Goal: Information Seeking & Learning: Compare options

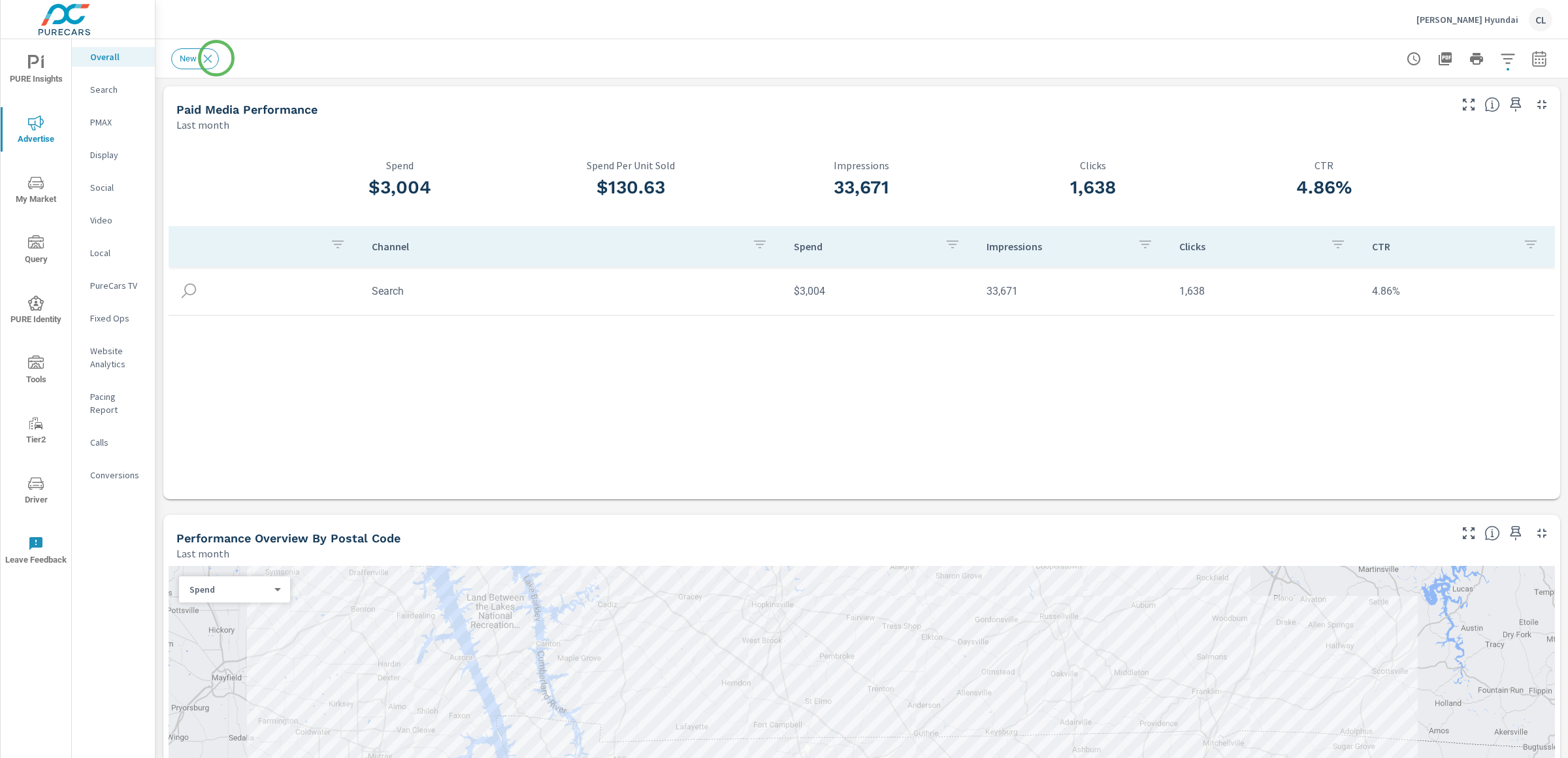
click at [227, 59] on div "New" at bounding box center [200, 59] width 58 height 21
click at [211, 55] on icon at bounding box center [208, 58] width 9 height 9
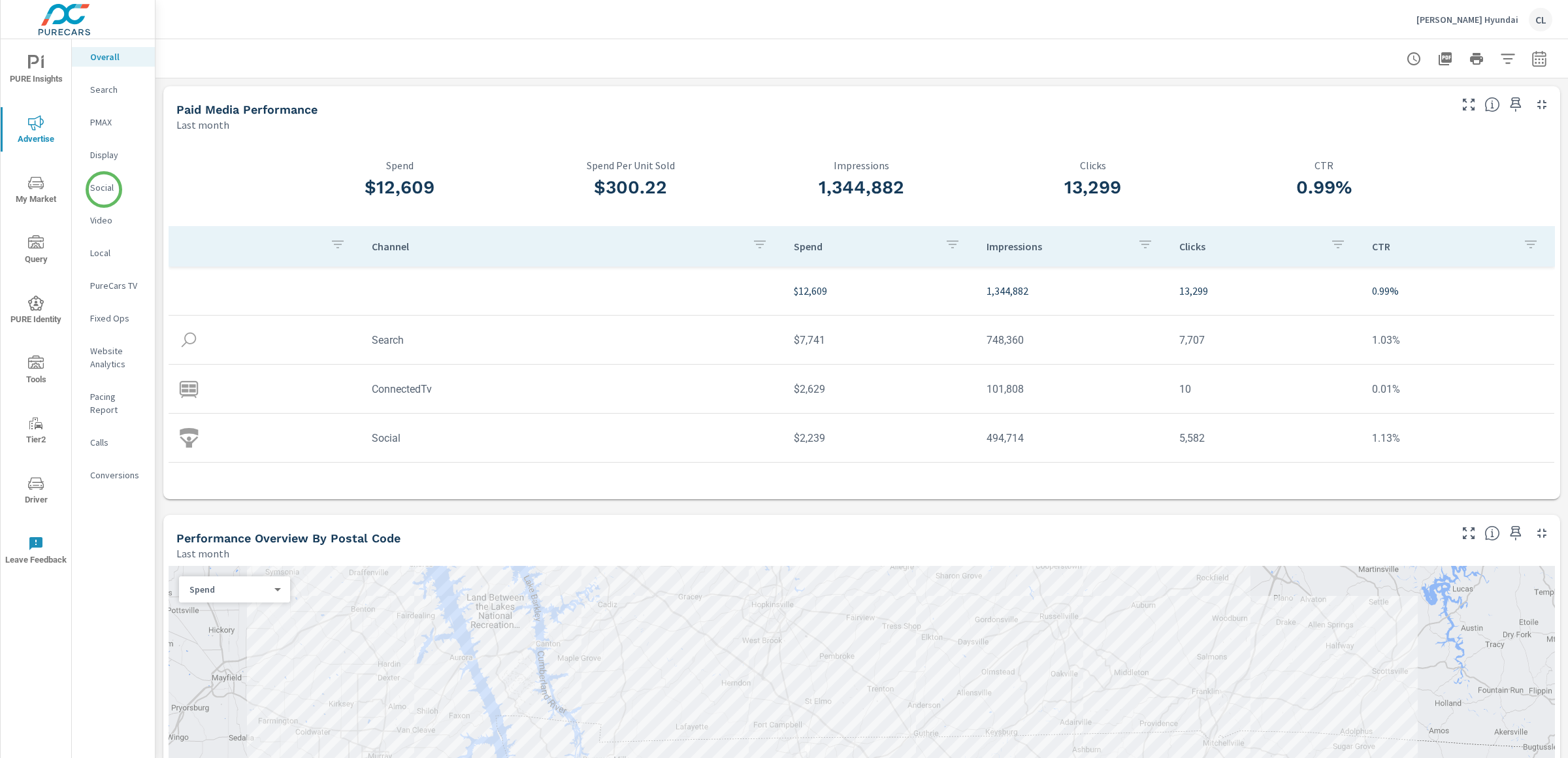
click at [104, 189] on p "Social" at bounding box center [117, 187] width 54 height 13
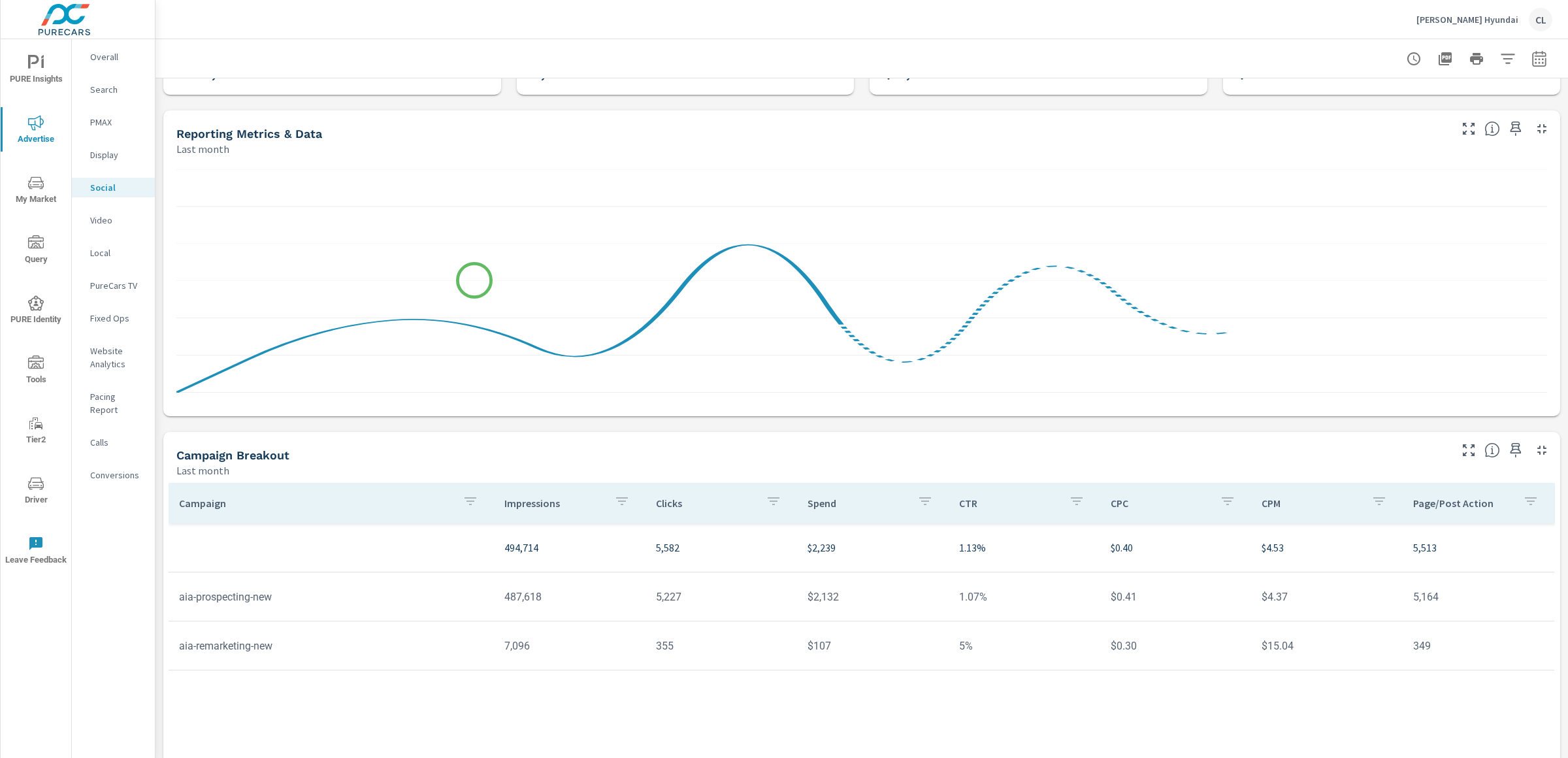
scroll to position [178, 0]
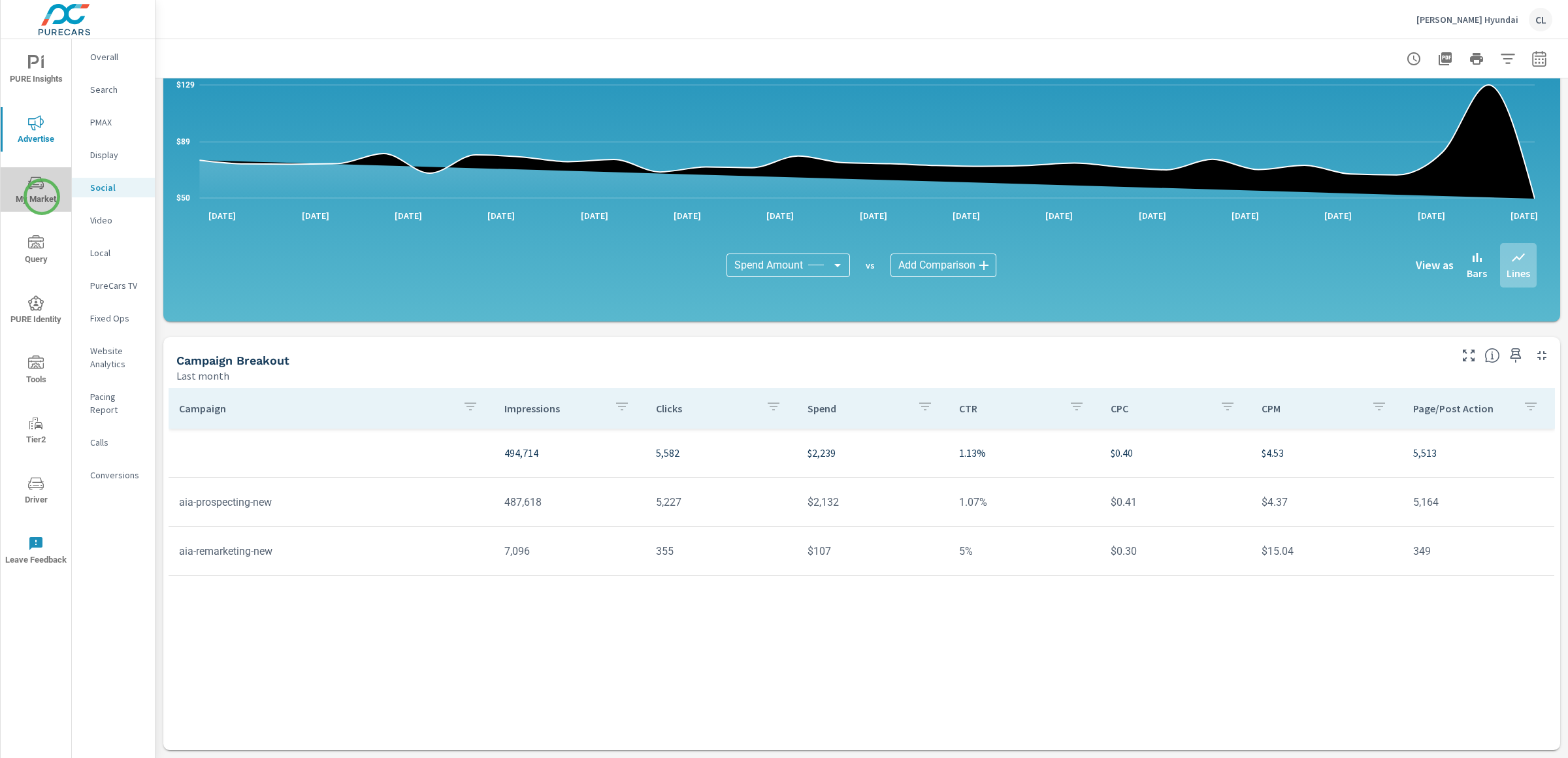
click at [42, 196] on span "My Market" at bounding box center [36, 191] width 63 height 32
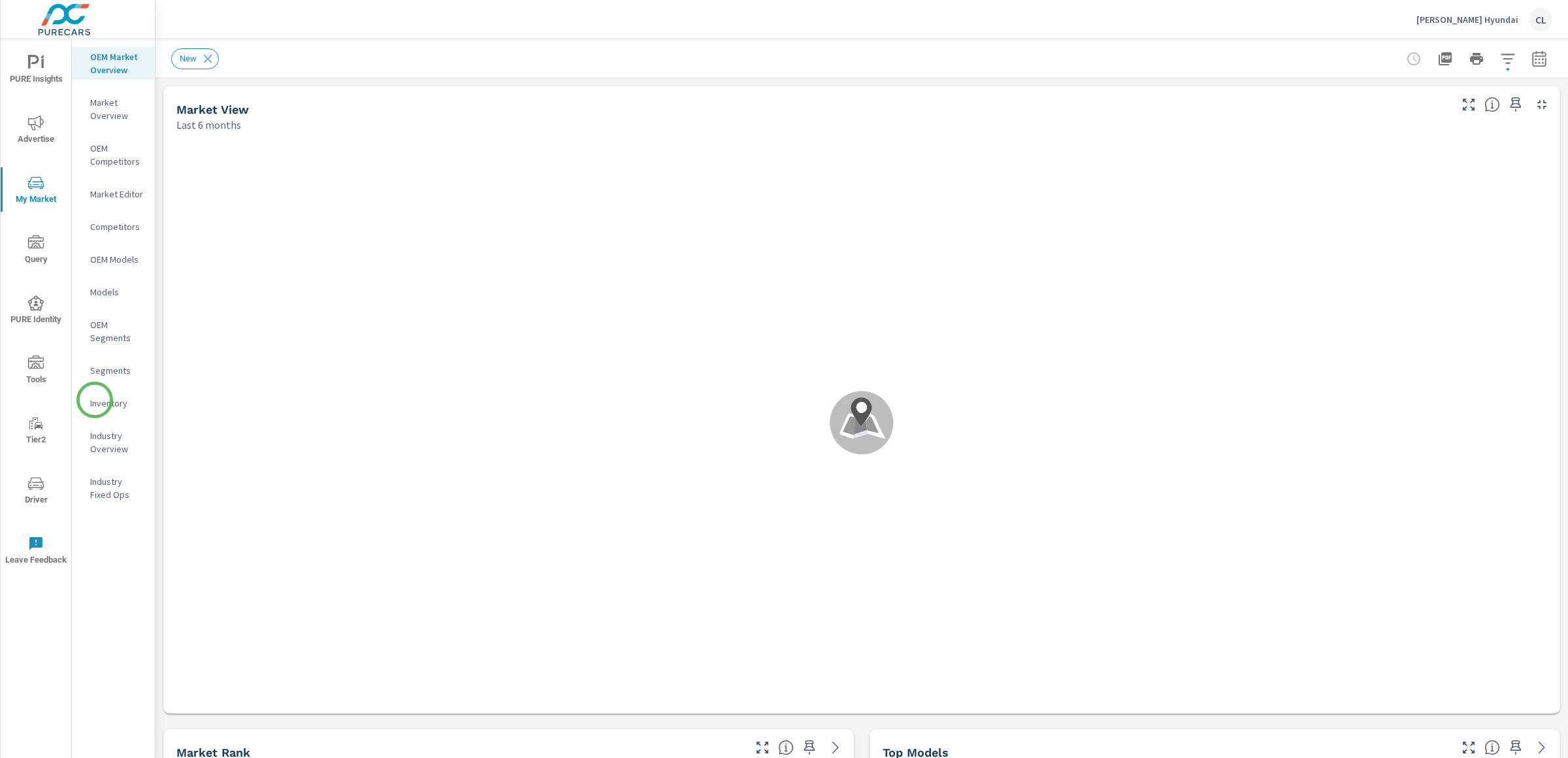
click at [95, 404] on p "Inventory" at bounding box center [117, 403] width 54 height 13
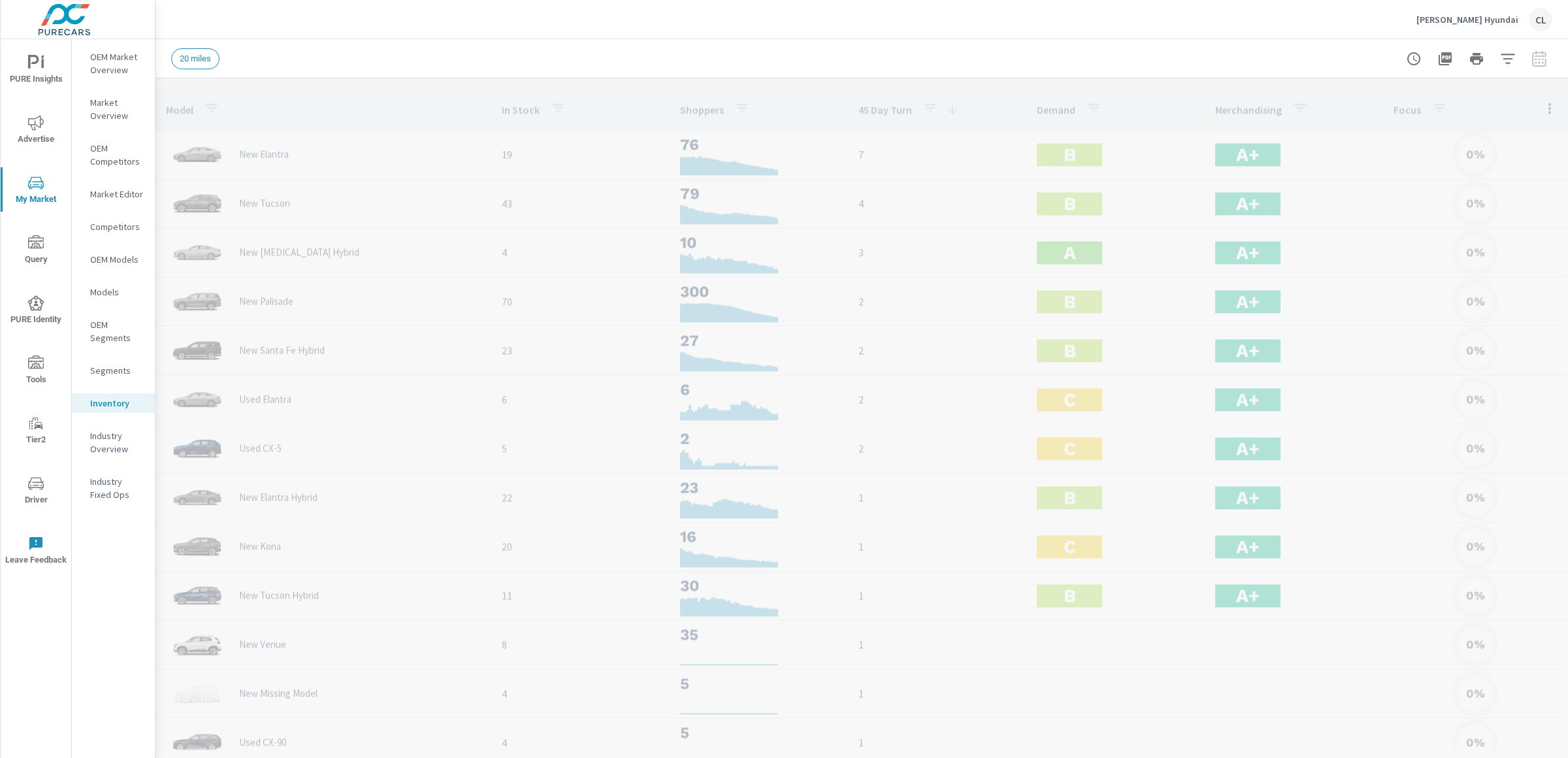
scroll to position [49, 0]
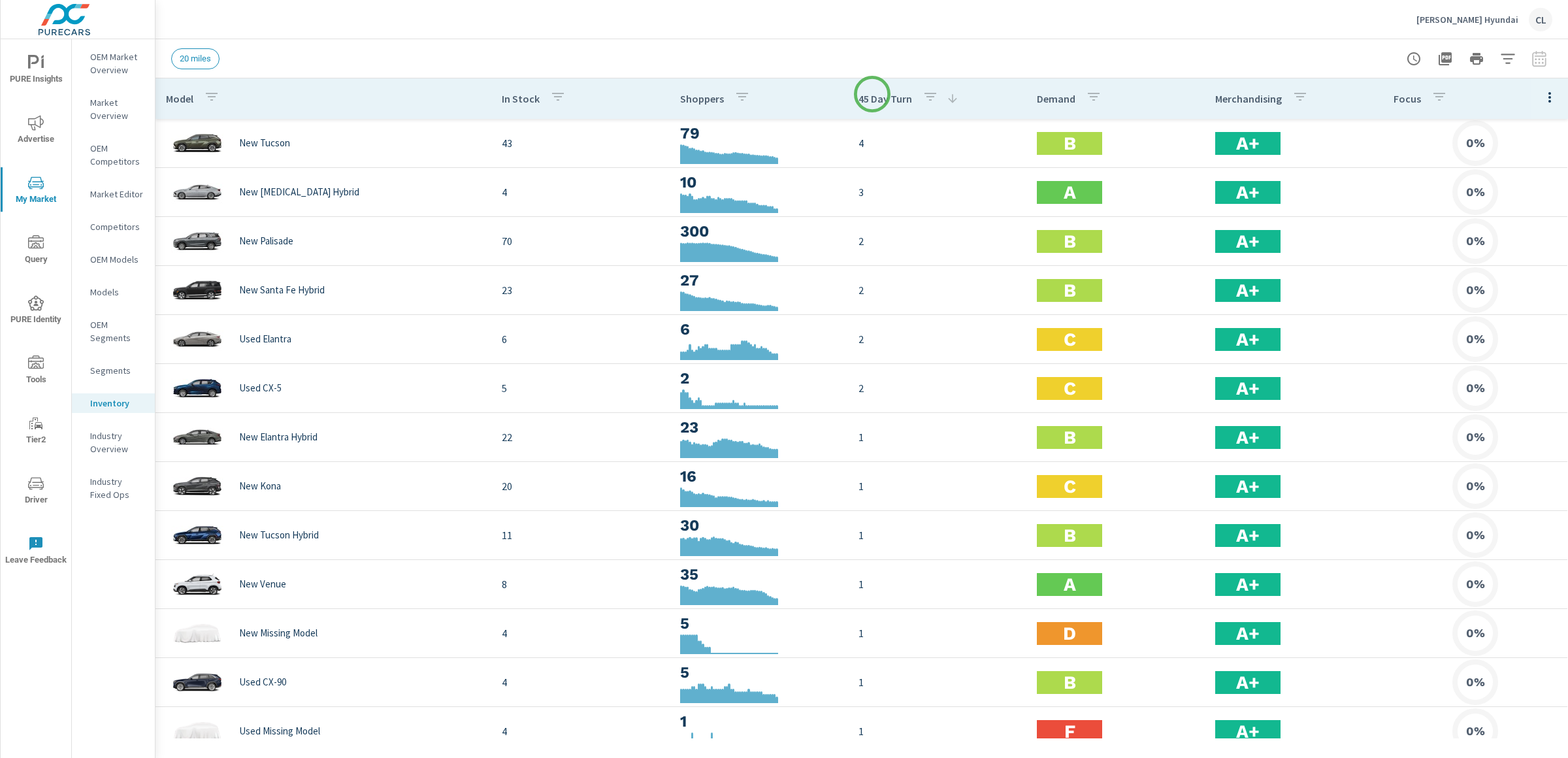
click at [872, 94] on p "45 Day Turn" at bounding box center [885, 98] width 54 height 13
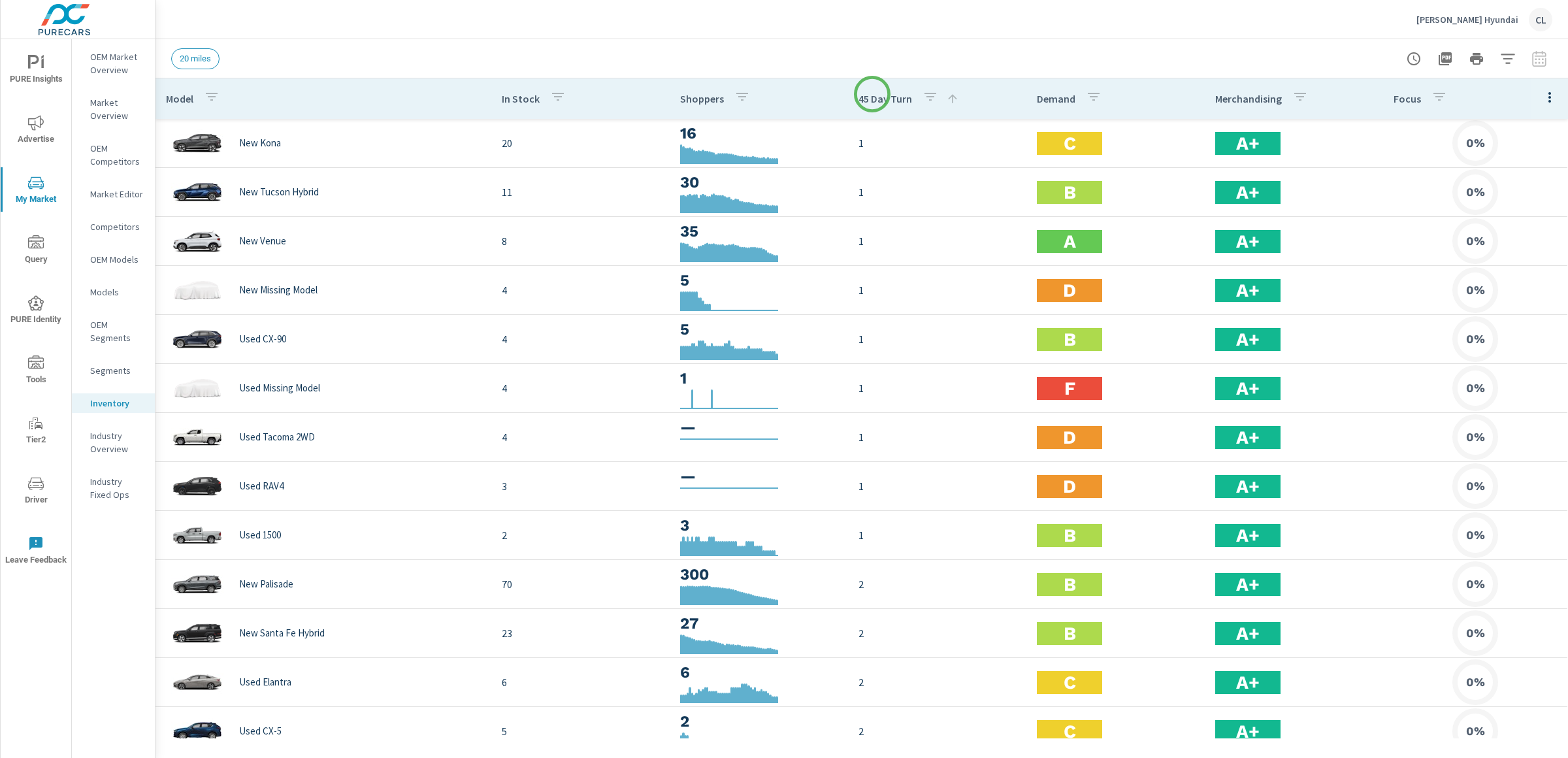
click at [872, 94] on p "45 Day Turn" at bounding box center [885, 98] width 54 height 13
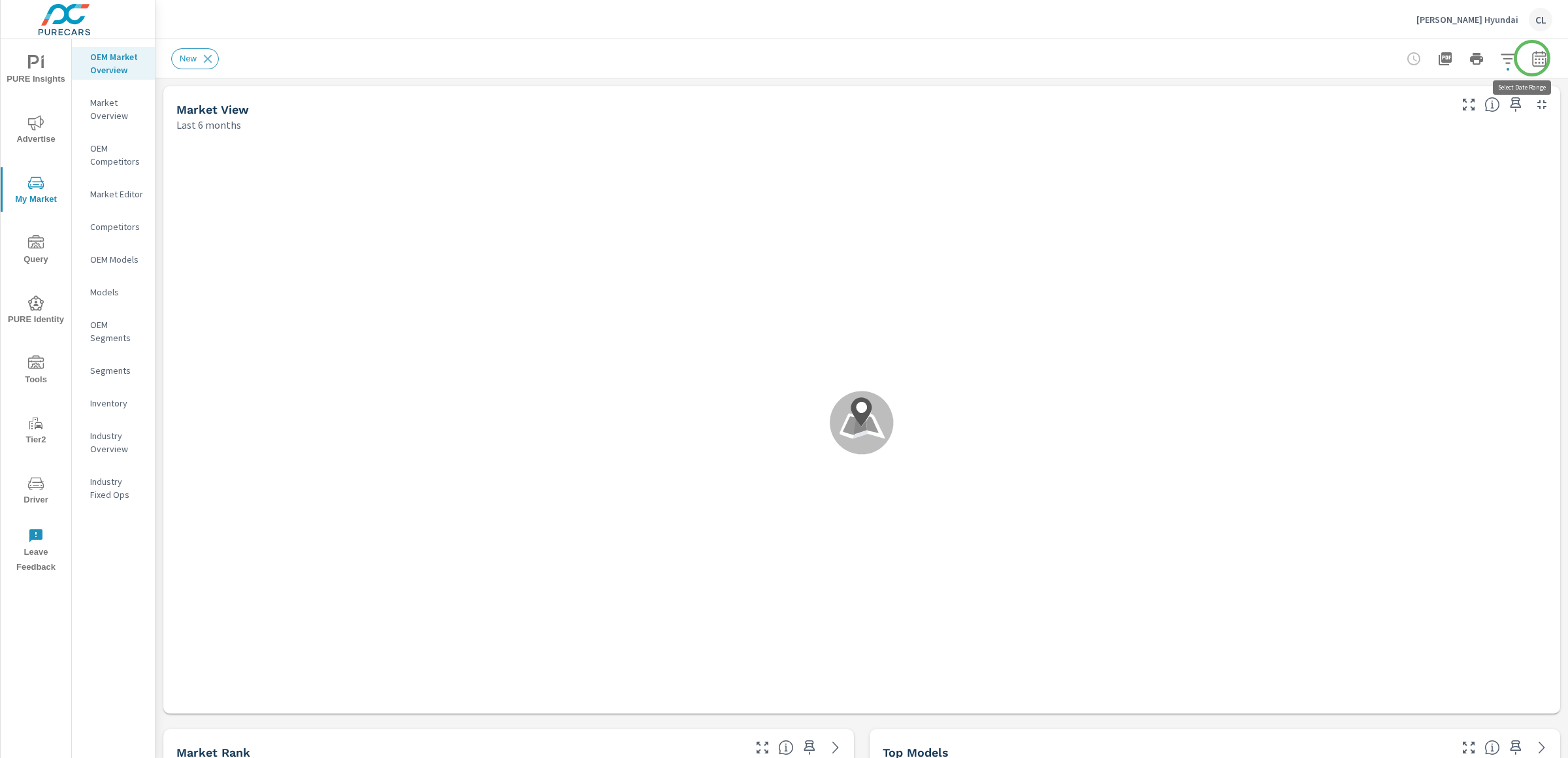
click at [1532, 58] on icon "button" at bounding box center [1539, 59] width 16 height 16
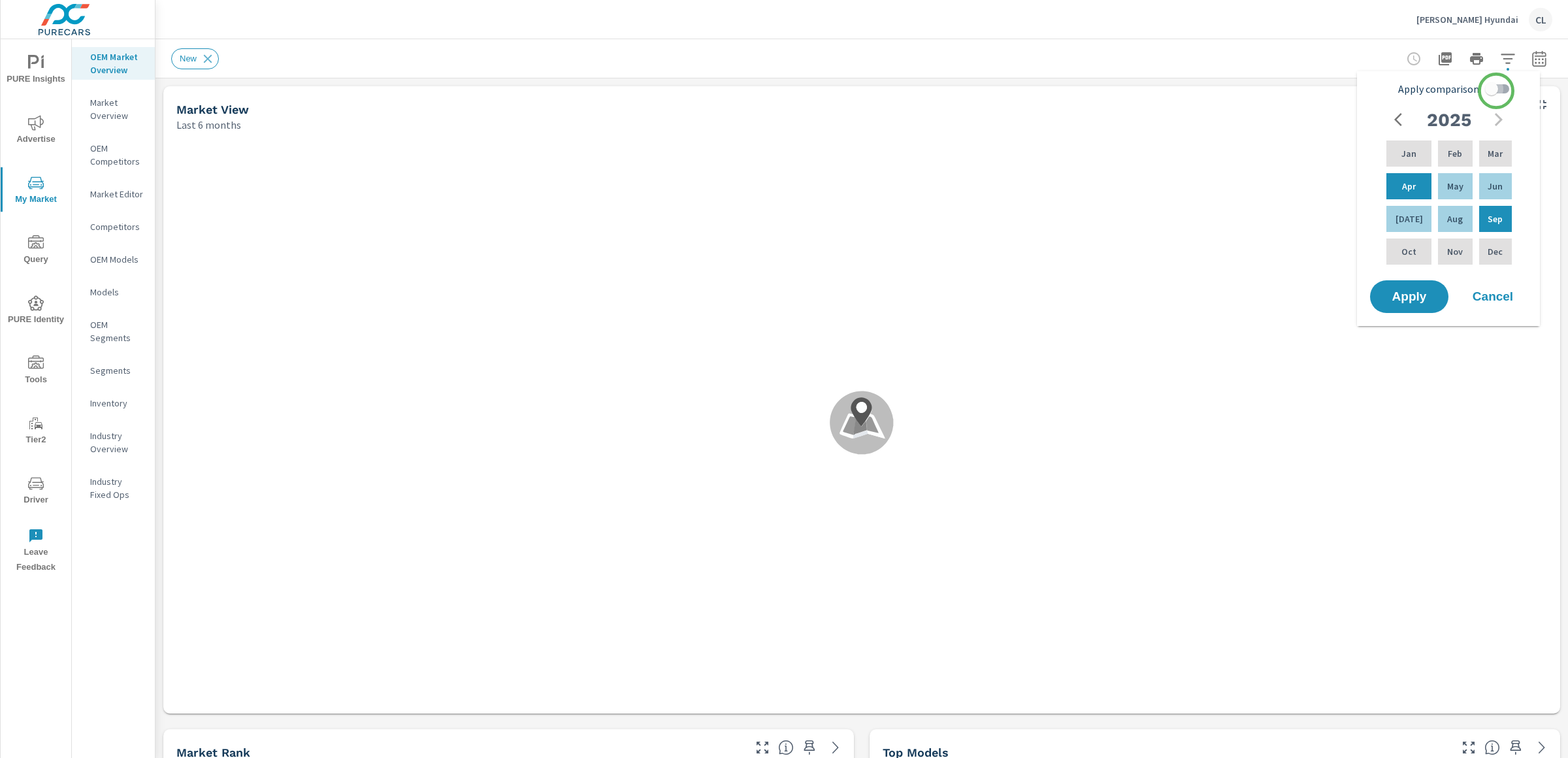
click at [1497, 91] on input "Apply comparison" at bounding box center [1492, 89] width 75 height 25
checkbox input "true"
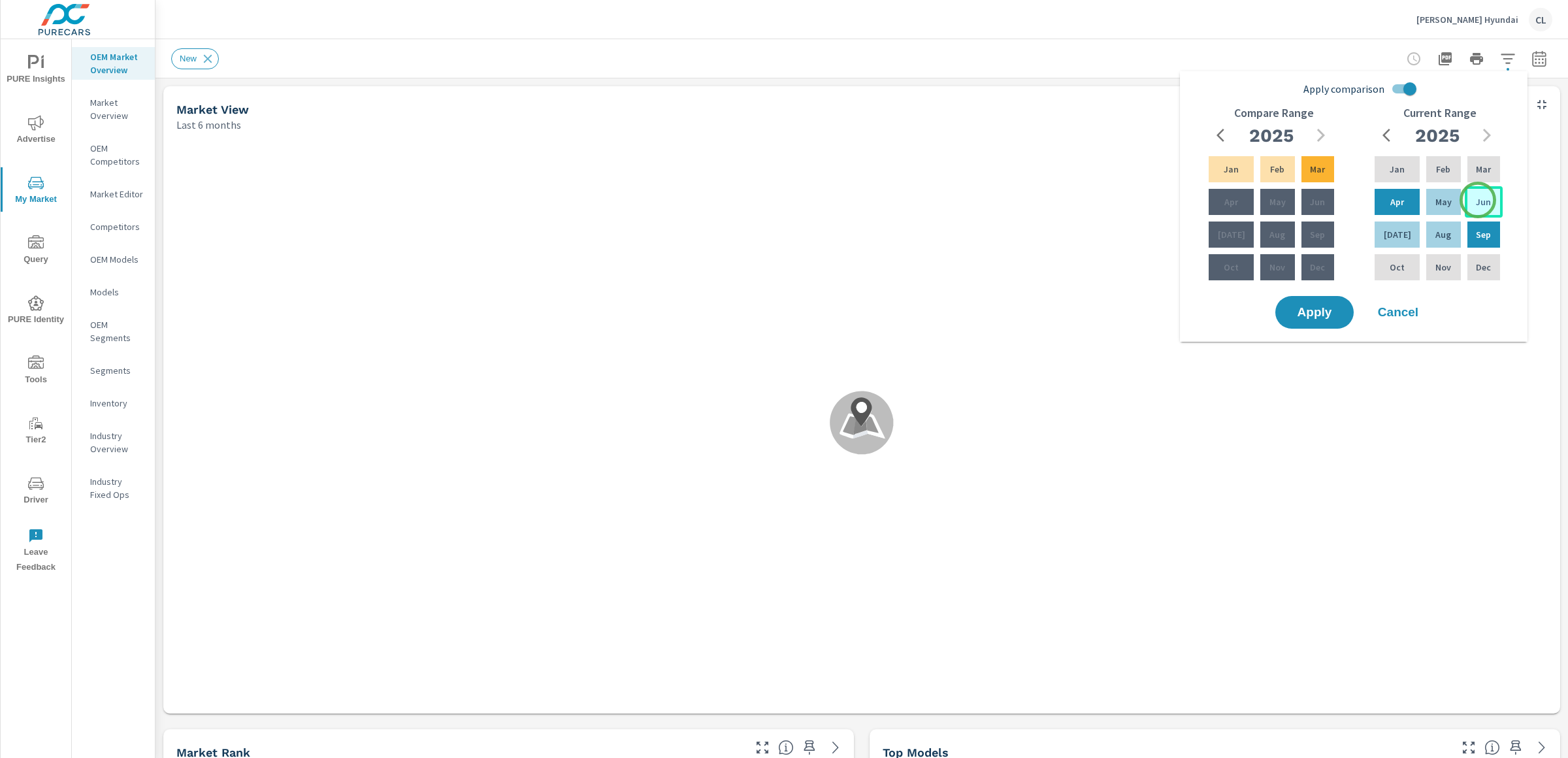
click at [1479, 200] on p "Jun" at bounding box center [1483, 201] width 15 height 13
click at [1446, 234] on div "Aug" at bounding box center [1443, 234] width 39 height 31
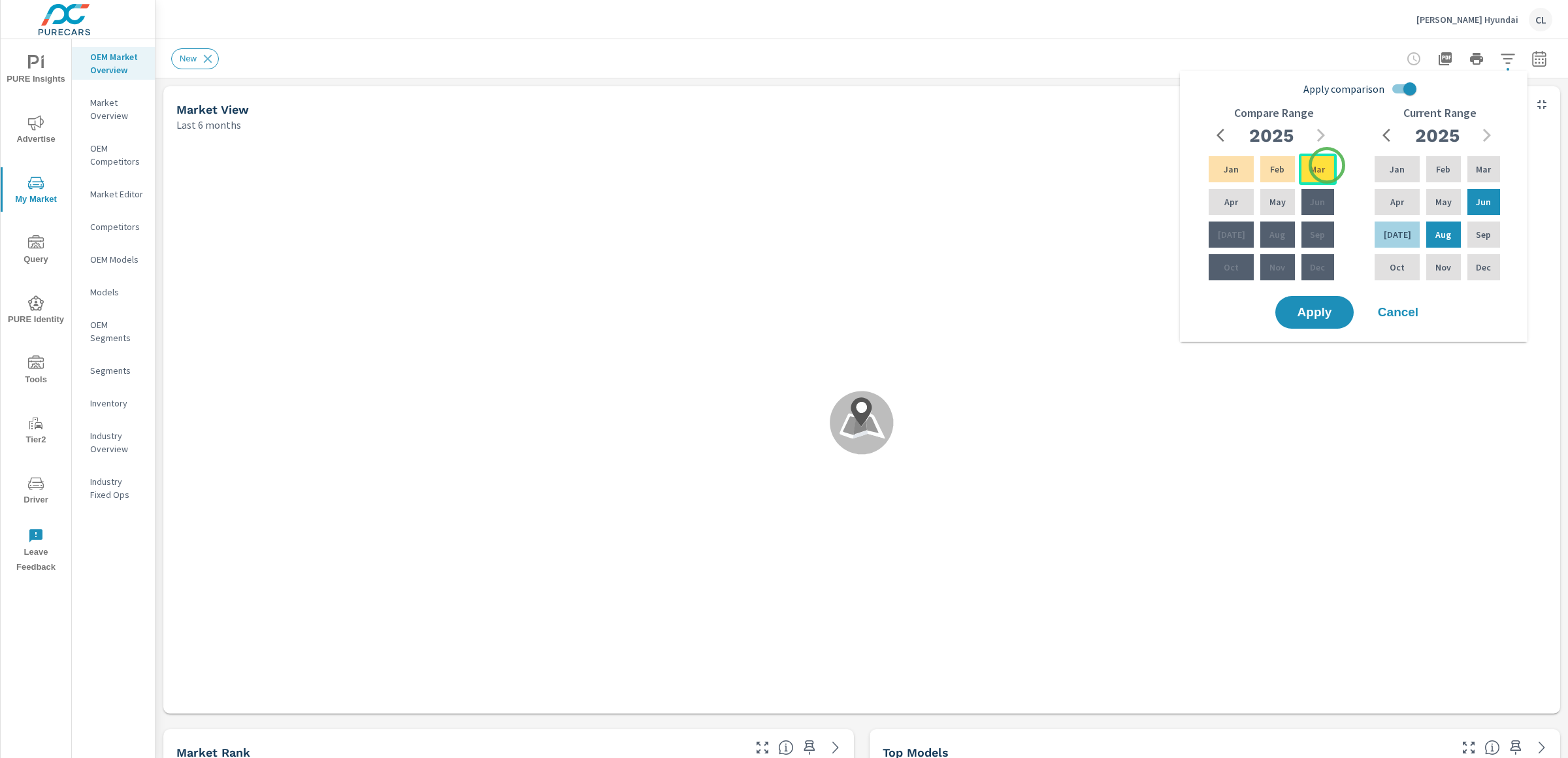
click at [1324, 168] on div "Mar" at bounding box center [1318, 169] width 38 height 31
click at [1275, 208] on p "May" at bounding box center [1278, 201] width 17 height 13
click at [1309, 312] on span "Apply" at bounding box center [1315, 313] width 54 height 12
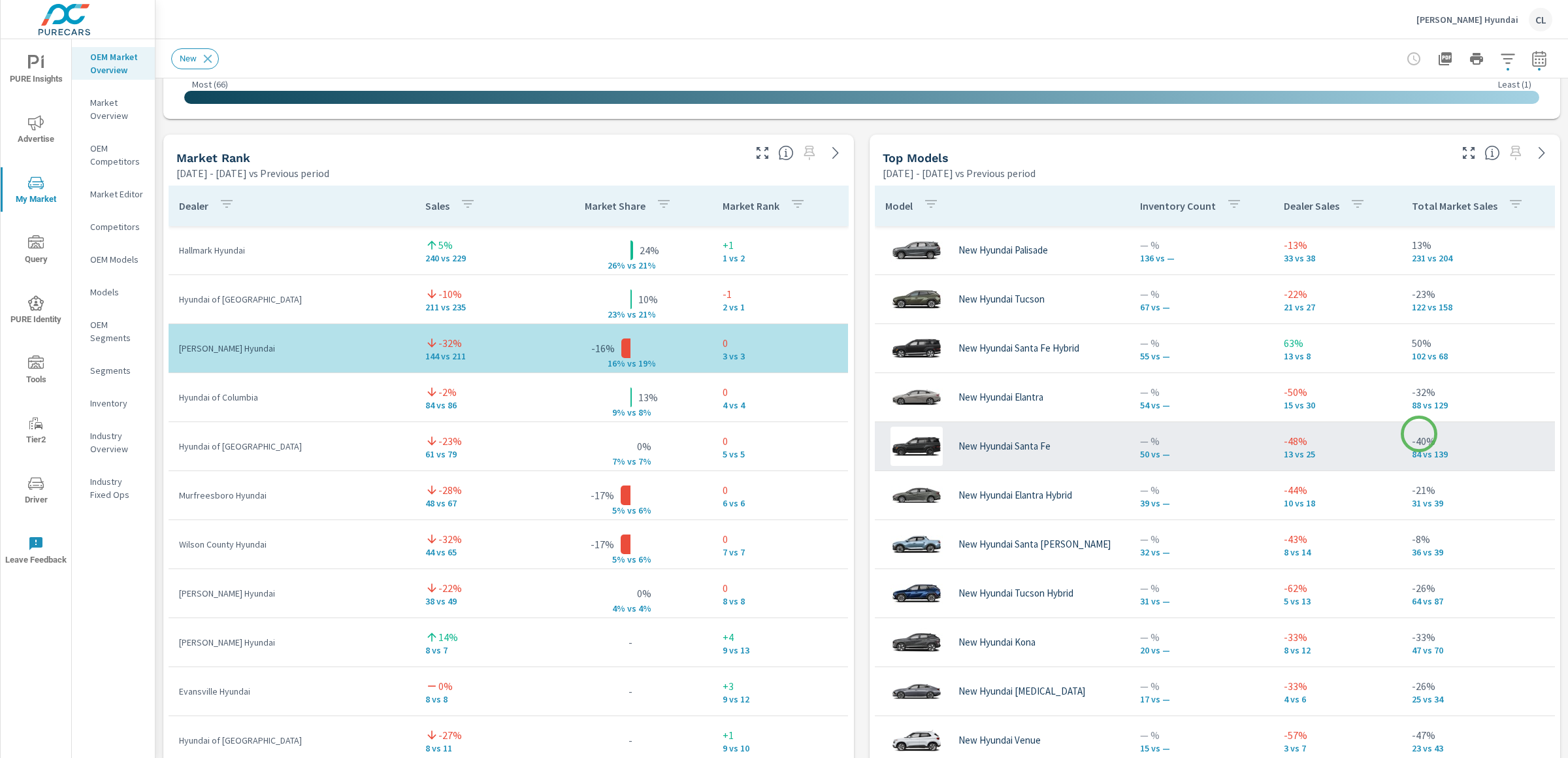
scroll to position [789, 0]
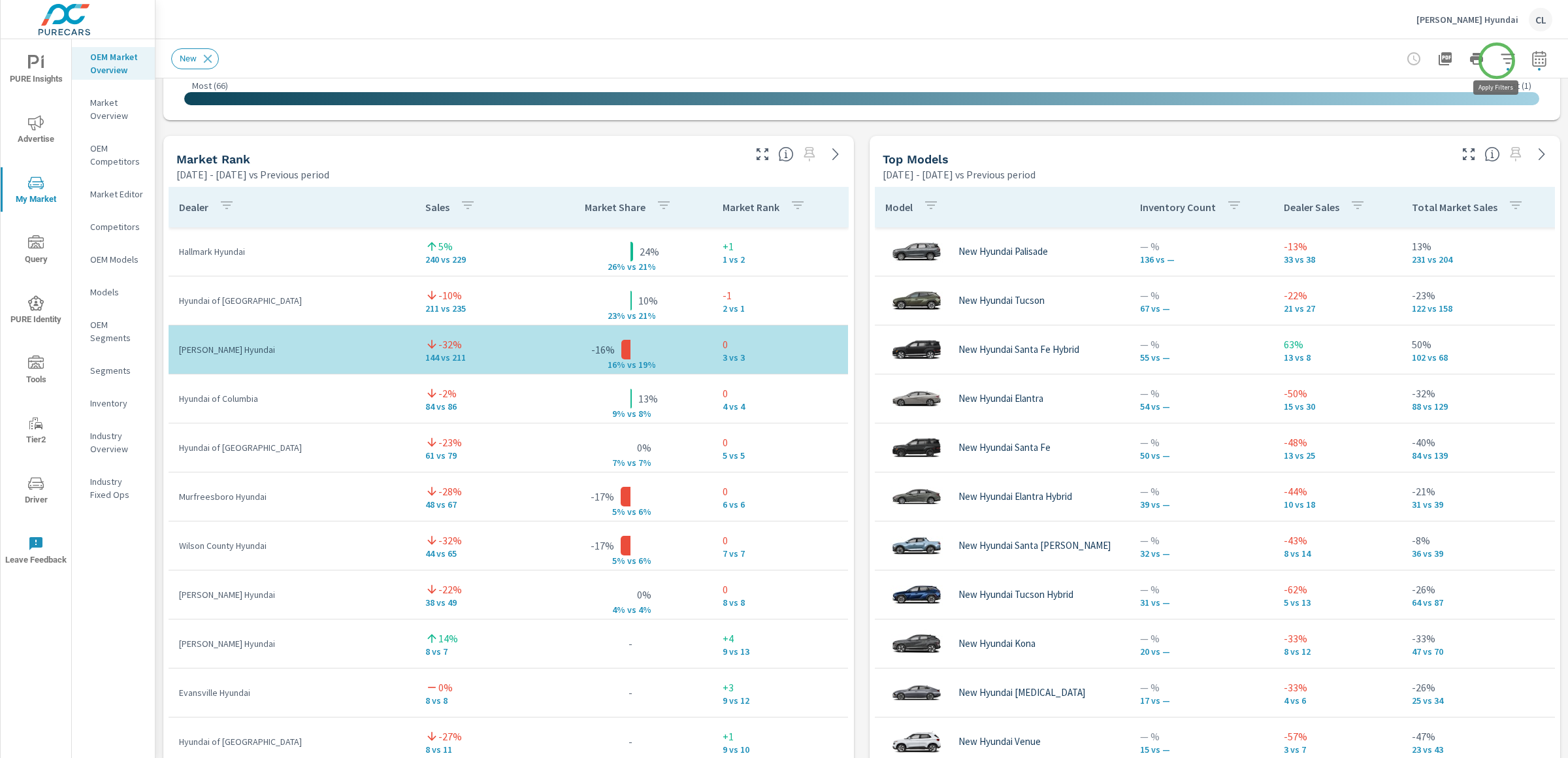
click at [1500, 61] on icon "button" at bounding box center [1508, 59] width 16 height 16
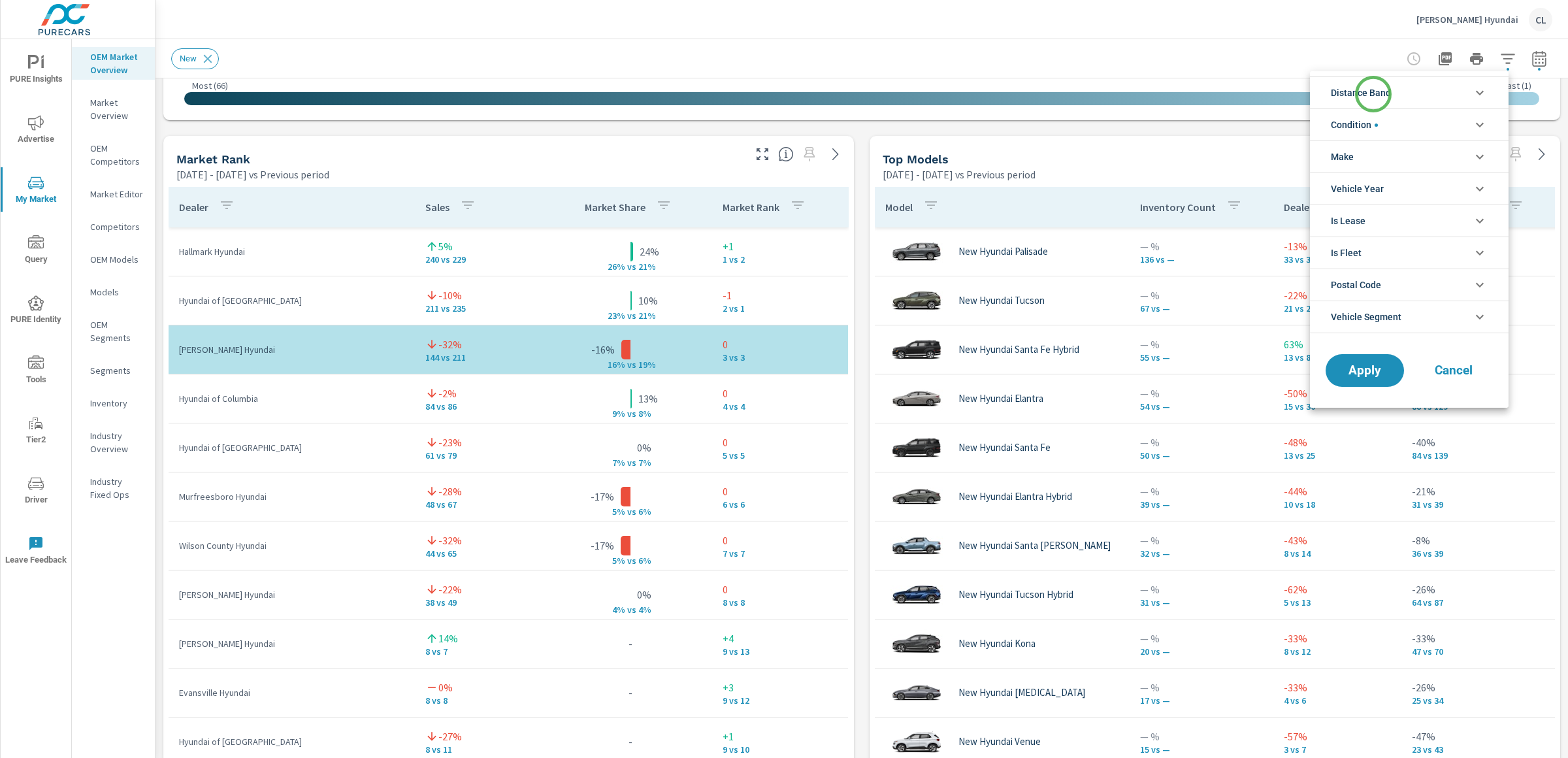
click at [1373, 94] on span "Distance Band" at bounding box center [1360, 93] width 60 height 31
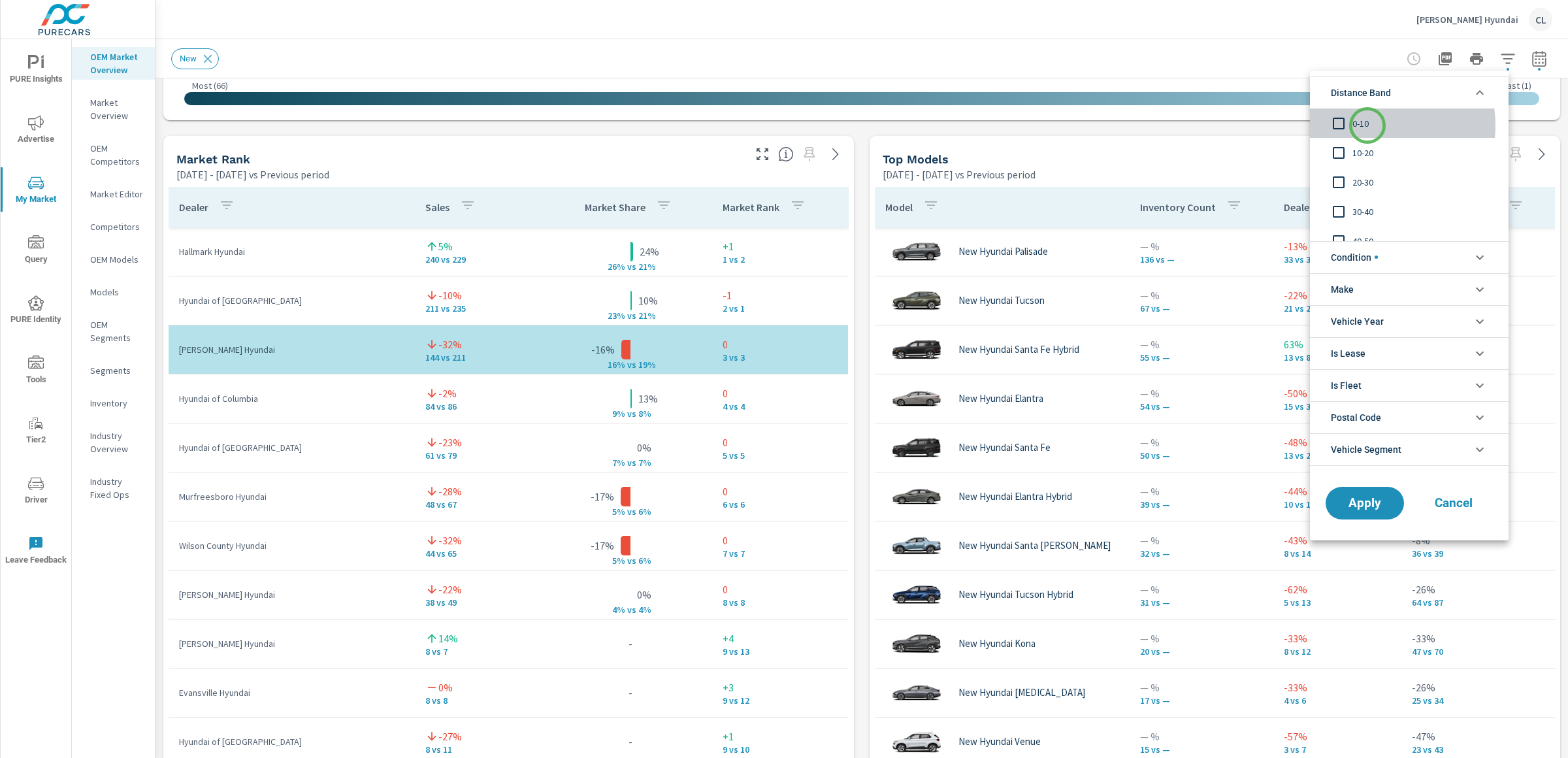
click at [1367, 125] on span "0-10" at bounding box center [1424, 123] width 143 height 16
click at [1365, 149] on span "10-20" at bounding box center [1424, 153] width 143 height 16
click at [1362, 175] on span "20-30" at bounding box center [1424, 182] width 143 height 16
click at [1379, 247] on li "Condition" at bounding box center [1409, 257] width 199 height 32
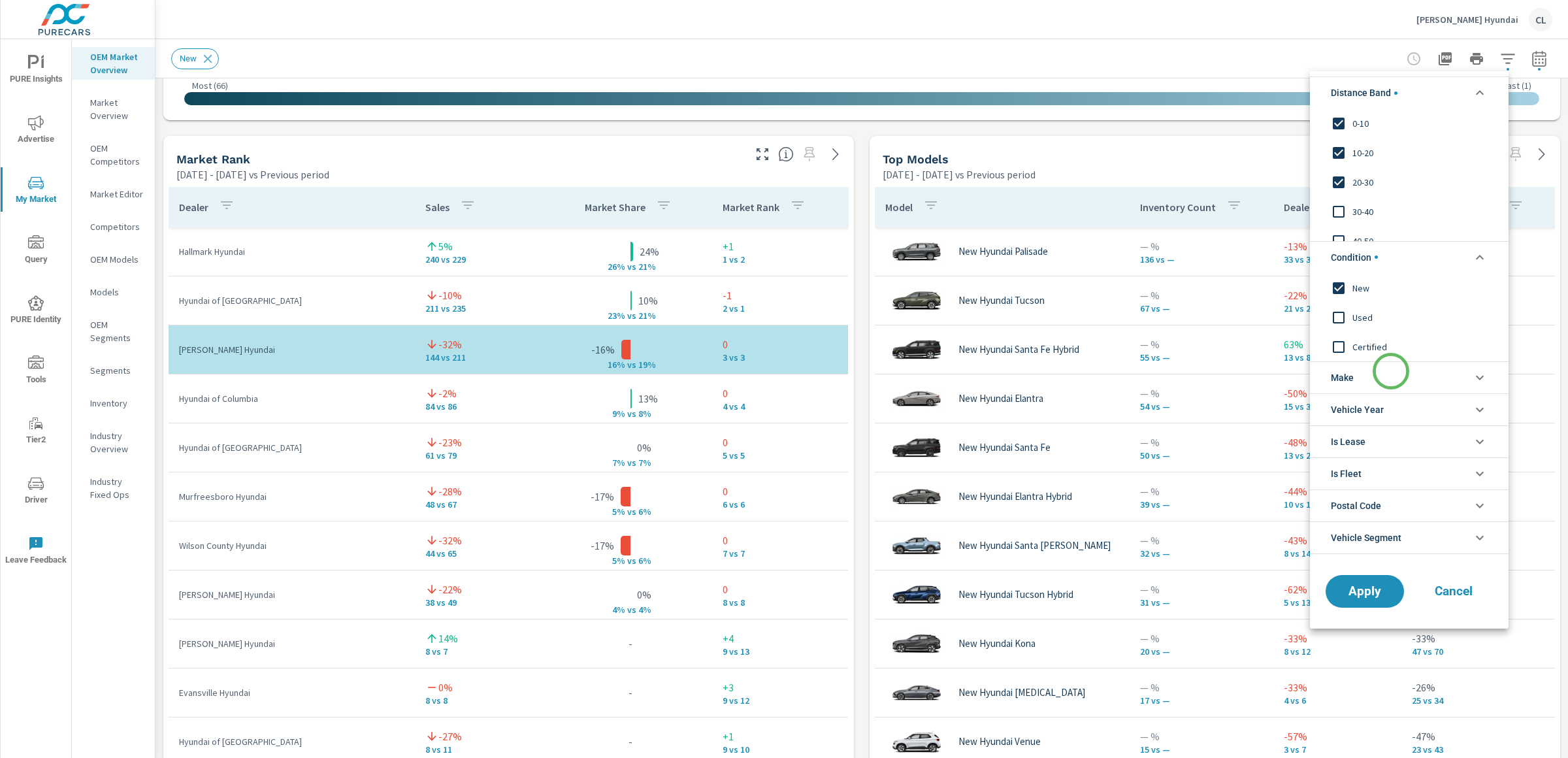
click at [1392, 372] on li "Make" at bounding box center [1409, 377] width 199 height 32
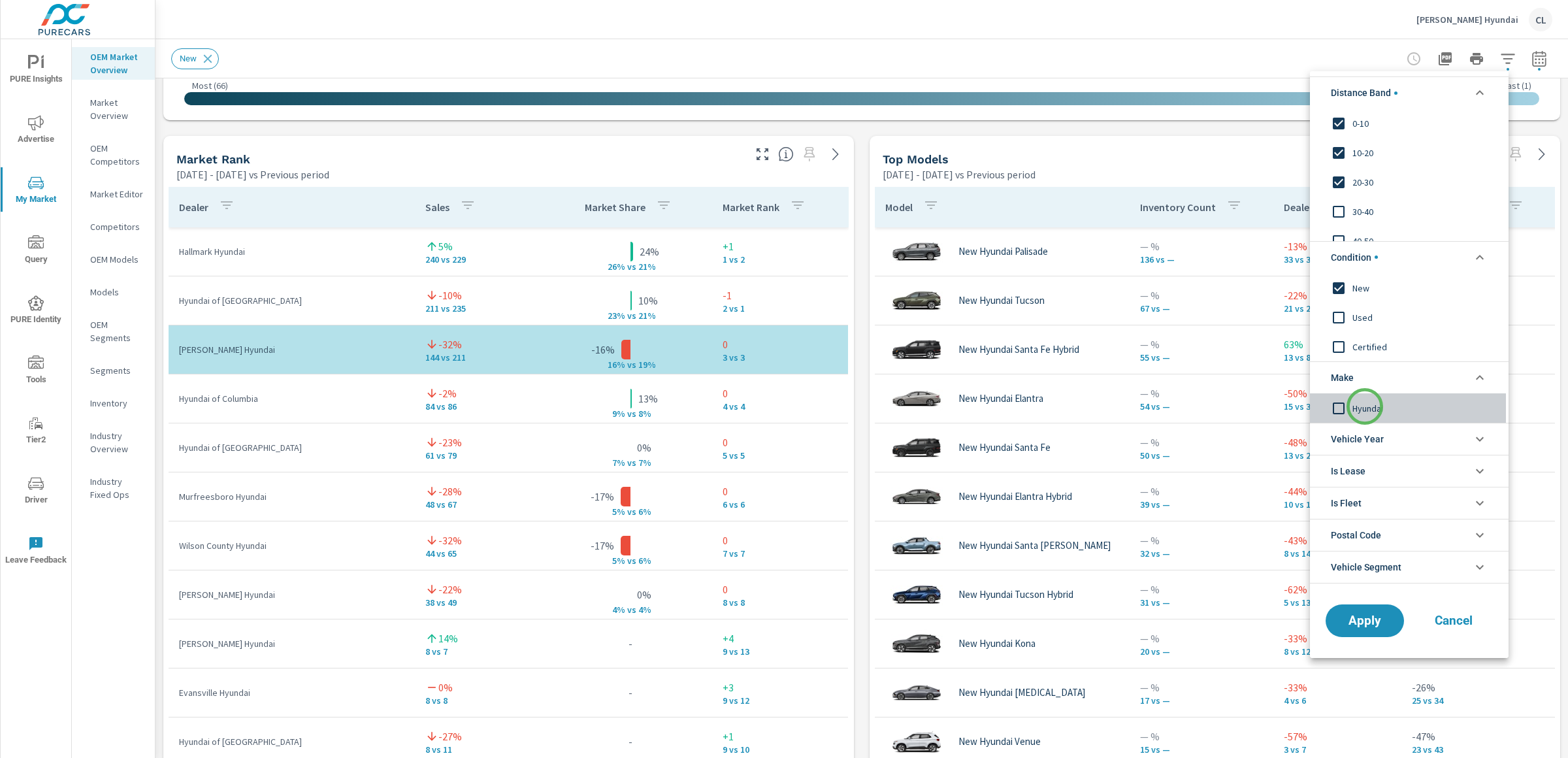
click at [1365, 406] on span "Hyundai" at bounding box center [1424, 407] width 143 height 16
click at [1367, 623] on span "Apply" at bounding box center [1366, 620] width 54 height 12
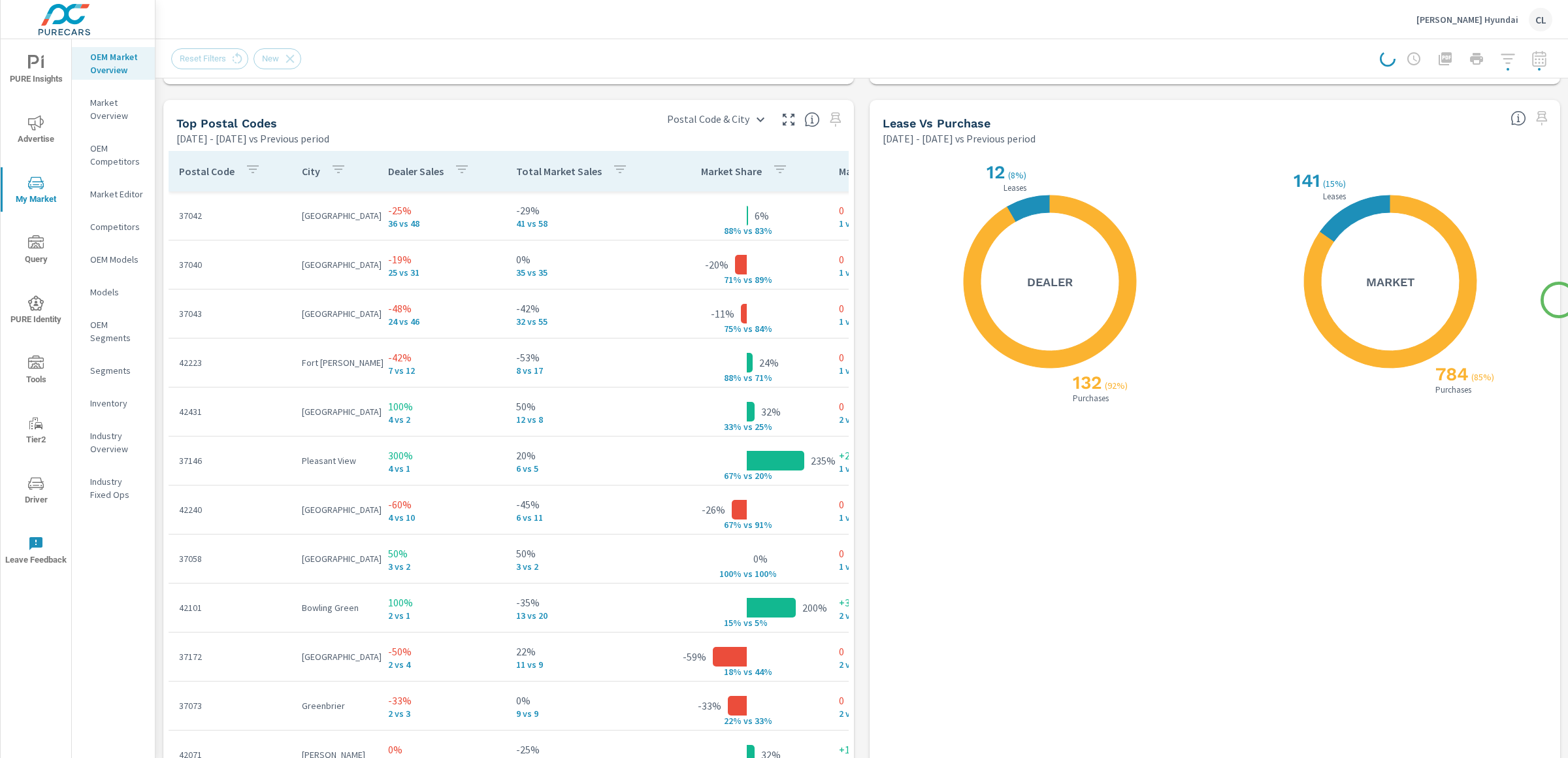
scroll to position [1552, 0]
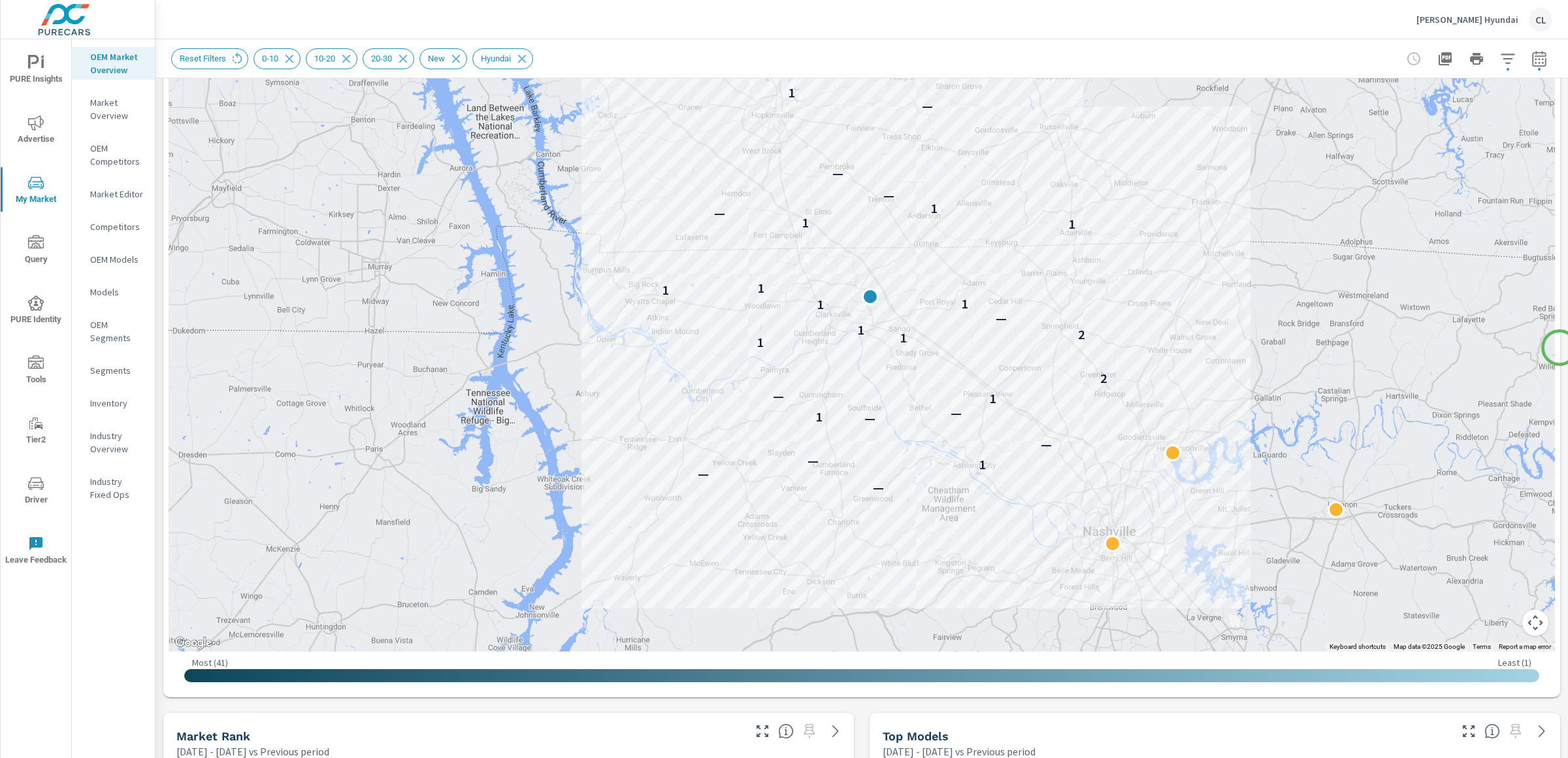
scroll to position [196, 0]
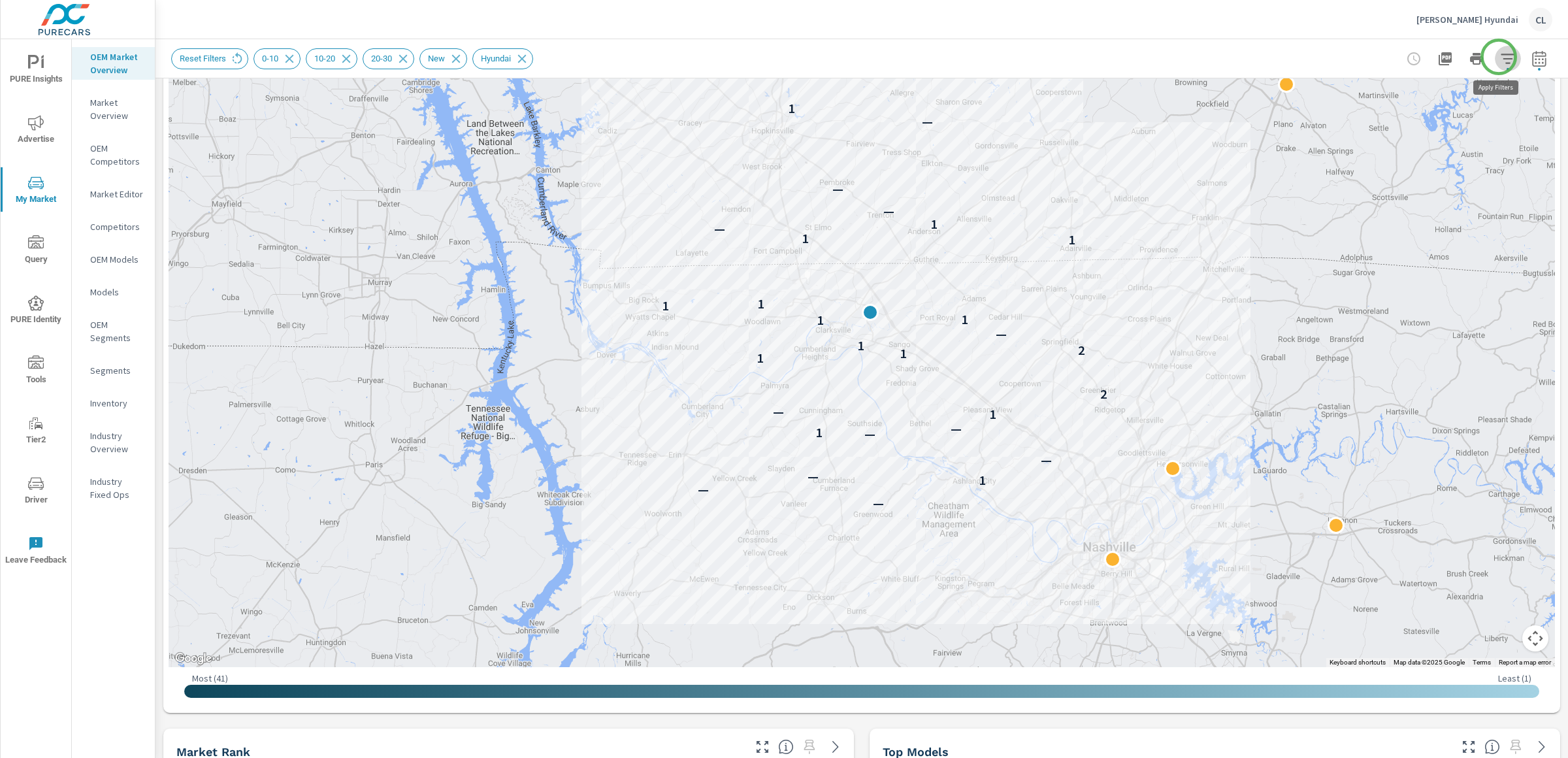
click at [1500, 56] on icon "button" at bounding box center [1508, 59] width 16 height 16
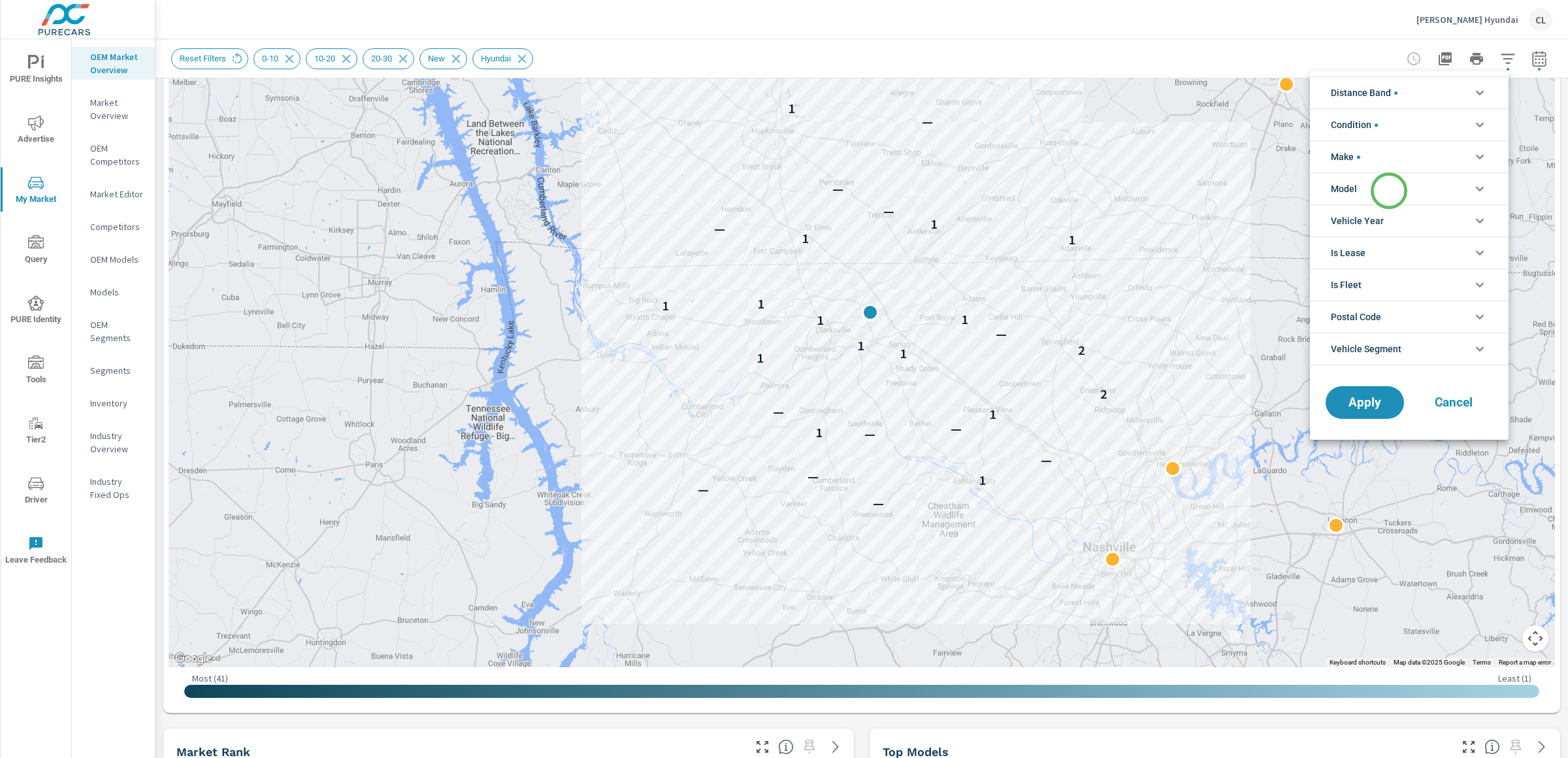
click at [1389, 191] on li "Model" at bounding box center [1409, 188] width 199 height 32
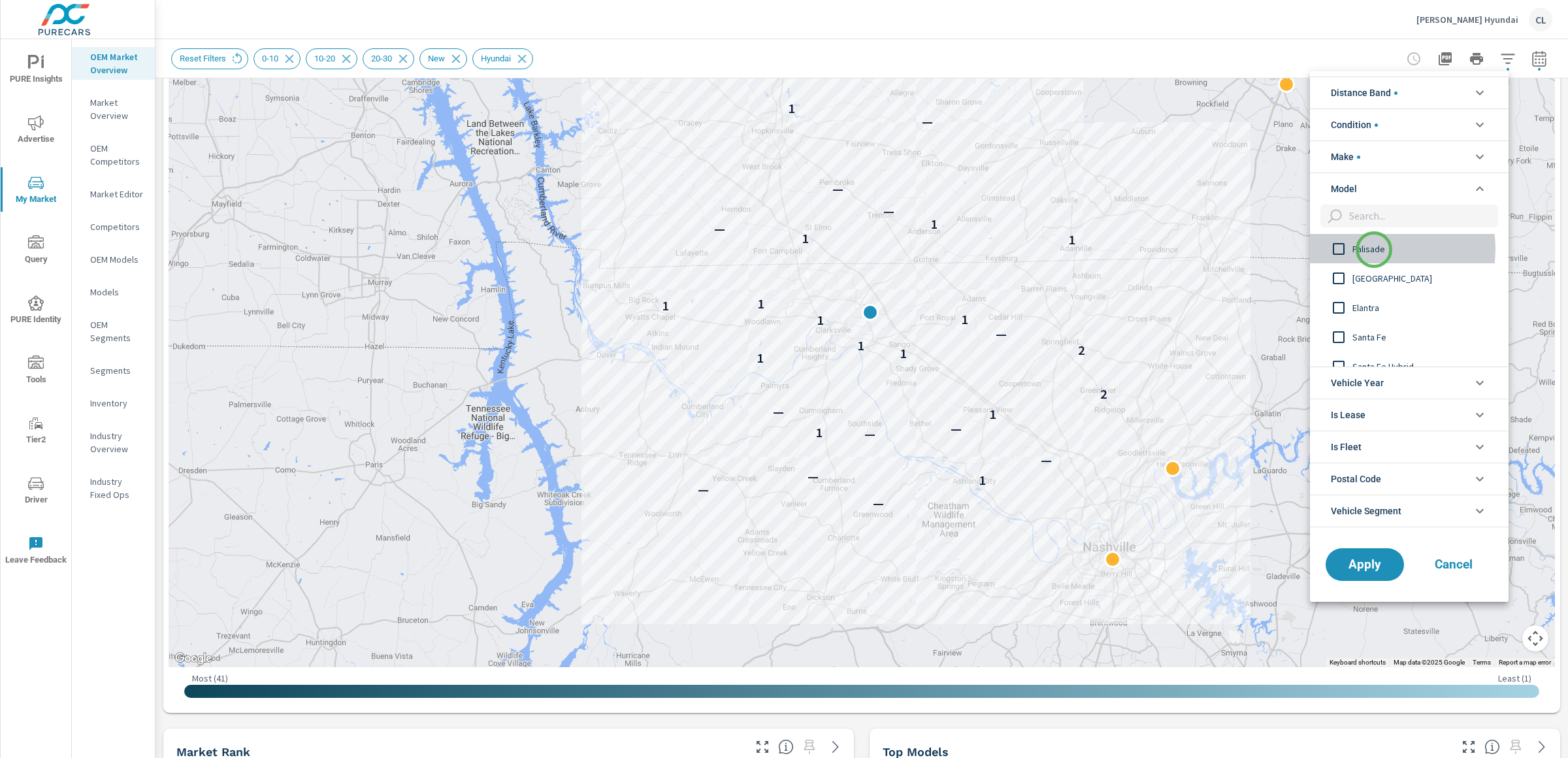
click at [1374, 249] on span "Palisade" at bounding box center [1424, 249] width 143 height 16
click at [1366, 568] on span "Apply" at bounding box center [1366, 564] width 54 height 12
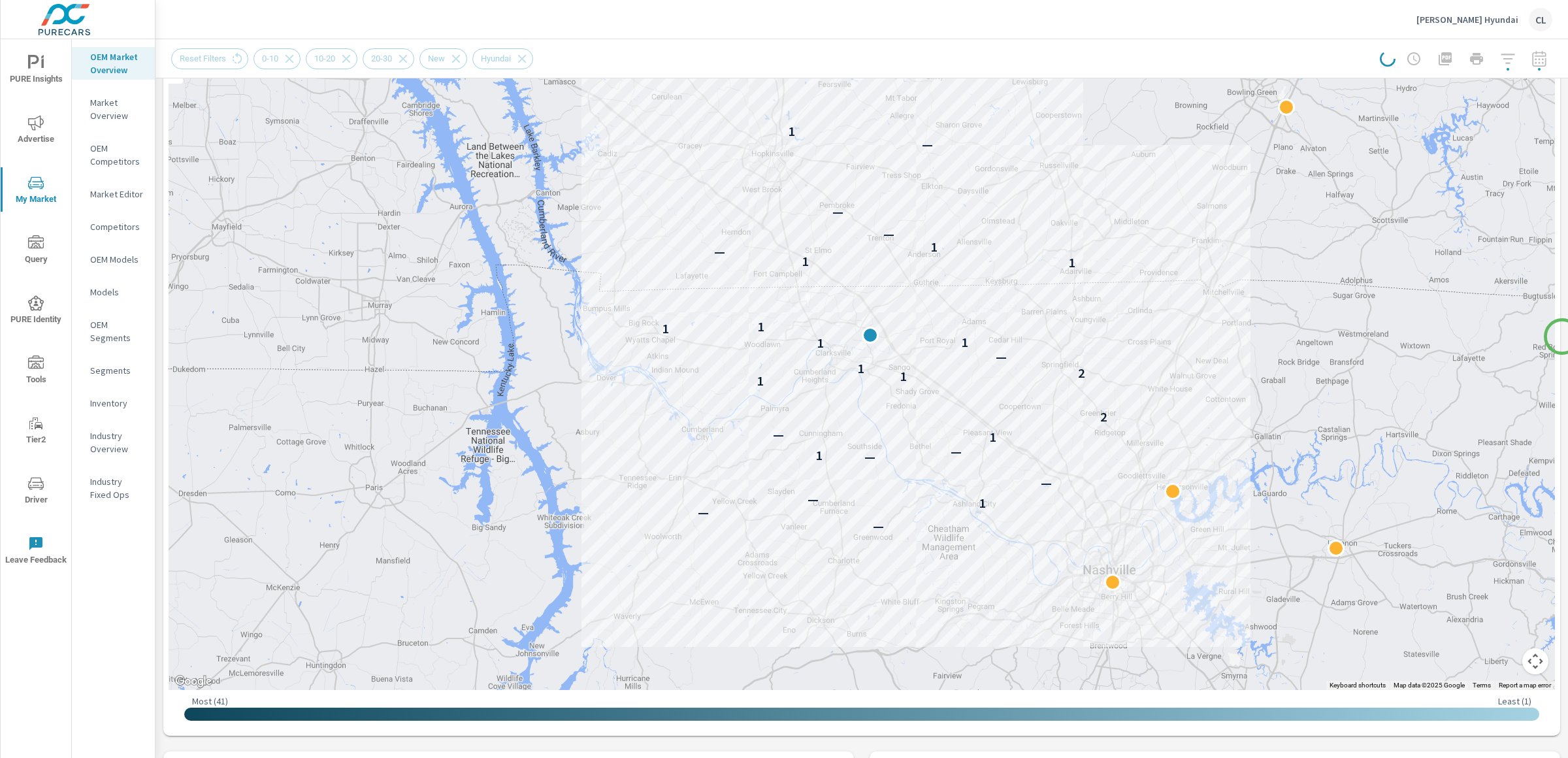
scroll to position [158, 0]
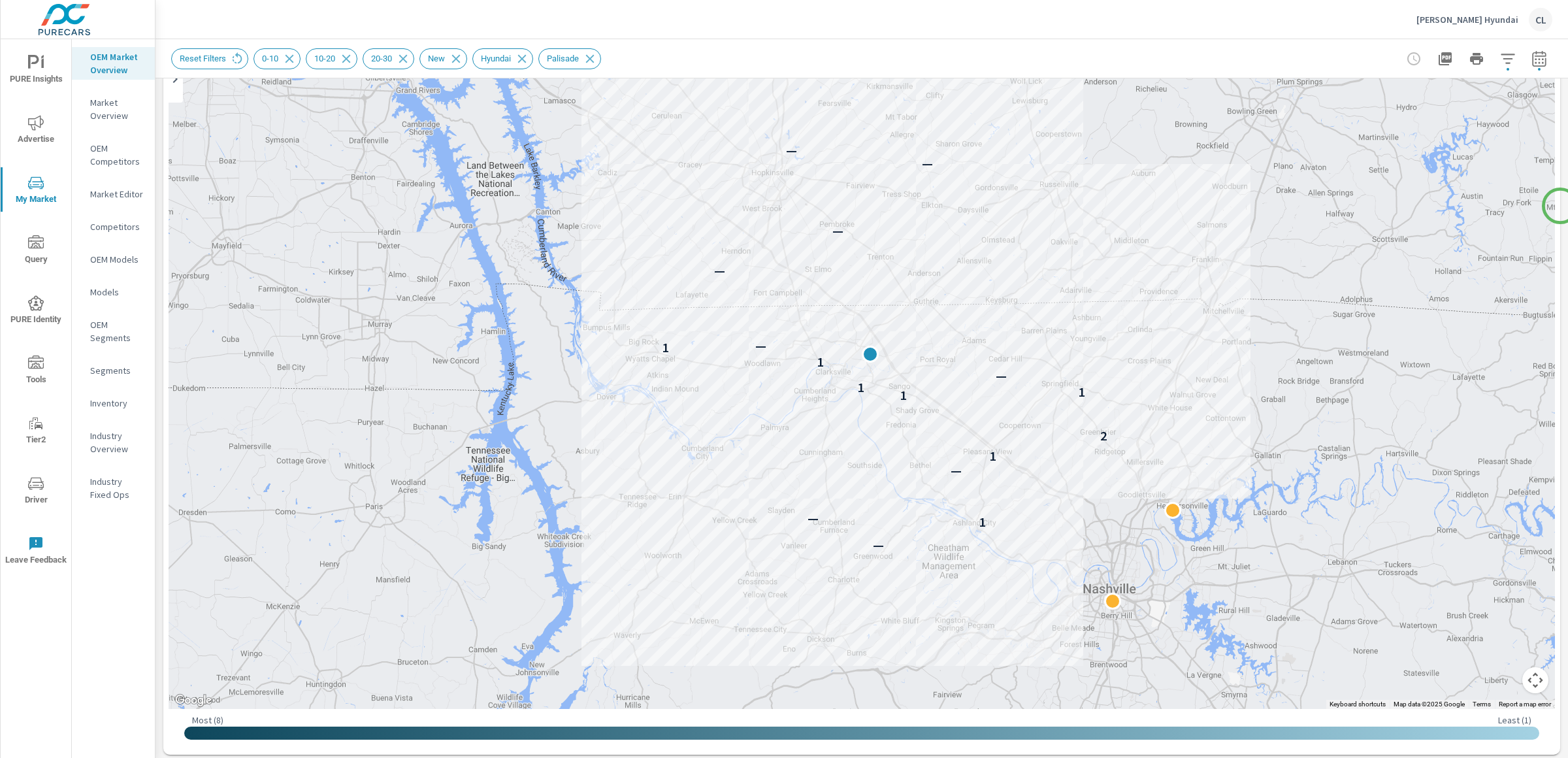
scroll to position [168, 0]
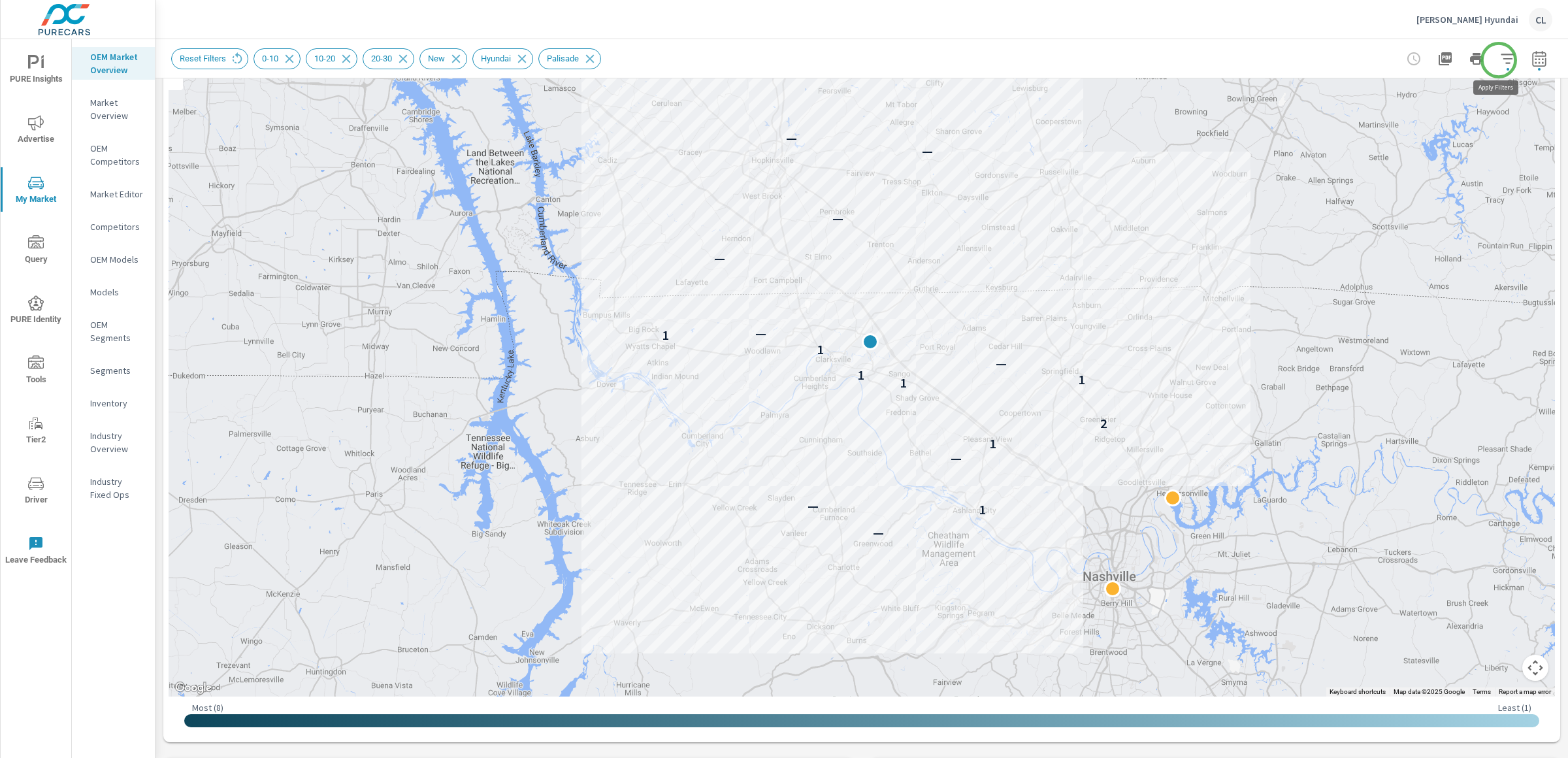
click at [1500, 60] on icon "button" at bounding box center [1508, 59] width 16 height 16
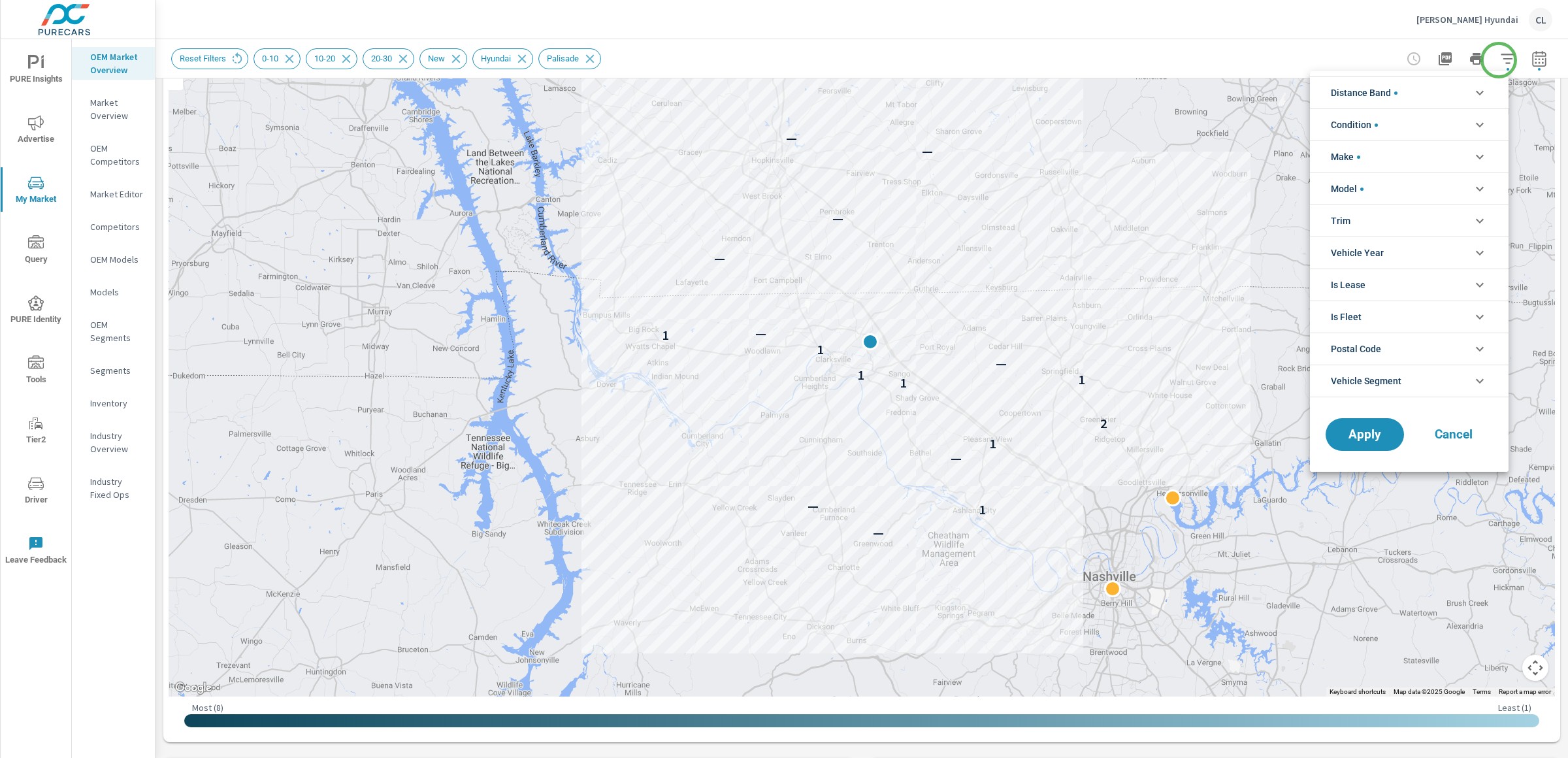
scroll to position [30, 0]
click at [1396, 192] on li "Model" at bounding box center [1409, 188] width 199 height 32
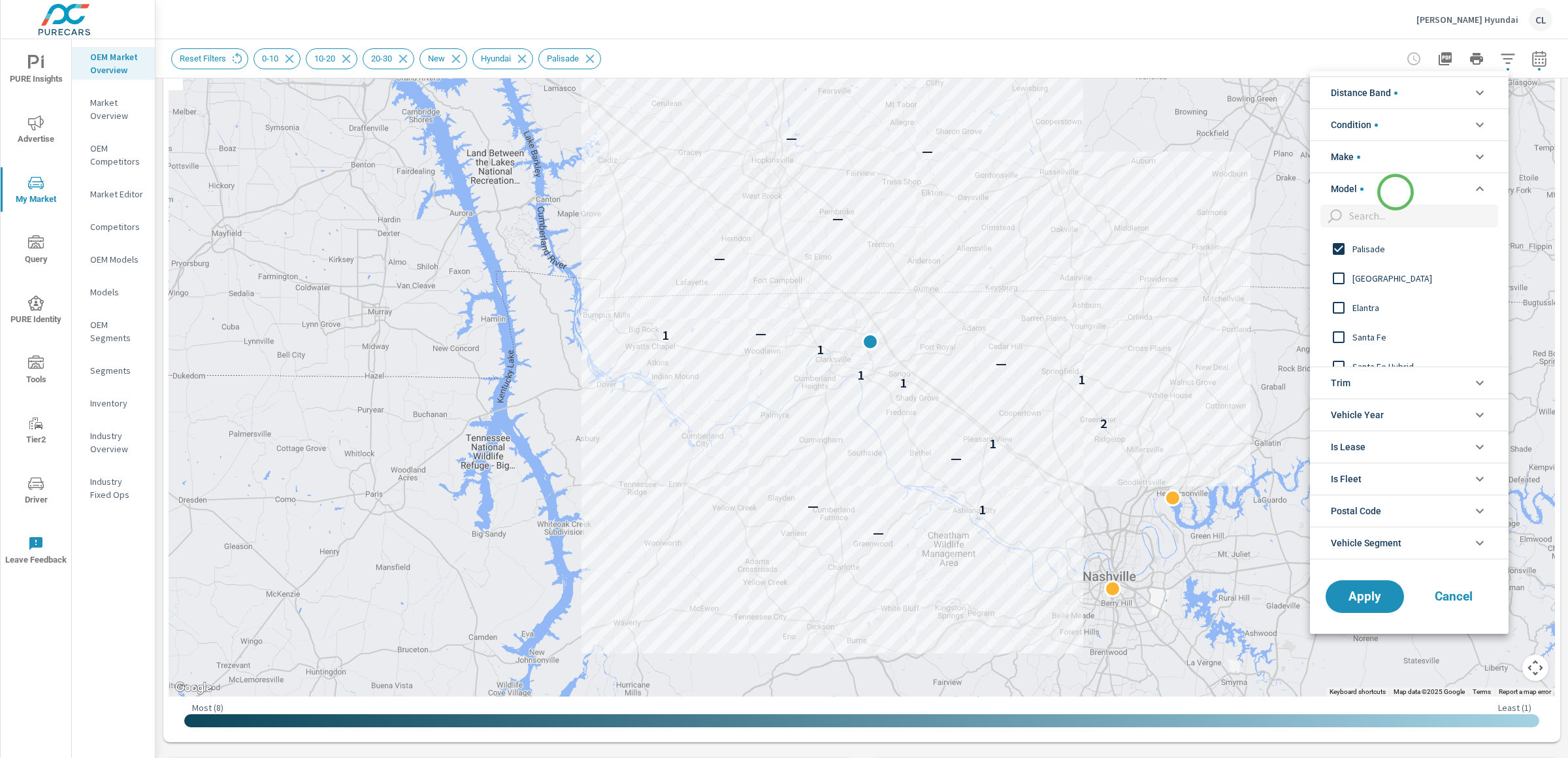
scroll to position [0, 0]
click at [1362, 315] on span "Elantra" at bounding box center [1424, 307] width 143 height 16
click at [1368, 252] on span "Palisade" at bounding box center [1424, 249] width 143 height 16
click at [1359, 590] on span "Apply" at bounding box center [1366, 596] width 54 height 12
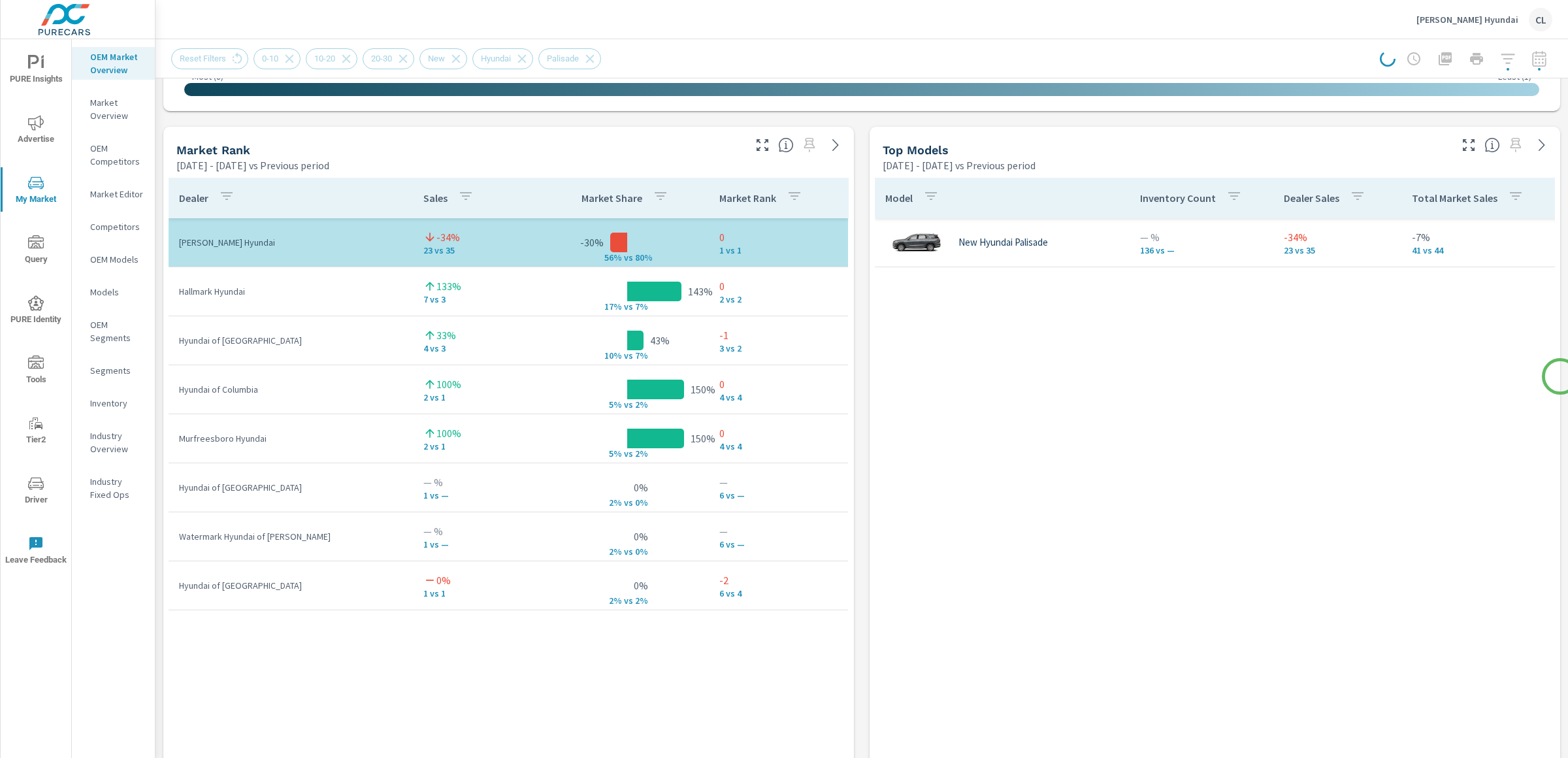
scroll to position [828, 0]
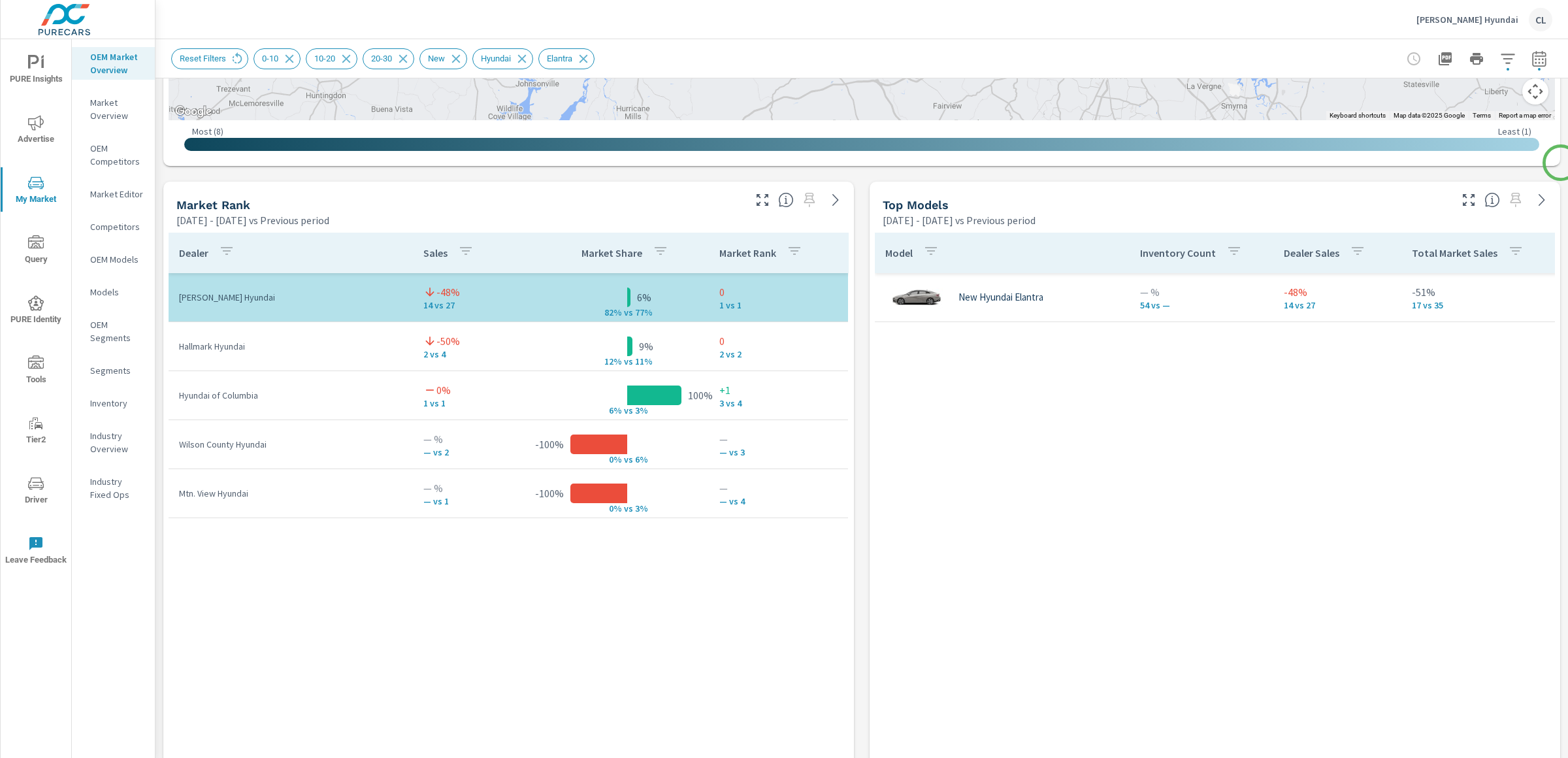
scroll to position [756, 0]
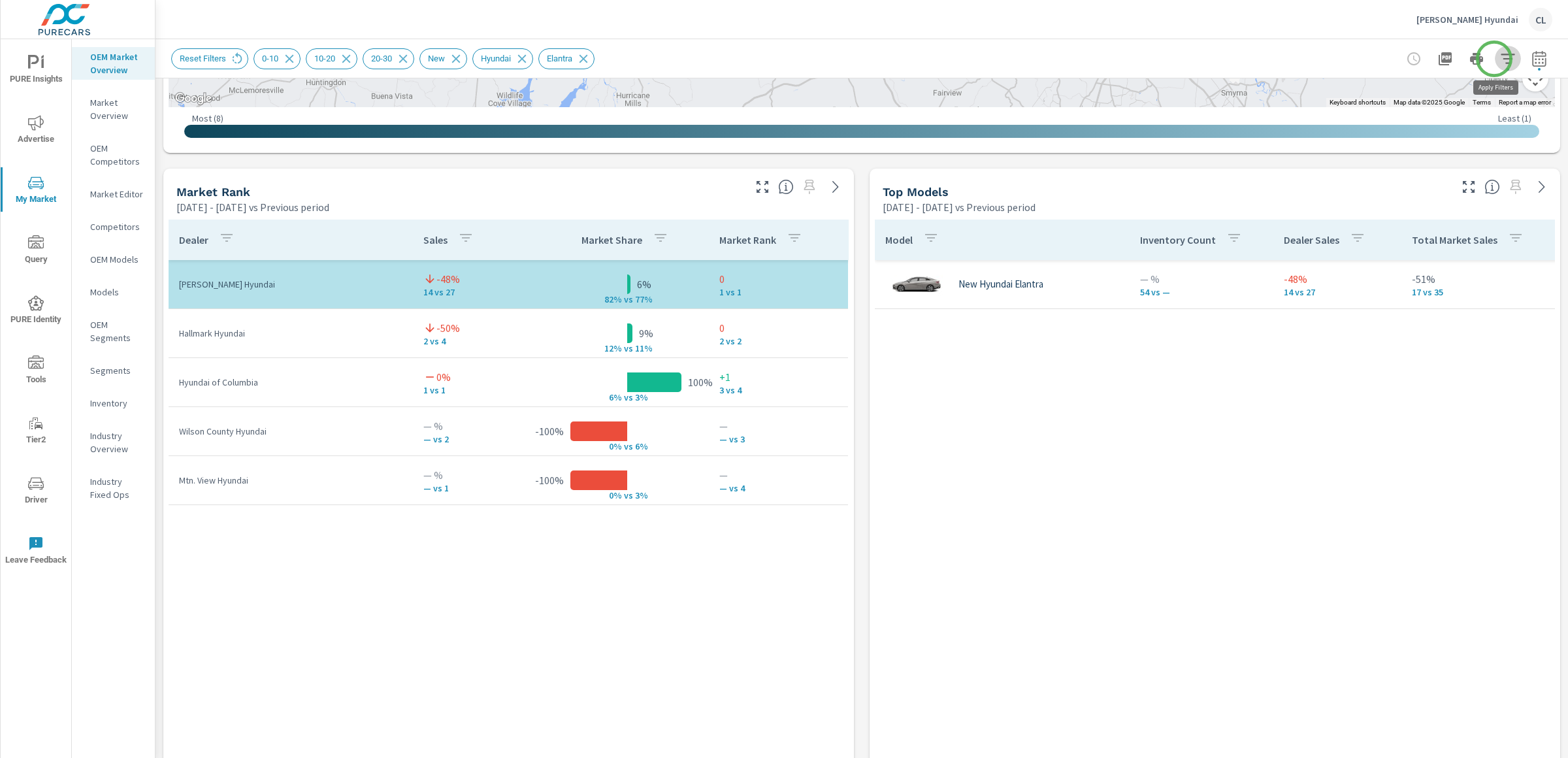
click at [1501, 59] on icon "button" at bounding box center [1508, 58] width 14 height 10
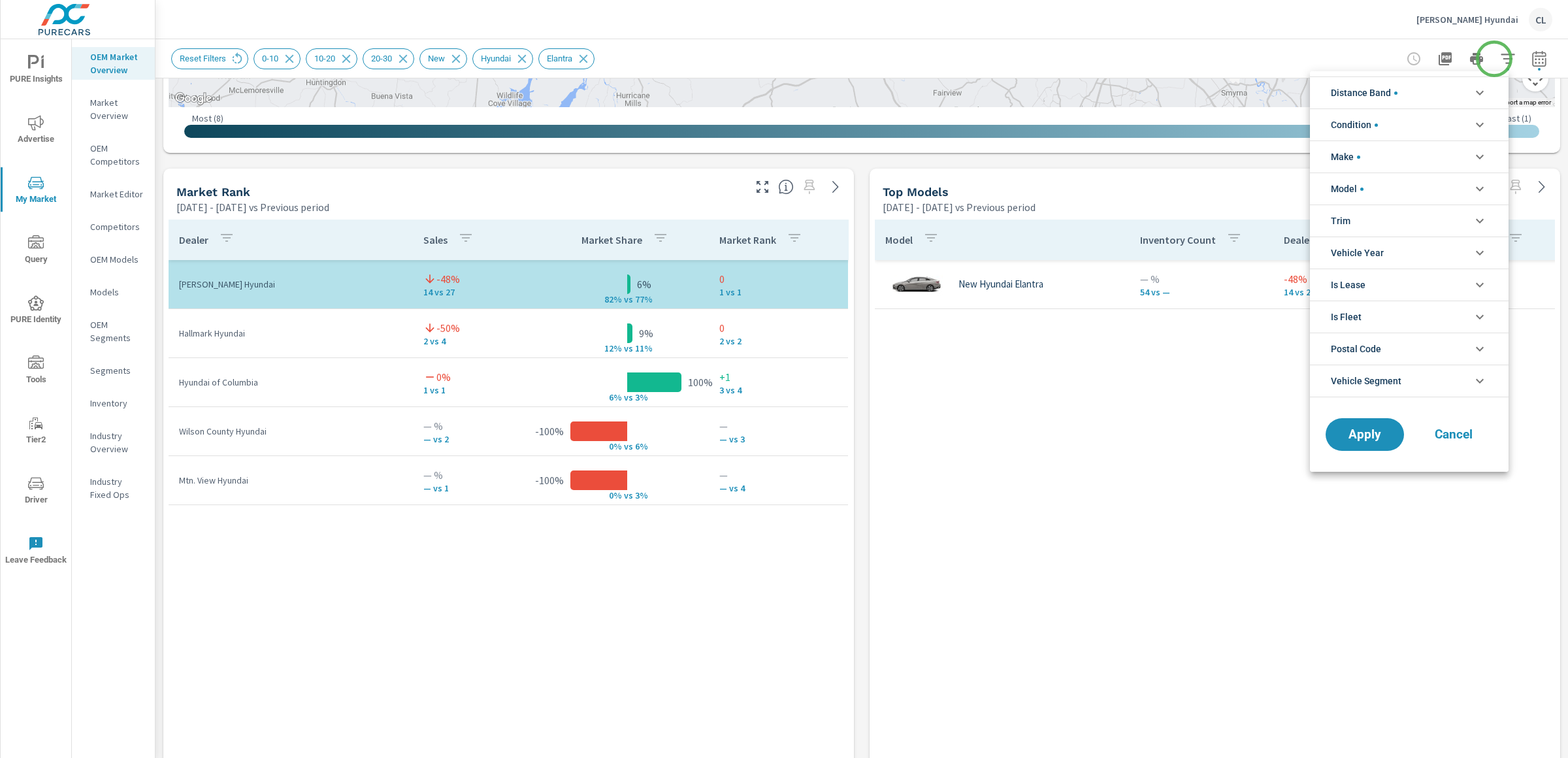
scroll to position [89, 0]
click at [1388, 188] on li "Model" at bounding box center [1409, 188] width 199 height 32
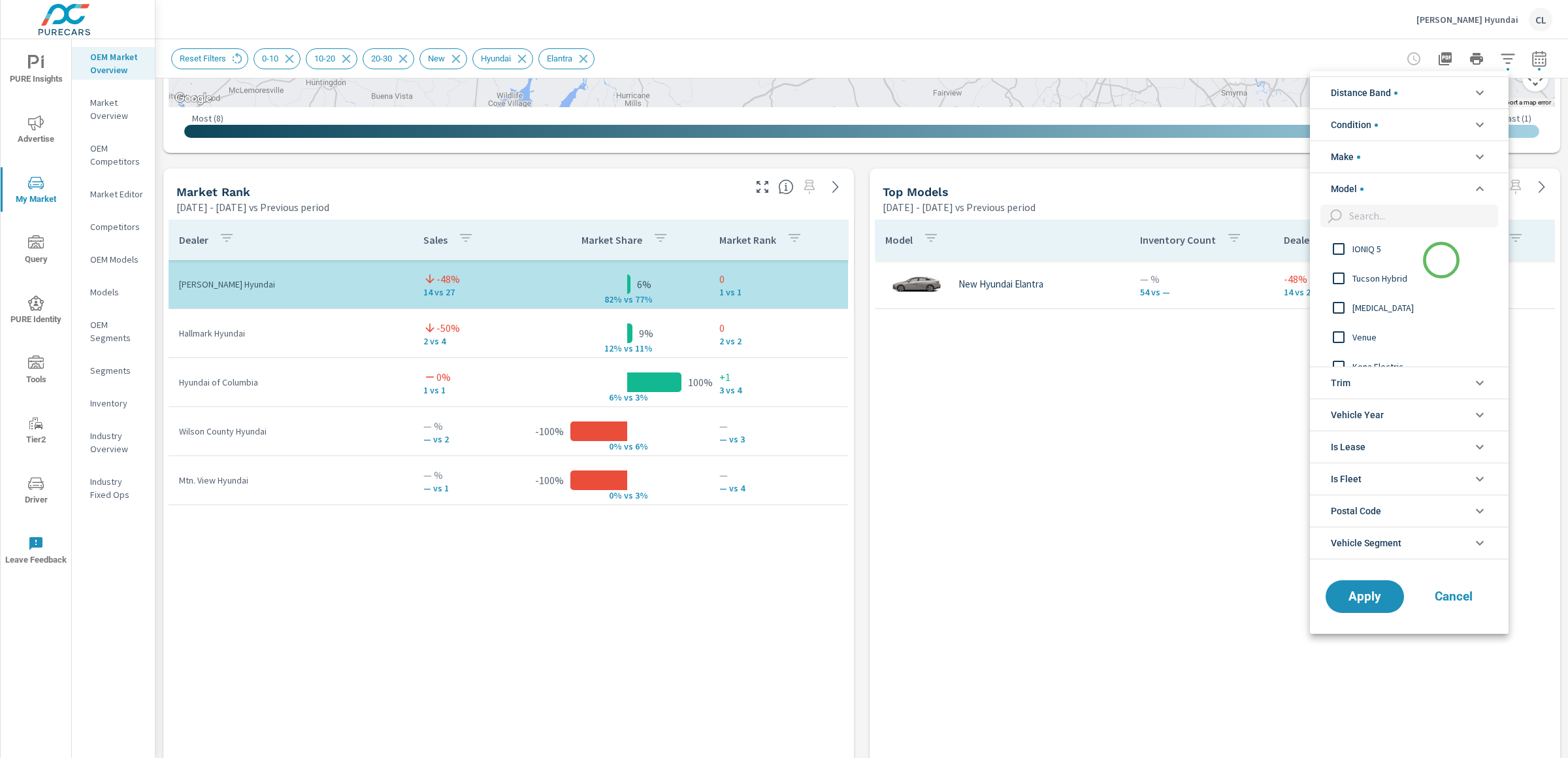
scroll to position [273, 0]
click at [1363, 328] on span "Venue" at bounding box center [1424, 329] width 143 height 16
click at [1373, 310] on span "Elantra" at bounding box center [1424, 307] width 143 height 16
click at [1368, 595] on span "Apply" at bounding box center [1366, 596] width 54 height 12
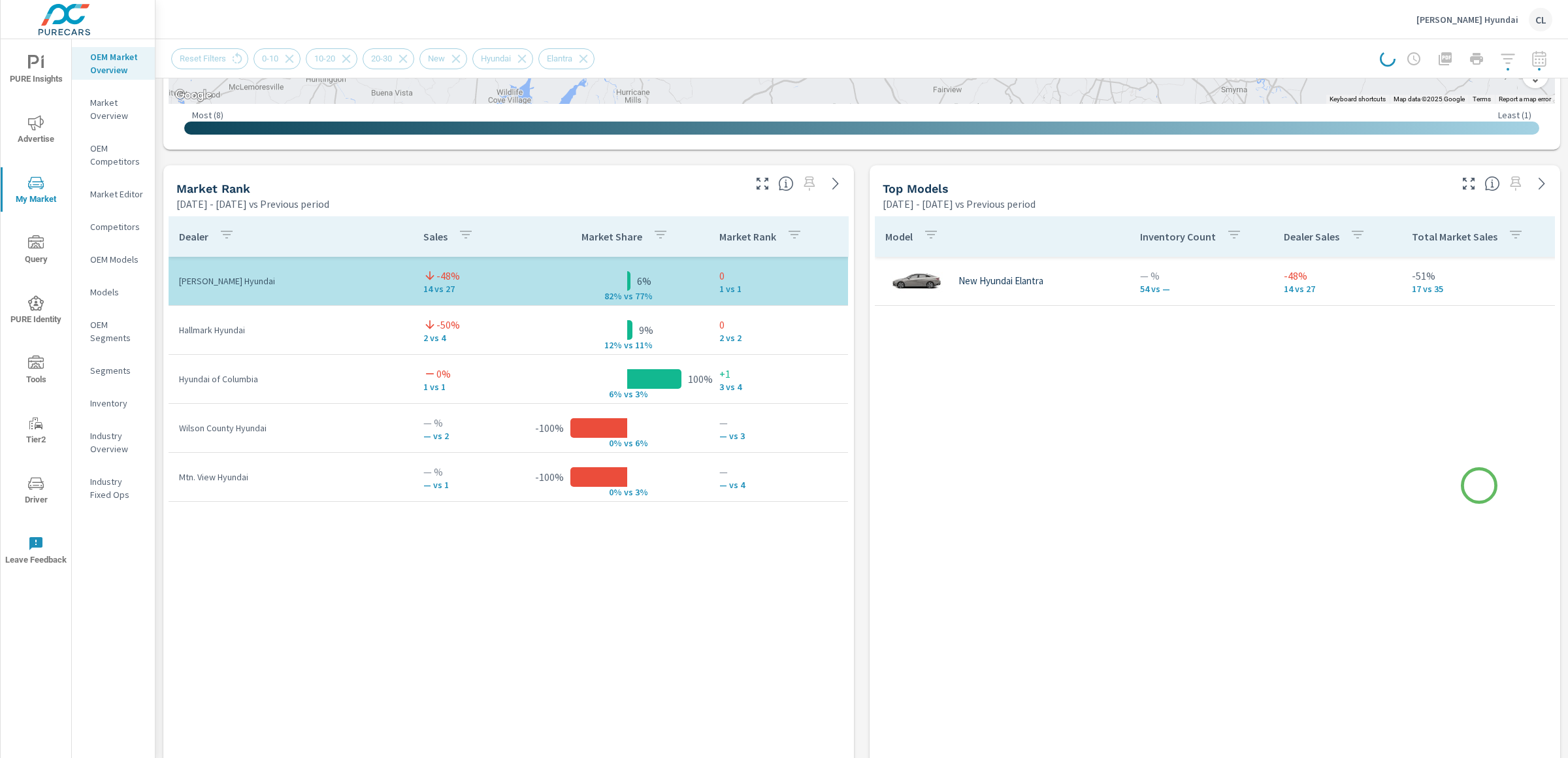
scroll to position [763, 0]
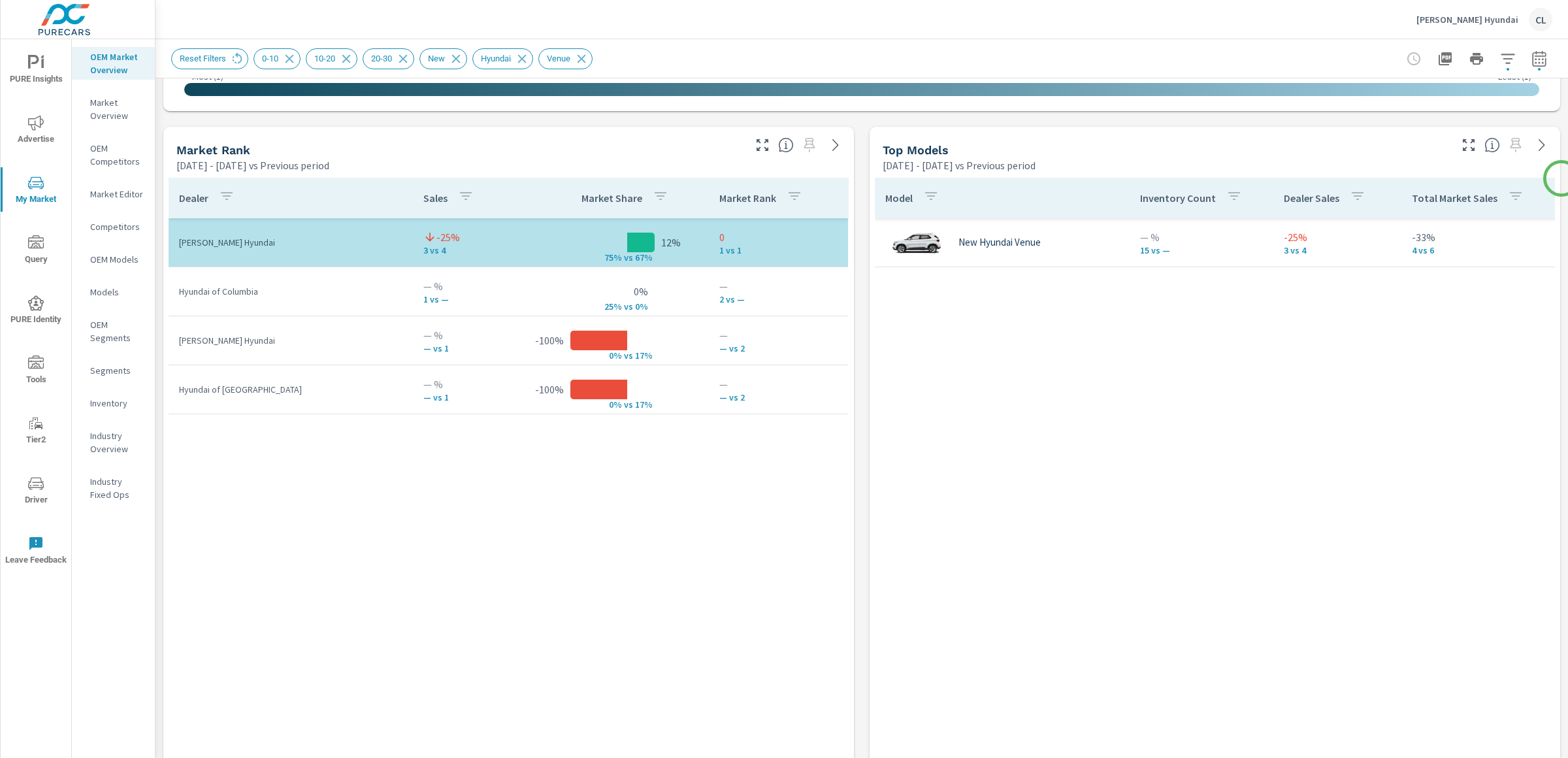
scroll to position [814, 0]
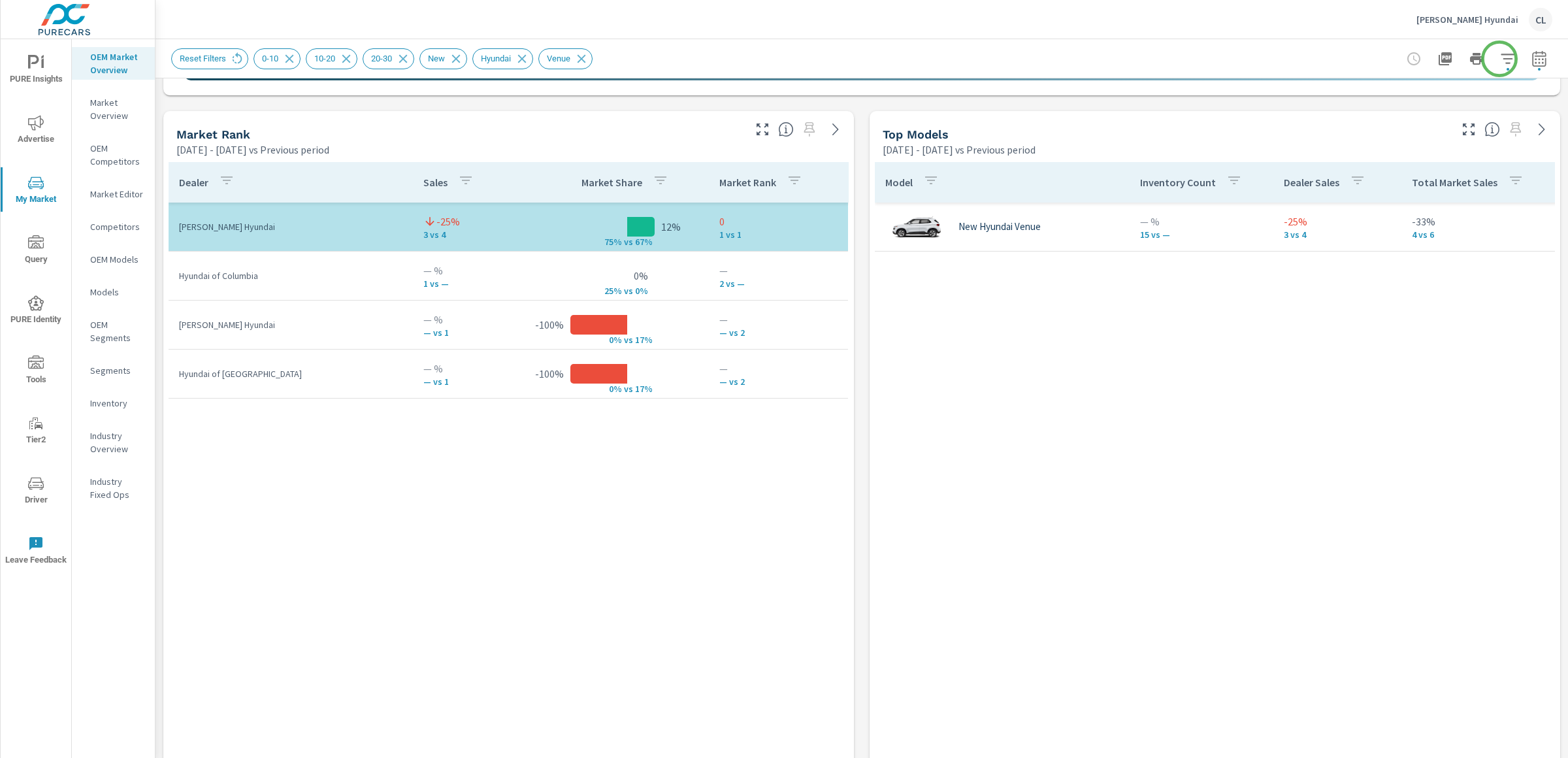
click at [1501, 59] on icon "button" at bounding box center [1508, 58] width 14 height 10
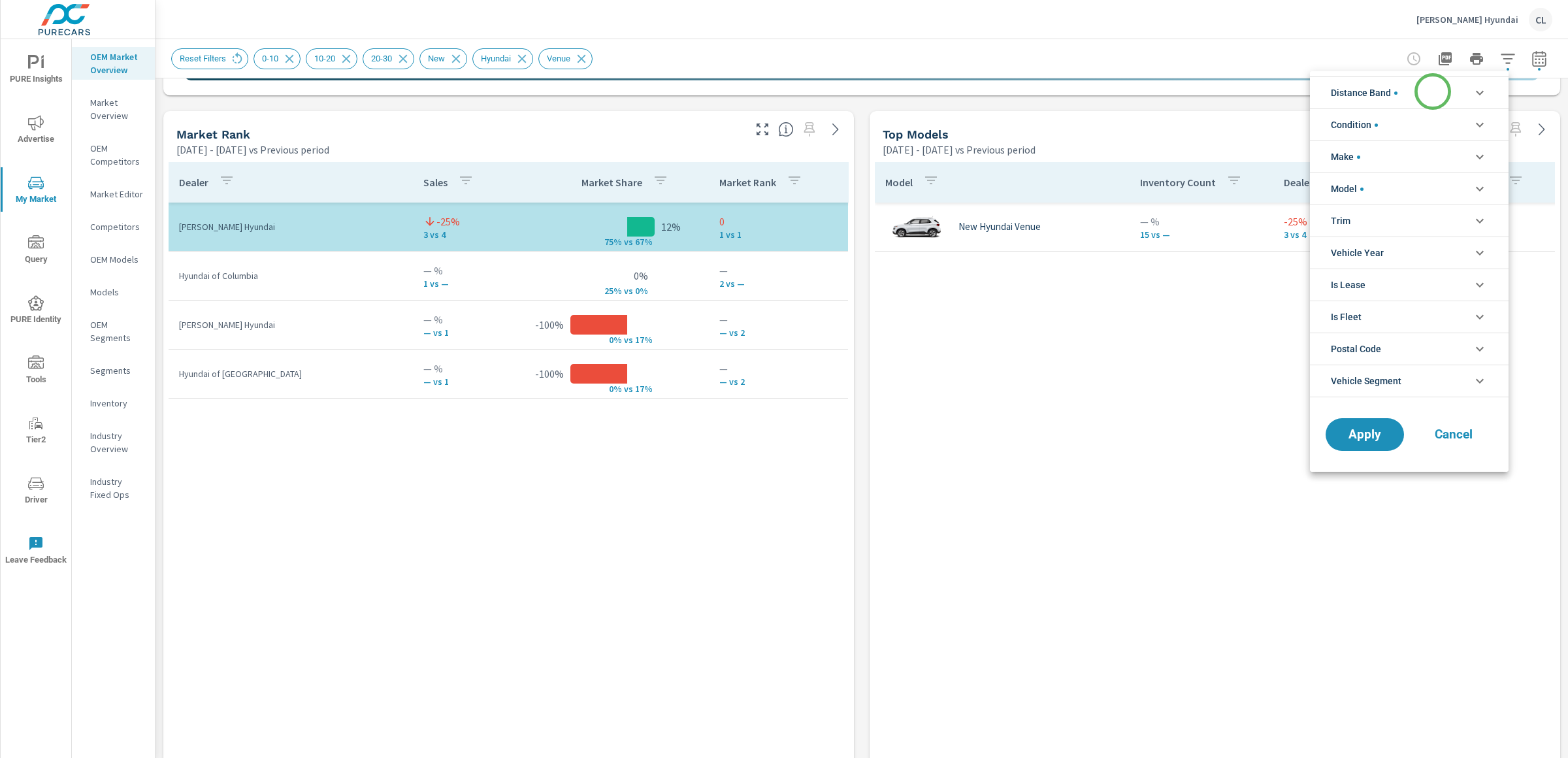
click at [1433, 91] on li "Distance Band" at bounding box center [1409, 92] width 199 height 32
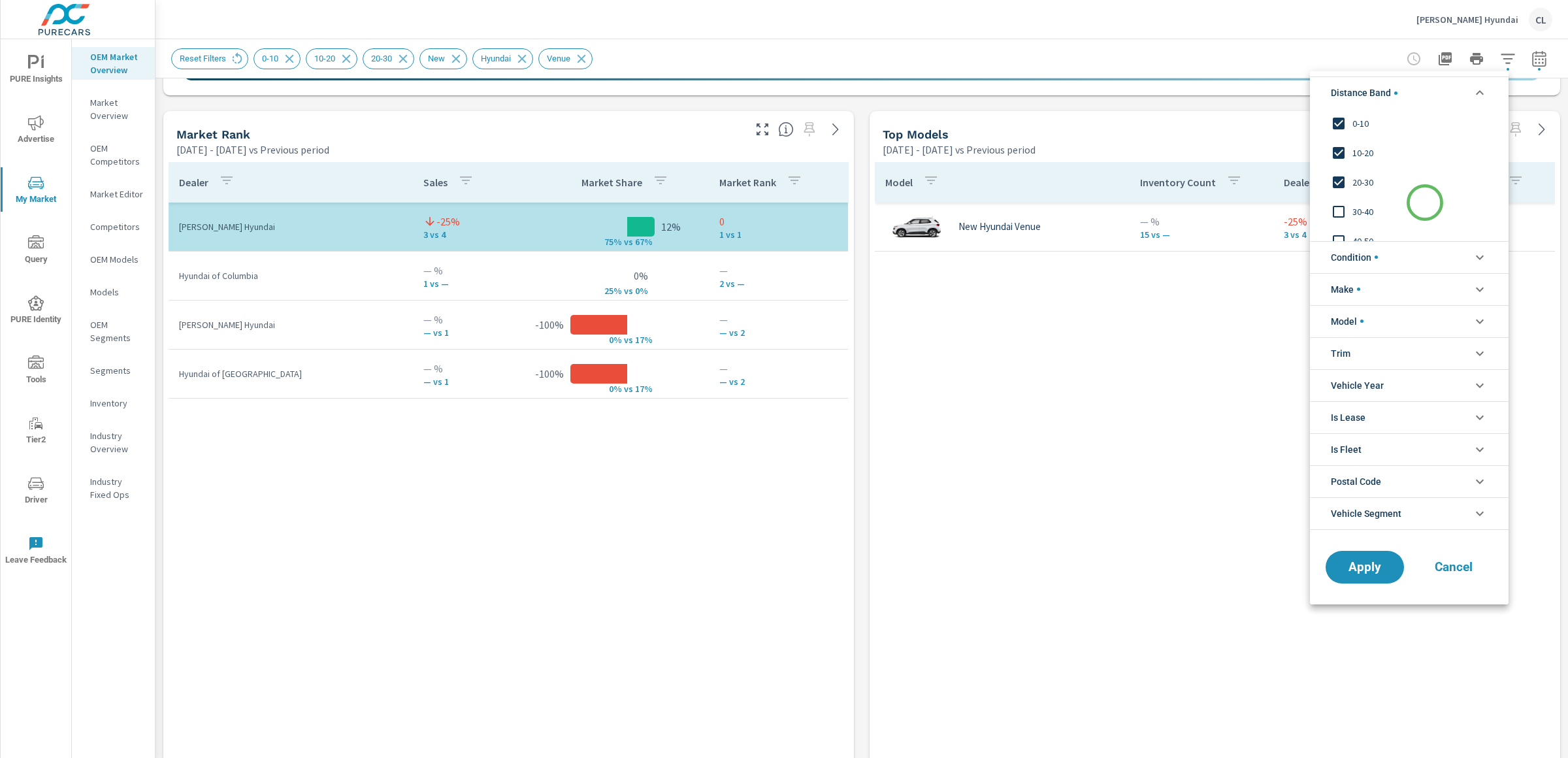
scroll to position [43, 0]
click at [1361, 172] on span "30-40" at bounding box center [1424, 168] width 143 height 16
click at [1370, 194] on span "40-50" at bounding box center [1424, 197] width 143 height 16
click at [1373, 565] on span "Apply" at bounding box center [1366, 566] width 54 height 12
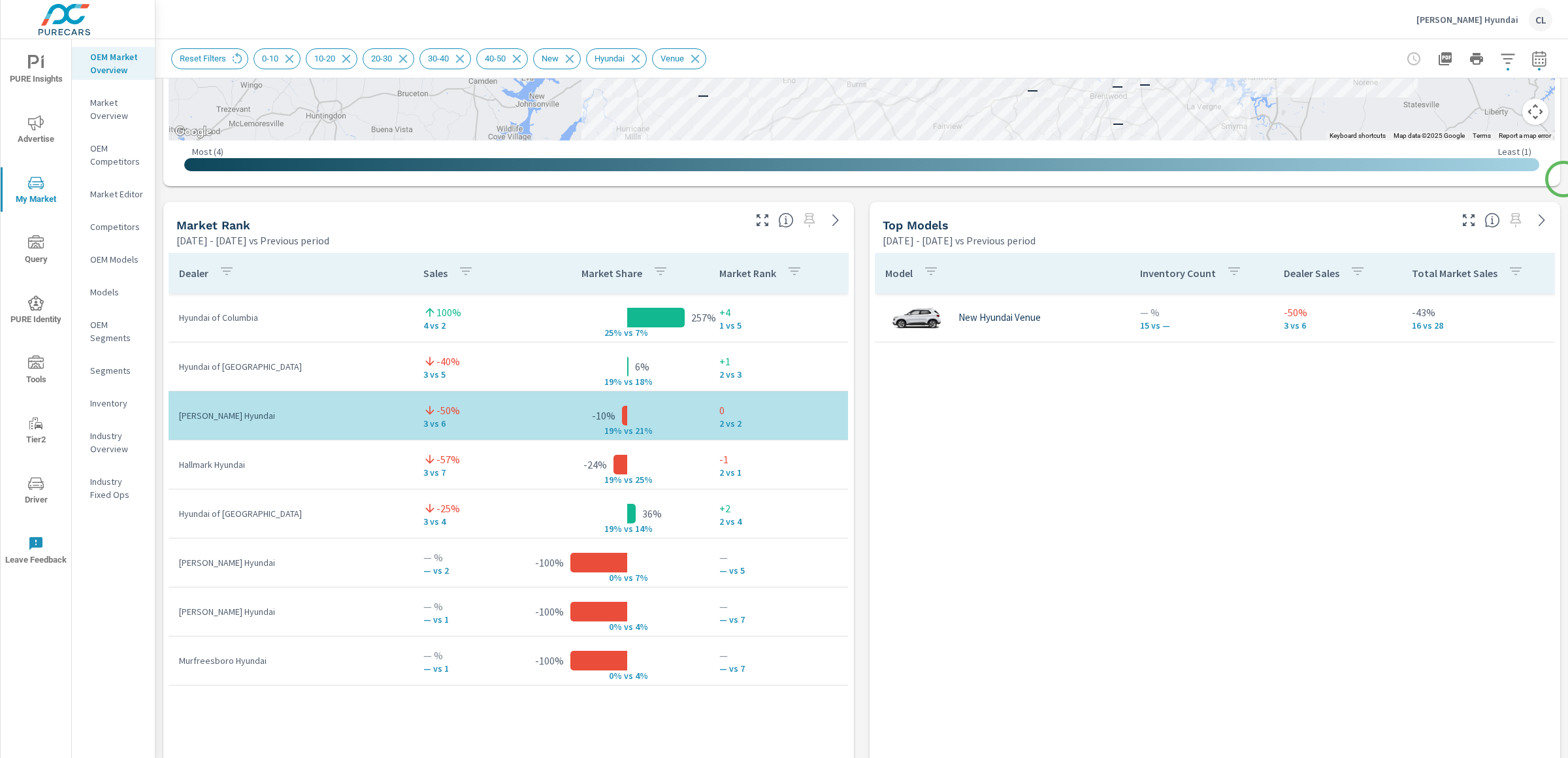
scroll to position [730, 0]
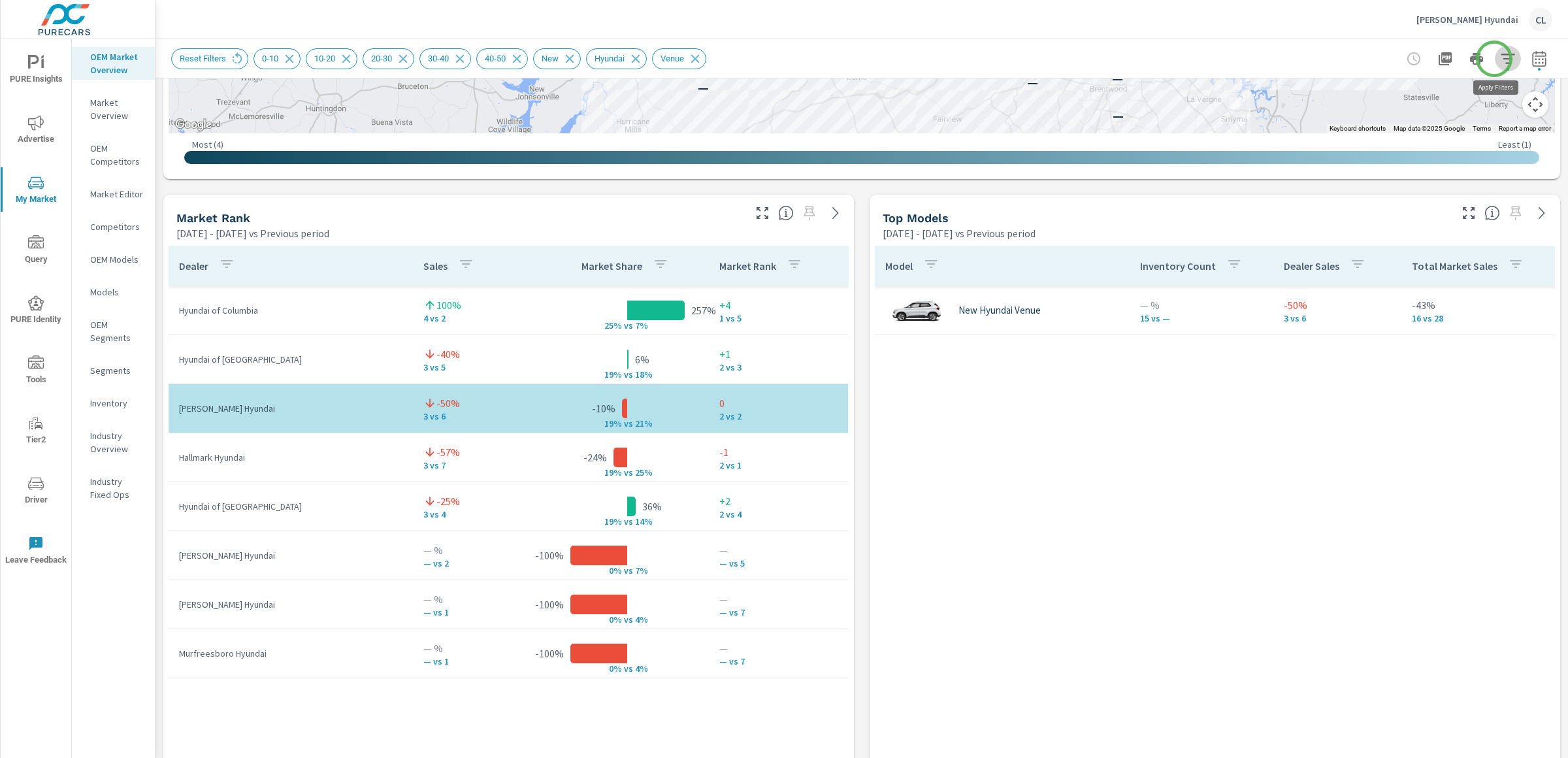
click at [1501, 59] on icon "button" at bounding box center [1508, 58] width 14 height 10
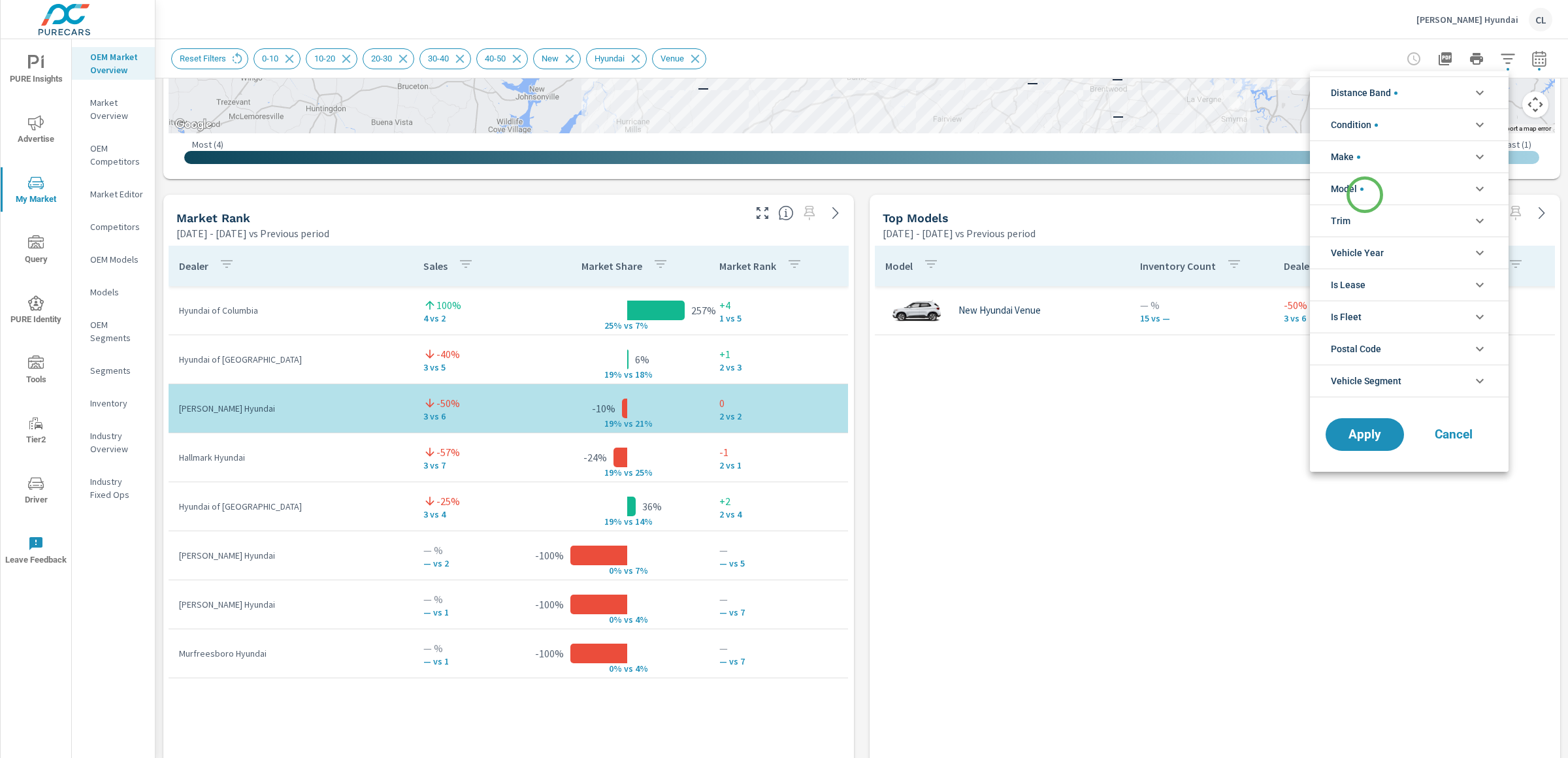
click at [1364, 188] on span "filter options" at bounding box center [1362, 189] width 3 height 3
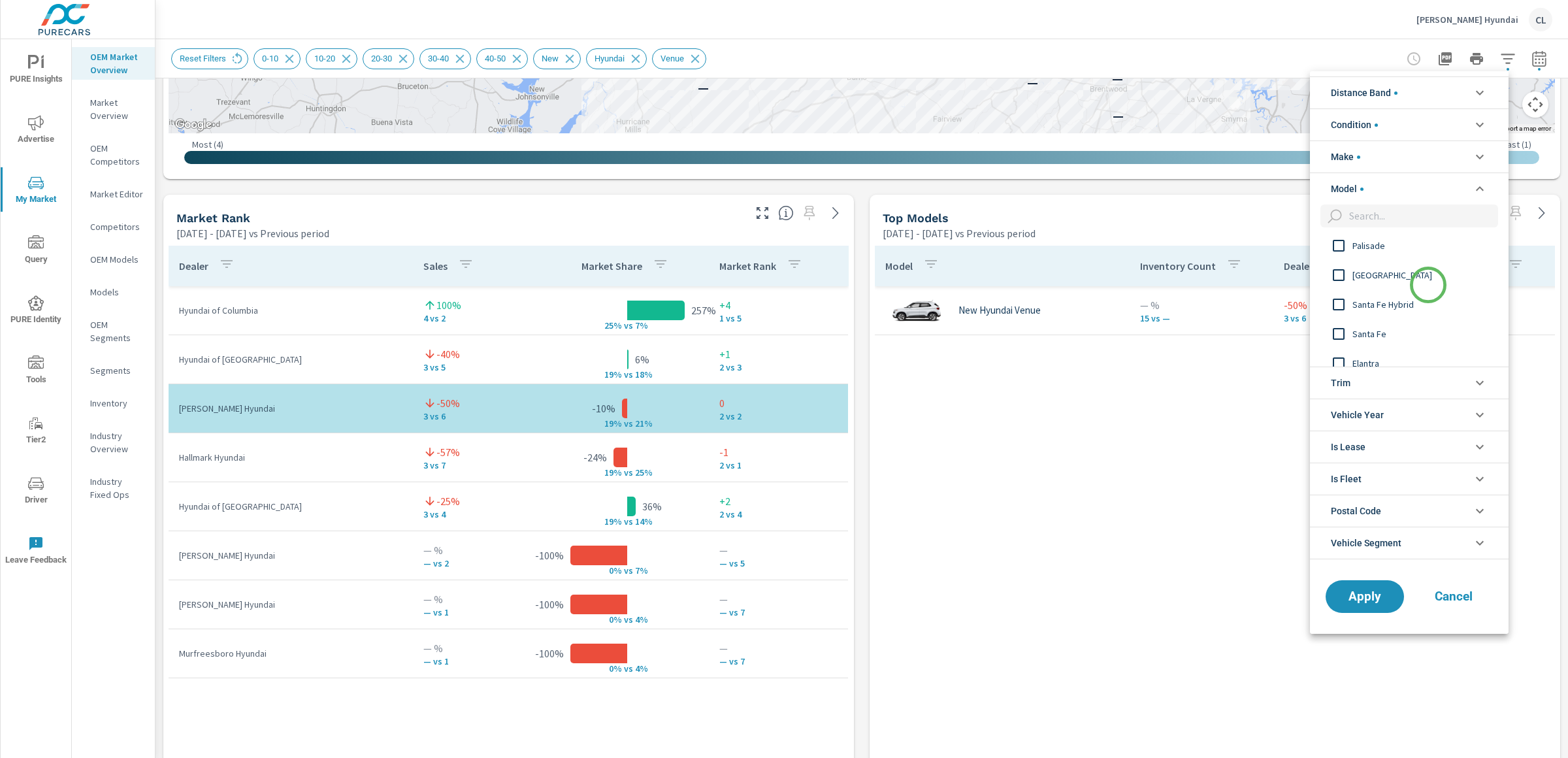
scroll to position [7, 0]
click at [1369, 327] on span "Santa Fe" at bounding box center [1424, 331] width 143 height 16
click at [1352, 270] on input "filter options" at bounding box center [1340, 274] width 28 height 28
click at [1366, 599] on span "Apply" at bounding box center [1366, 596] width 54 height 12
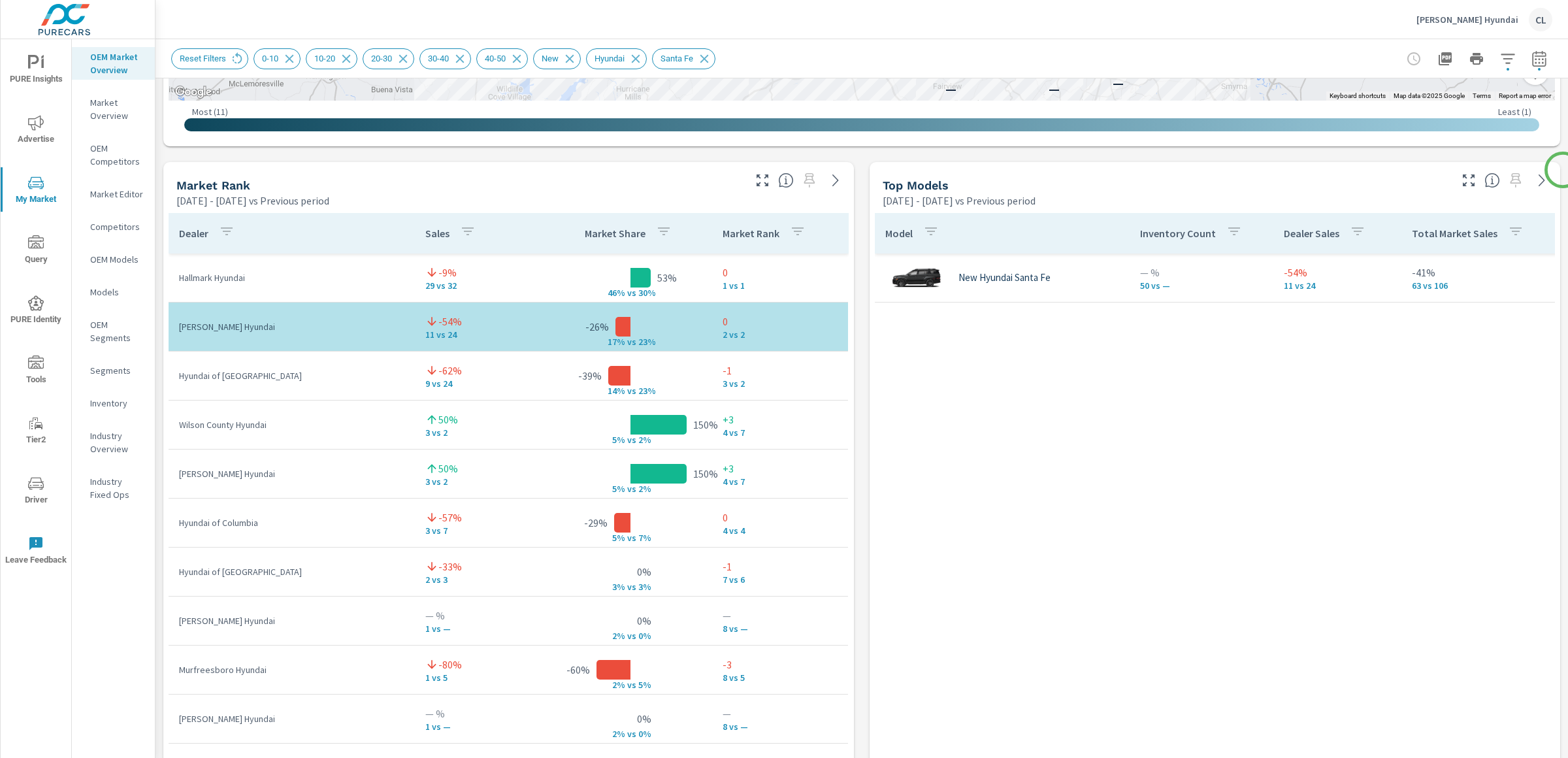
scroll to position [768, 0]
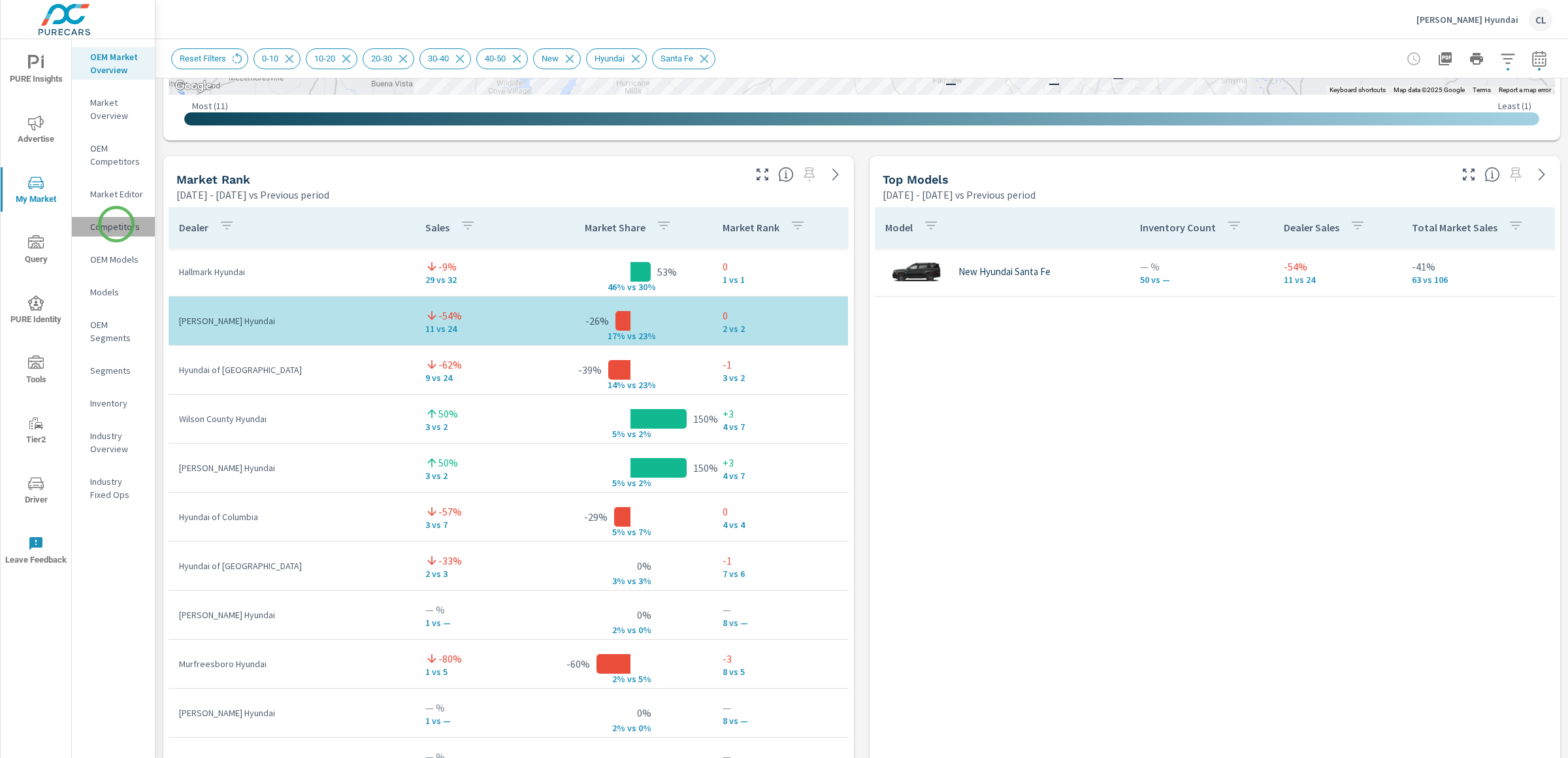
click at [116, 224] on p "Competitors" at bounding box center [117, 227] width 54 height 13
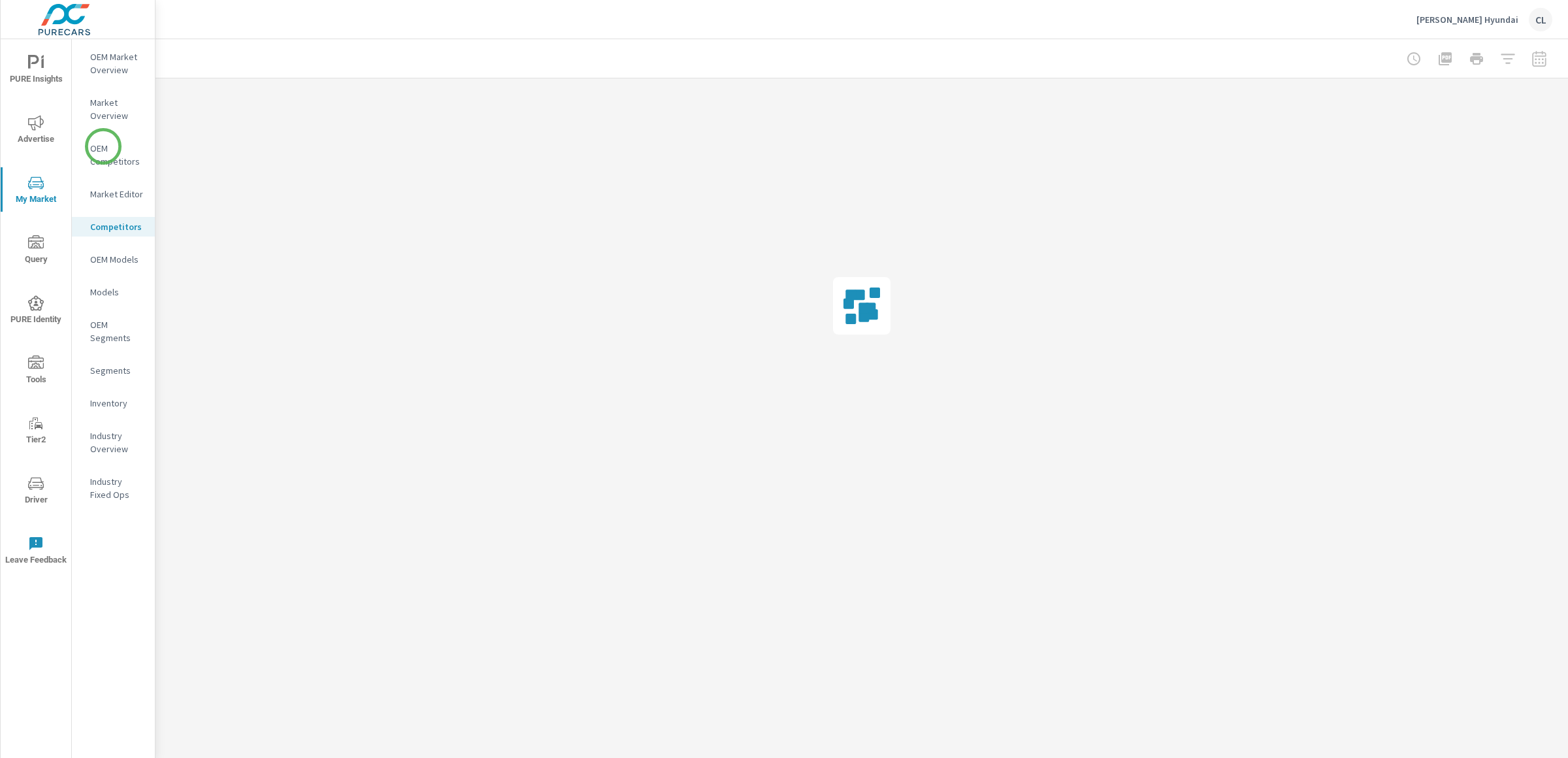
click at [103, 147] on p "OEM Competitors" at bounding box center [117, 155] width 54 height 26
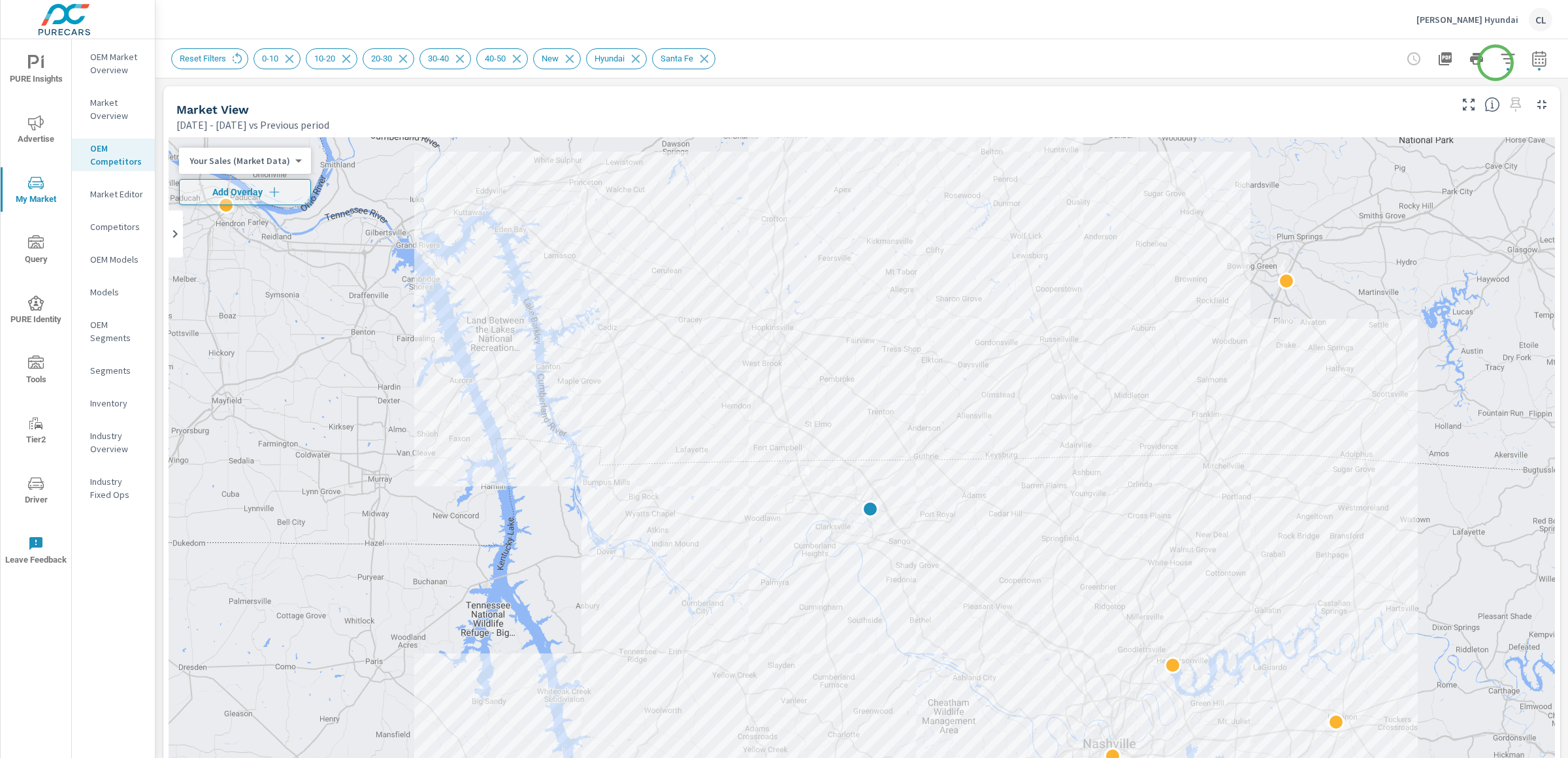
click at [1500, 59] on icon "button" at bounding box center [1508, 59] width 16 height 16
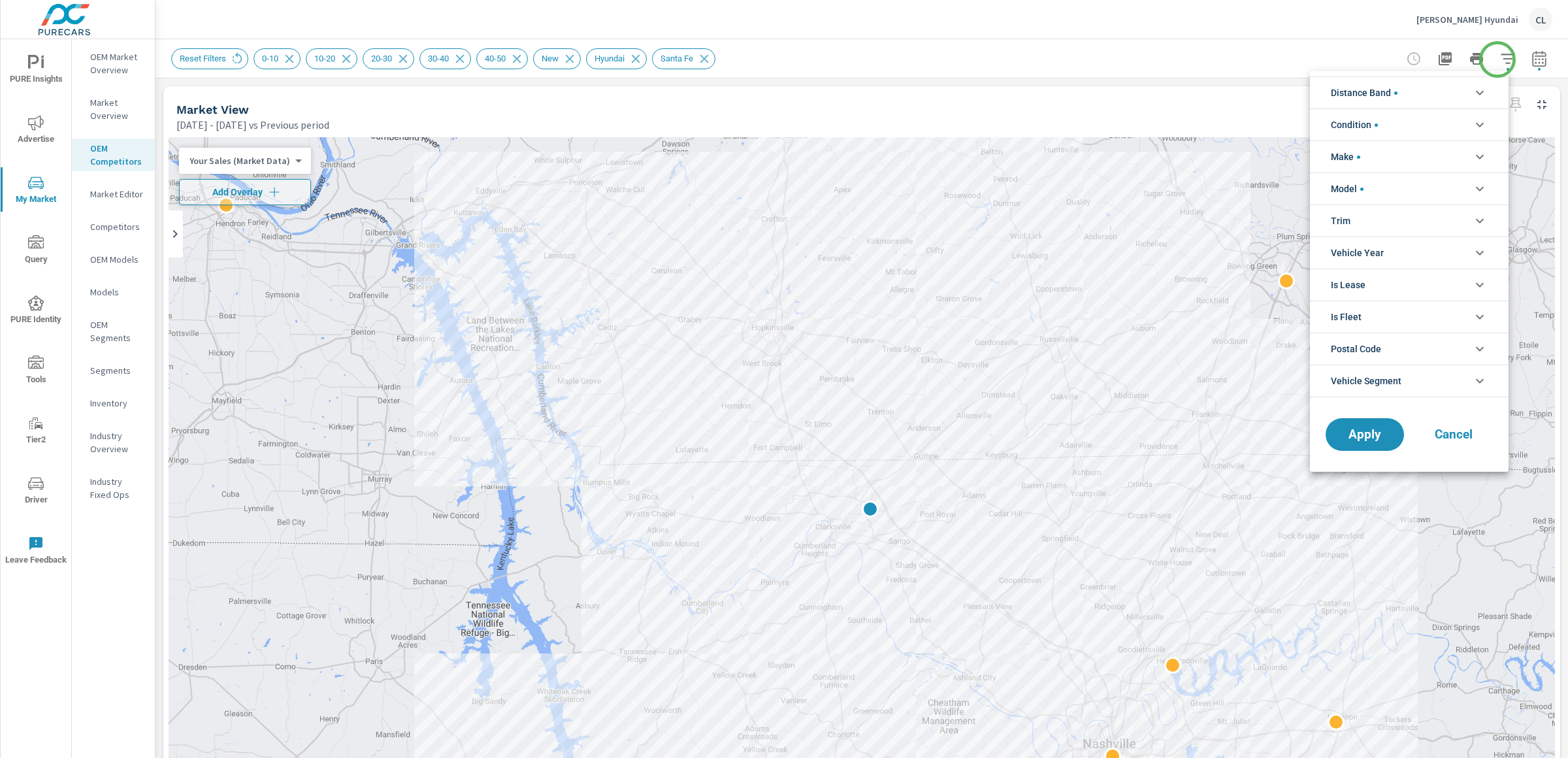
scroll to position [117, 0]
click at [1461, 183] on li "Model" at bounding box center [1409, 188] width 199 height 32
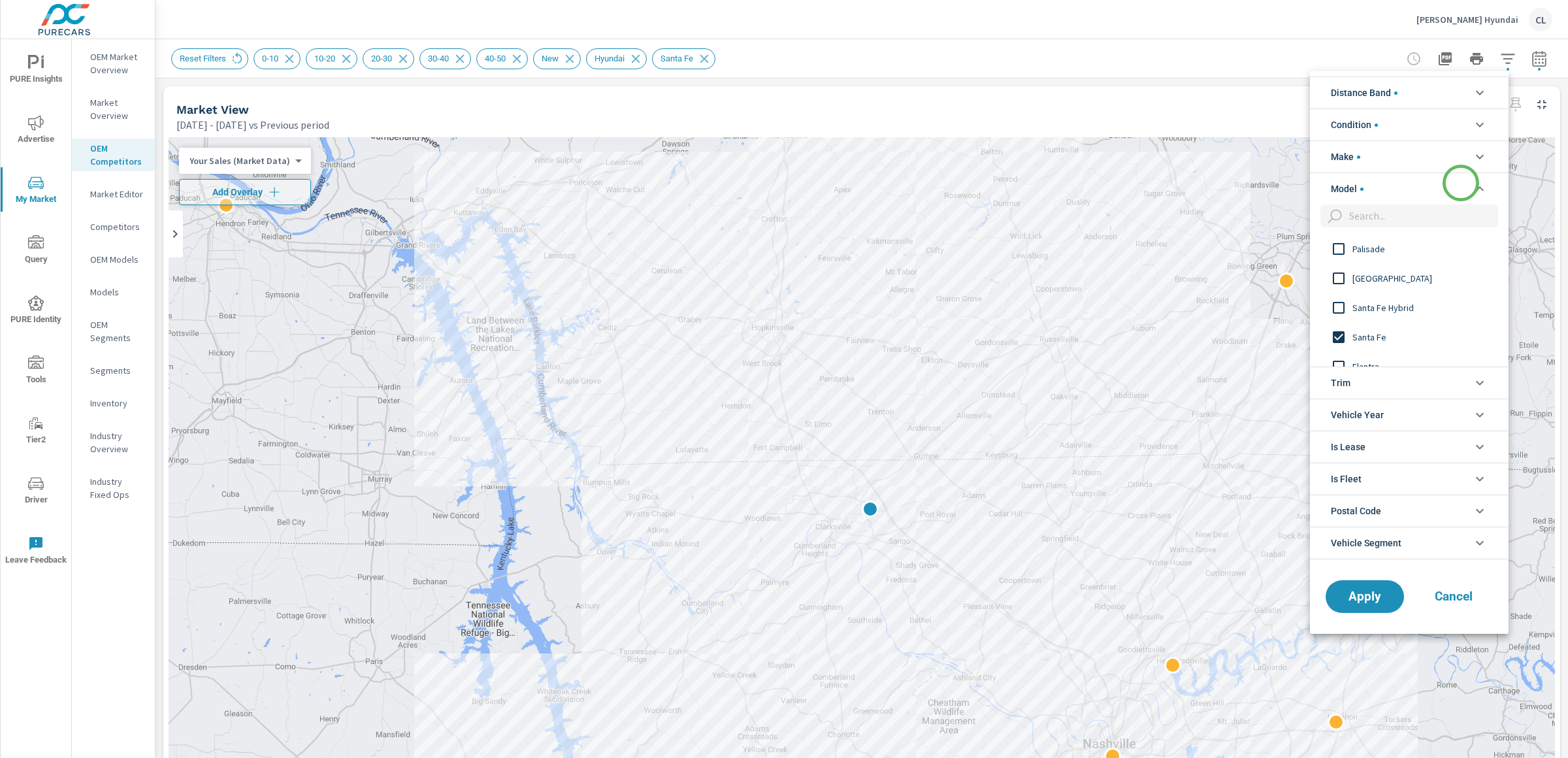
scroll to position [0, 0]
click at [1362, 333] on span "Santa Fe" at bounding box center [1424, 337] width 143 height 16
click at [1398, 162] on li "Make" at bounding box center [1409, 156] width 199 height 32
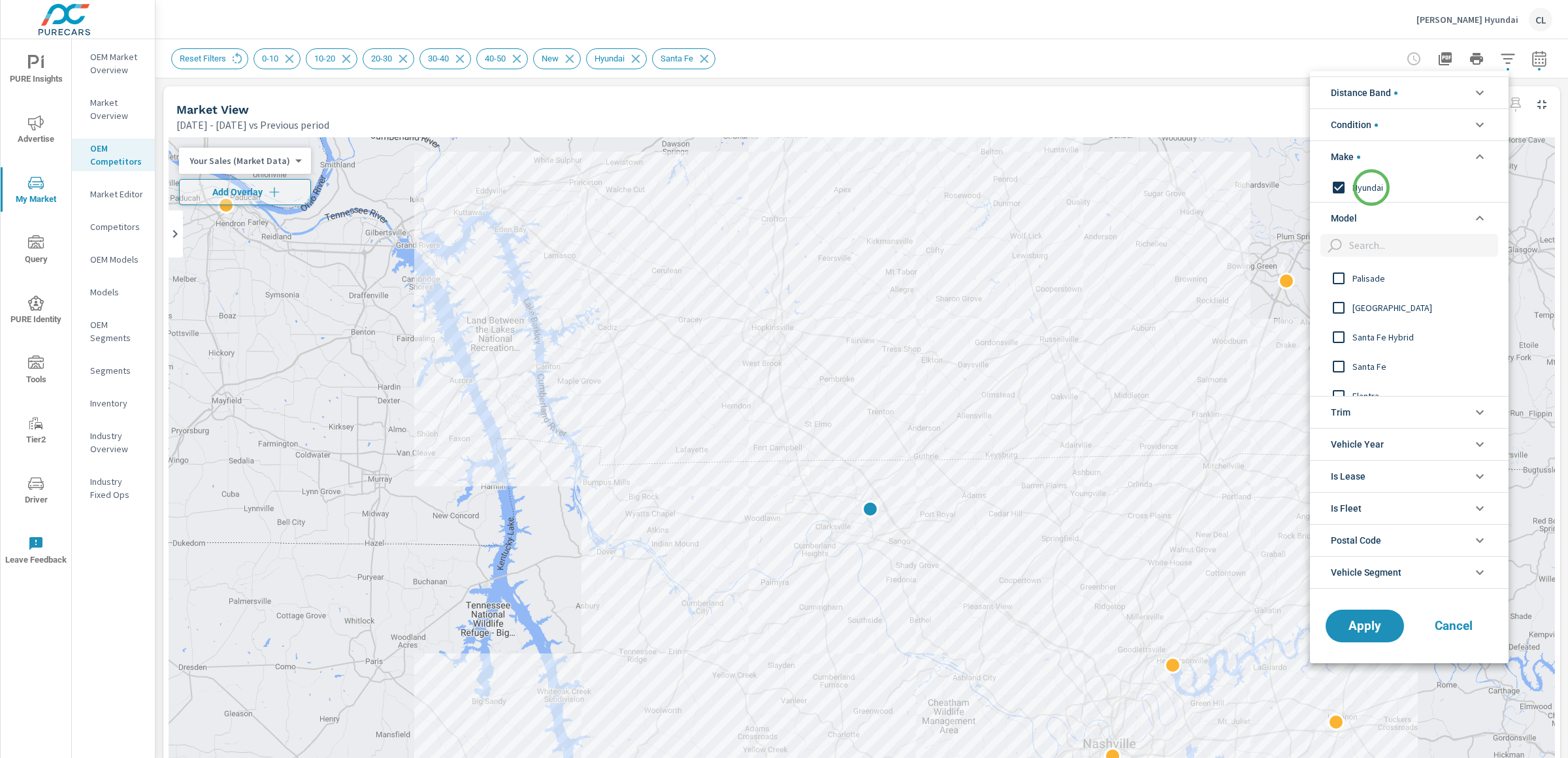
click at [1372, 188] on span "Hyundai" at bounding box center [1424, 188] width 143 height 16
click at [1397, 125] on li "Condition" at bounding box center [1409, 124] width 199 height 32
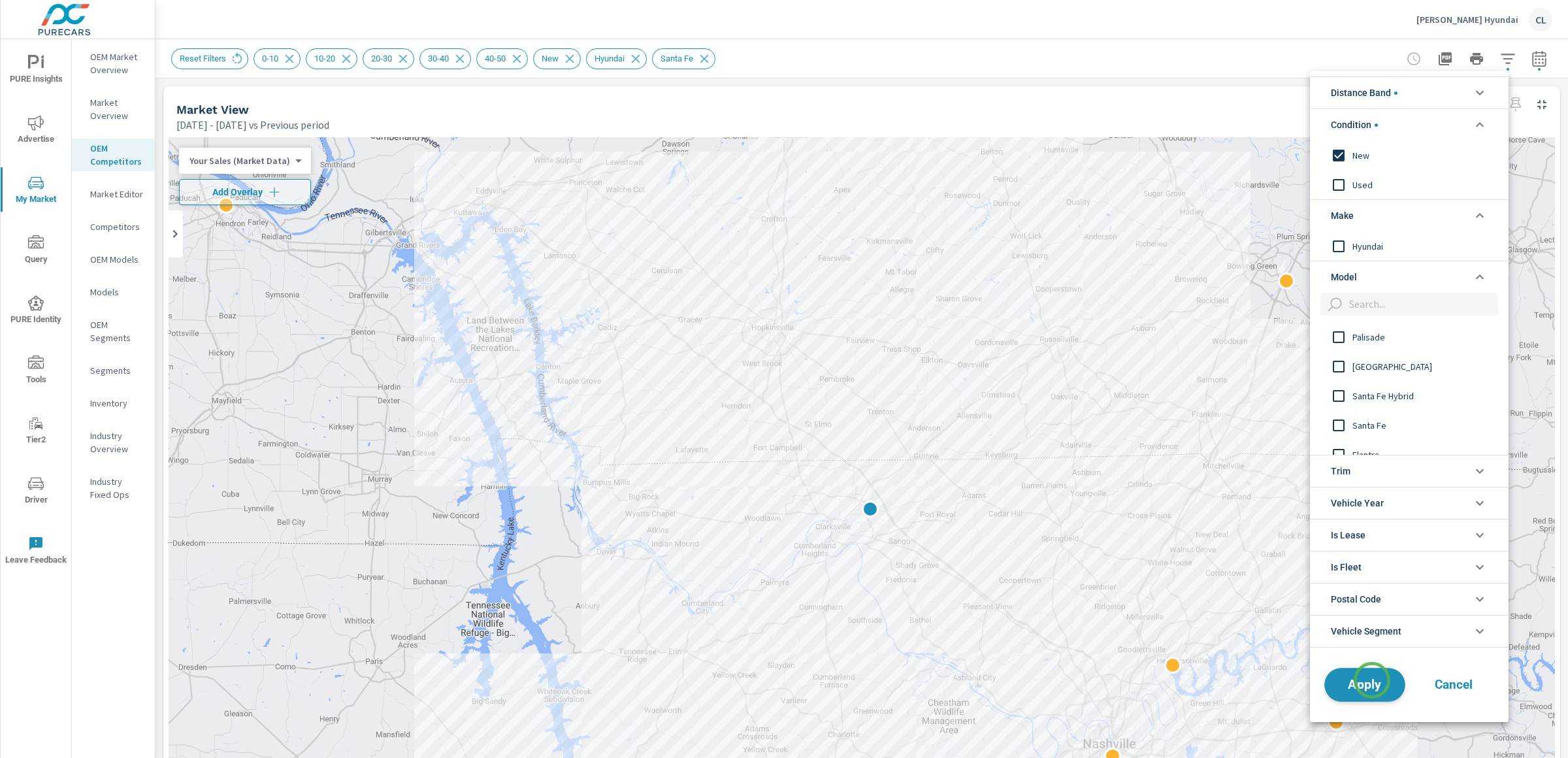
click at [1373, 680] on span "Apply" at bounding box center [1366, 684] width 54 height 12
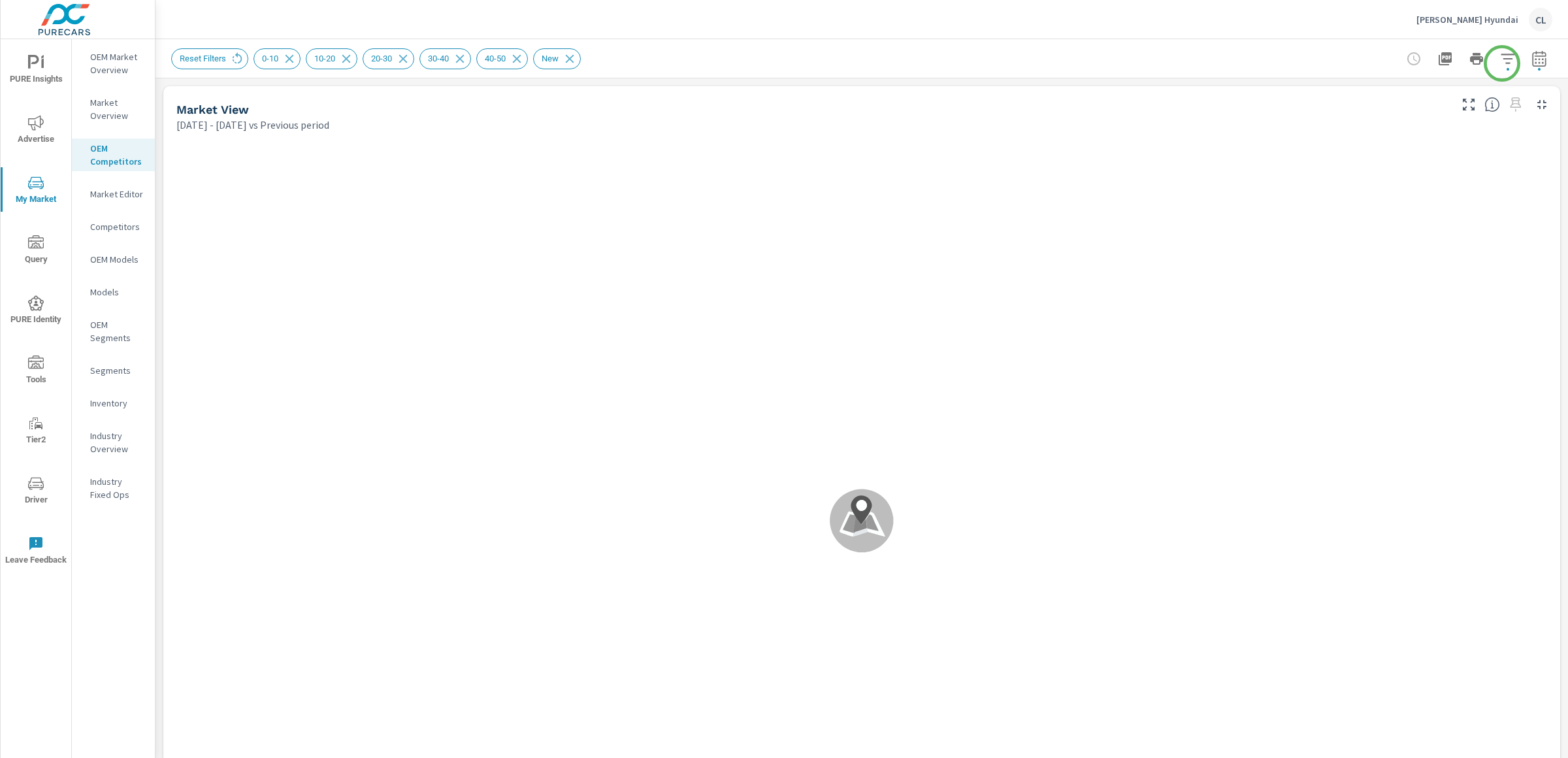
click at [1500, 60] on icon "button" at bounding box center [1508, 59] width 16 height 16
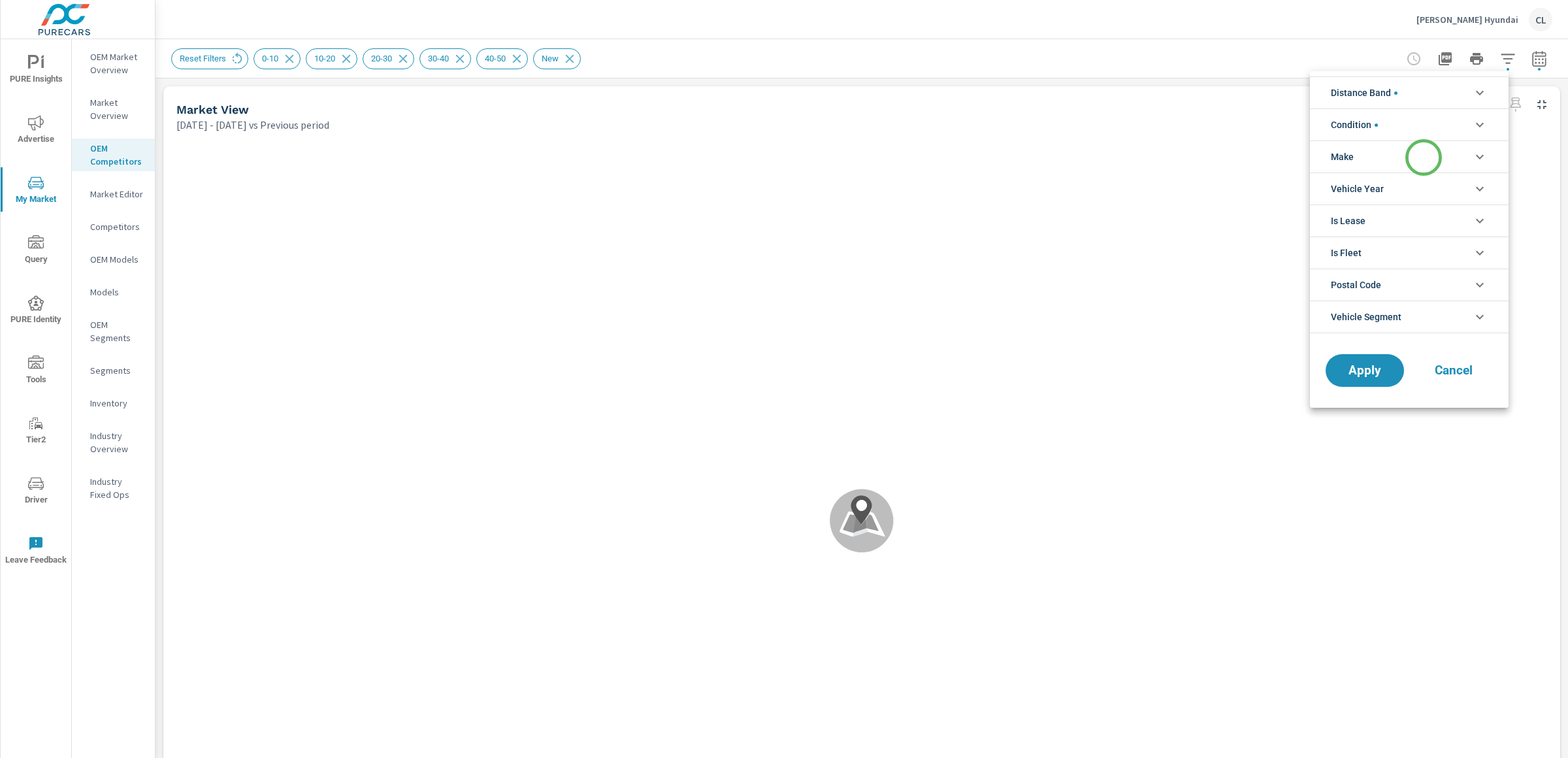
click at [1424, 157] on li "Make" at bounding box center [1409, 156] width 199 height 32
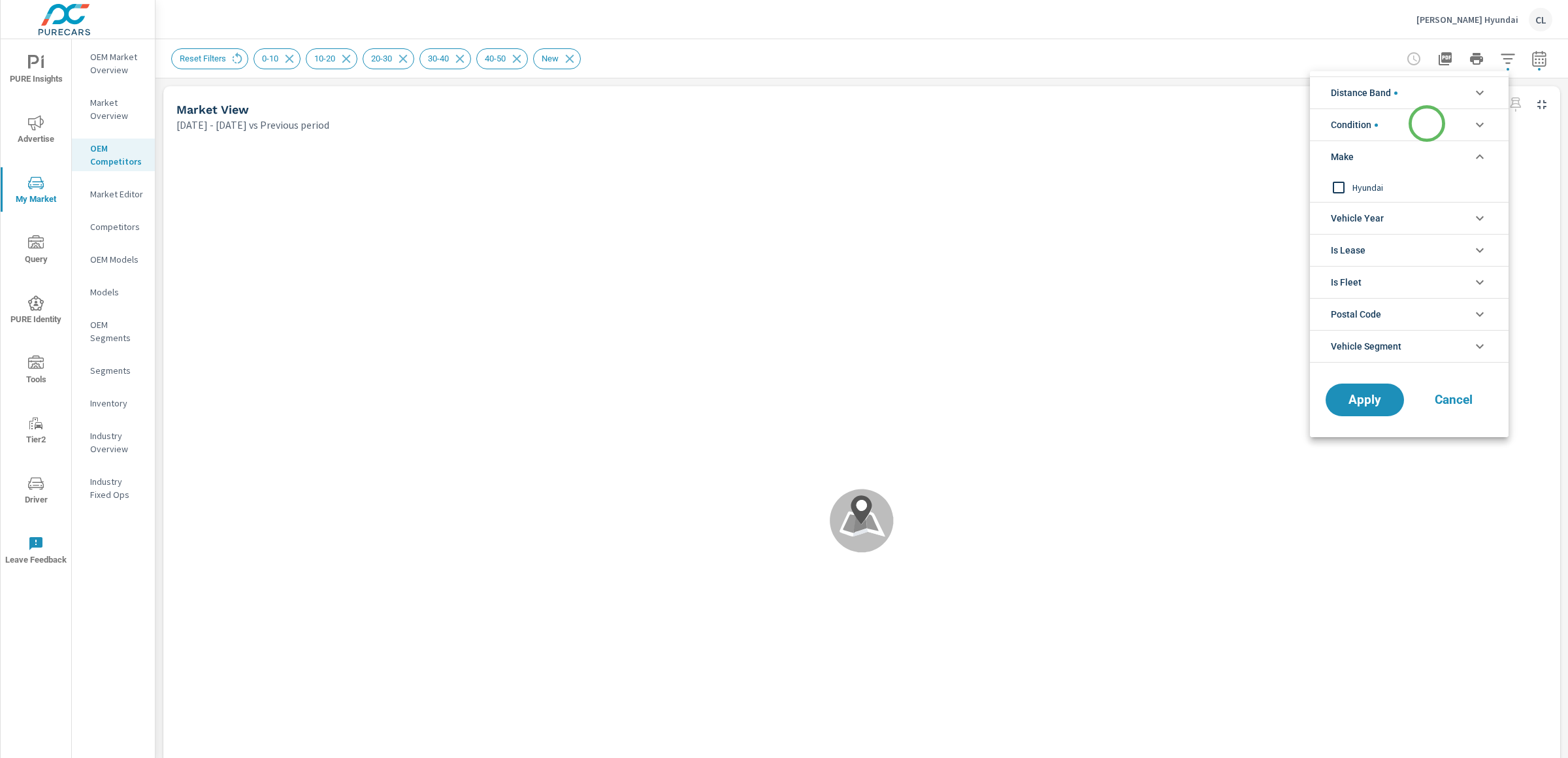
click at [1427, 116] on li "Condition" at bounding box center [1409, 124] width 199 height 32
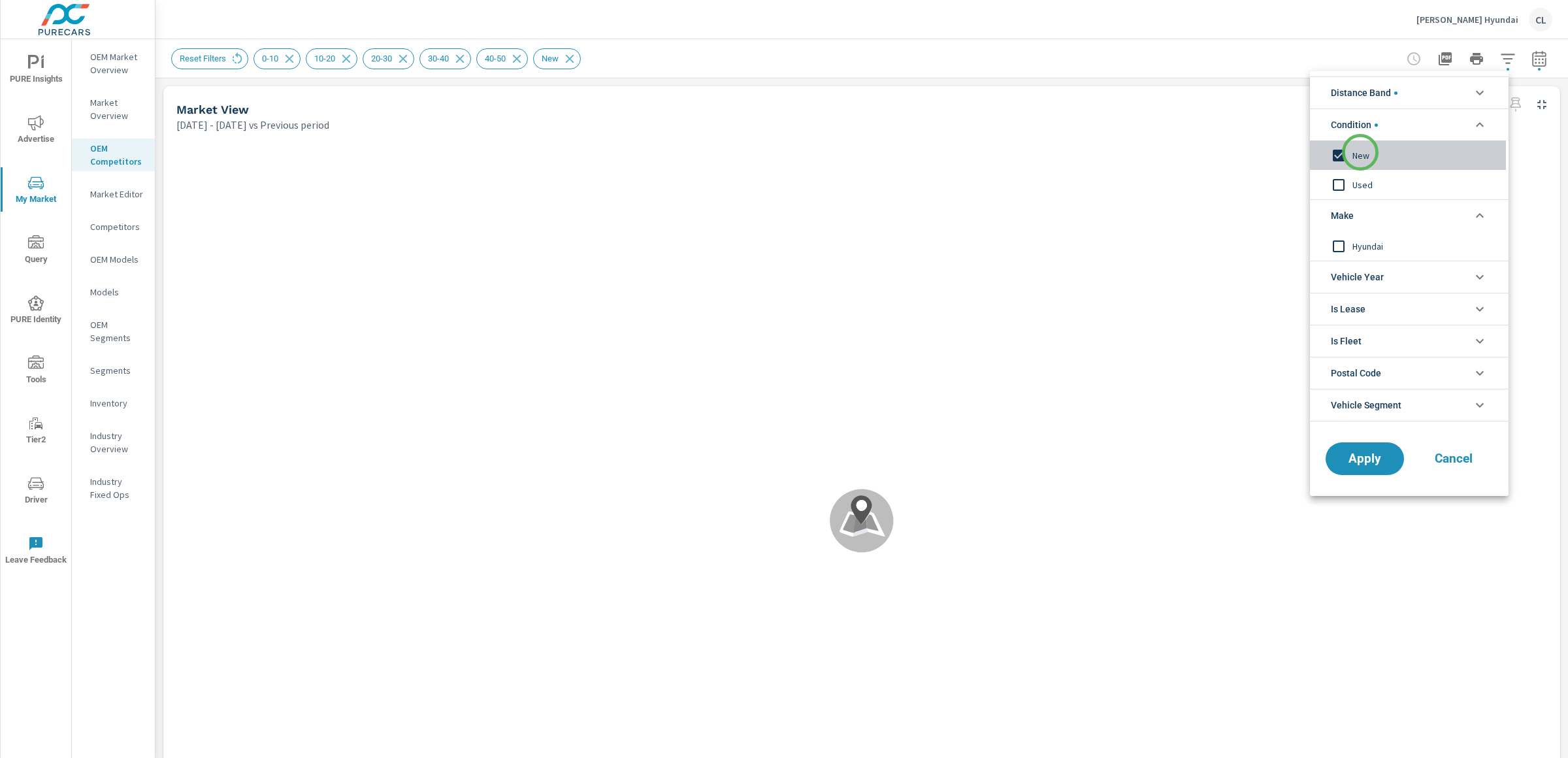
click at [1360, 152] on span "New" at bounding box center [1424, 155] width 143 height 16
click at [1362, 465] on span "Apply" at bounding box center [1366, 458] width 54 height 12
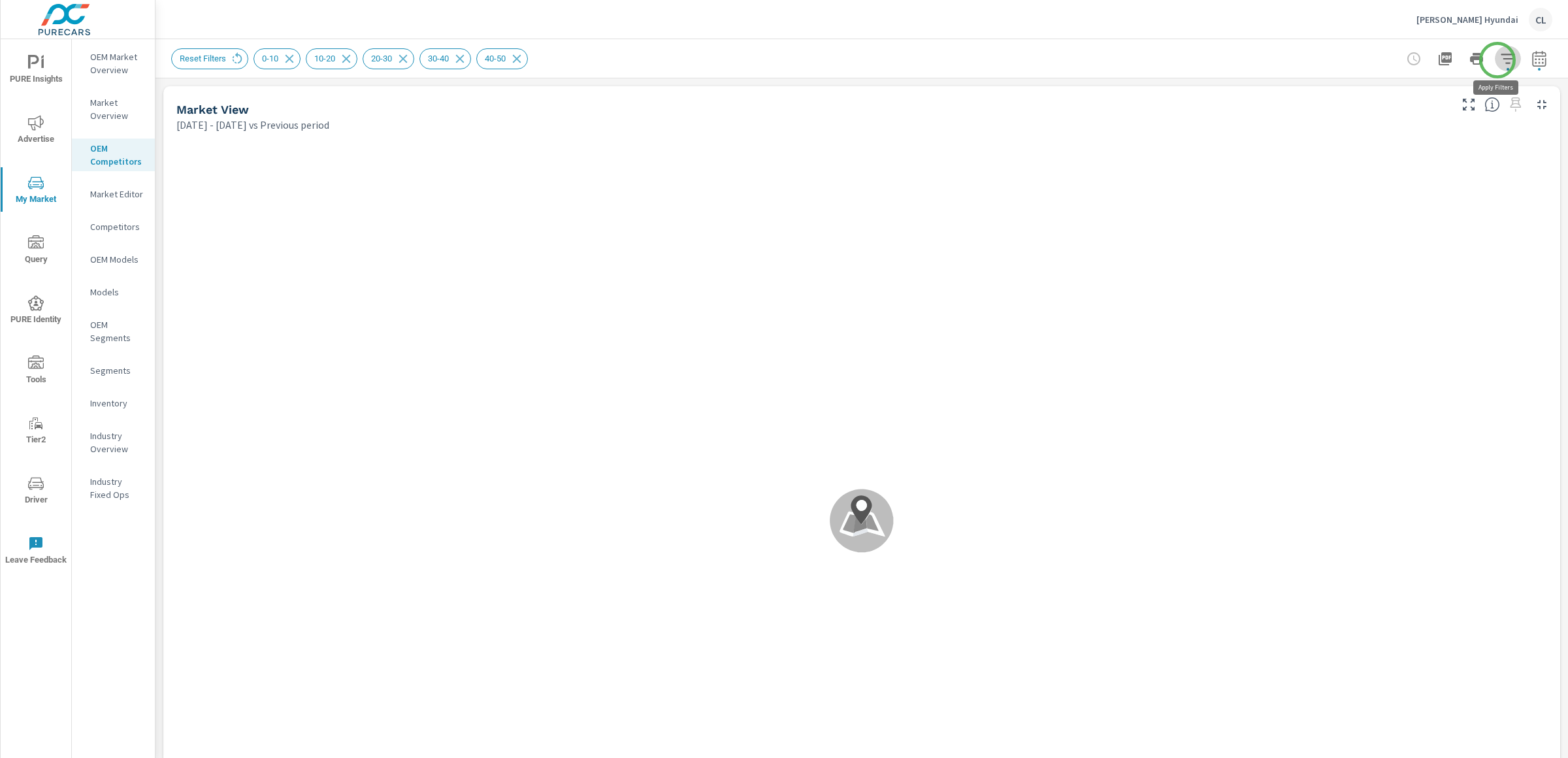
click at [1500, 60] on icon "button" at bounding box center [1508, 59] width 16 height 16
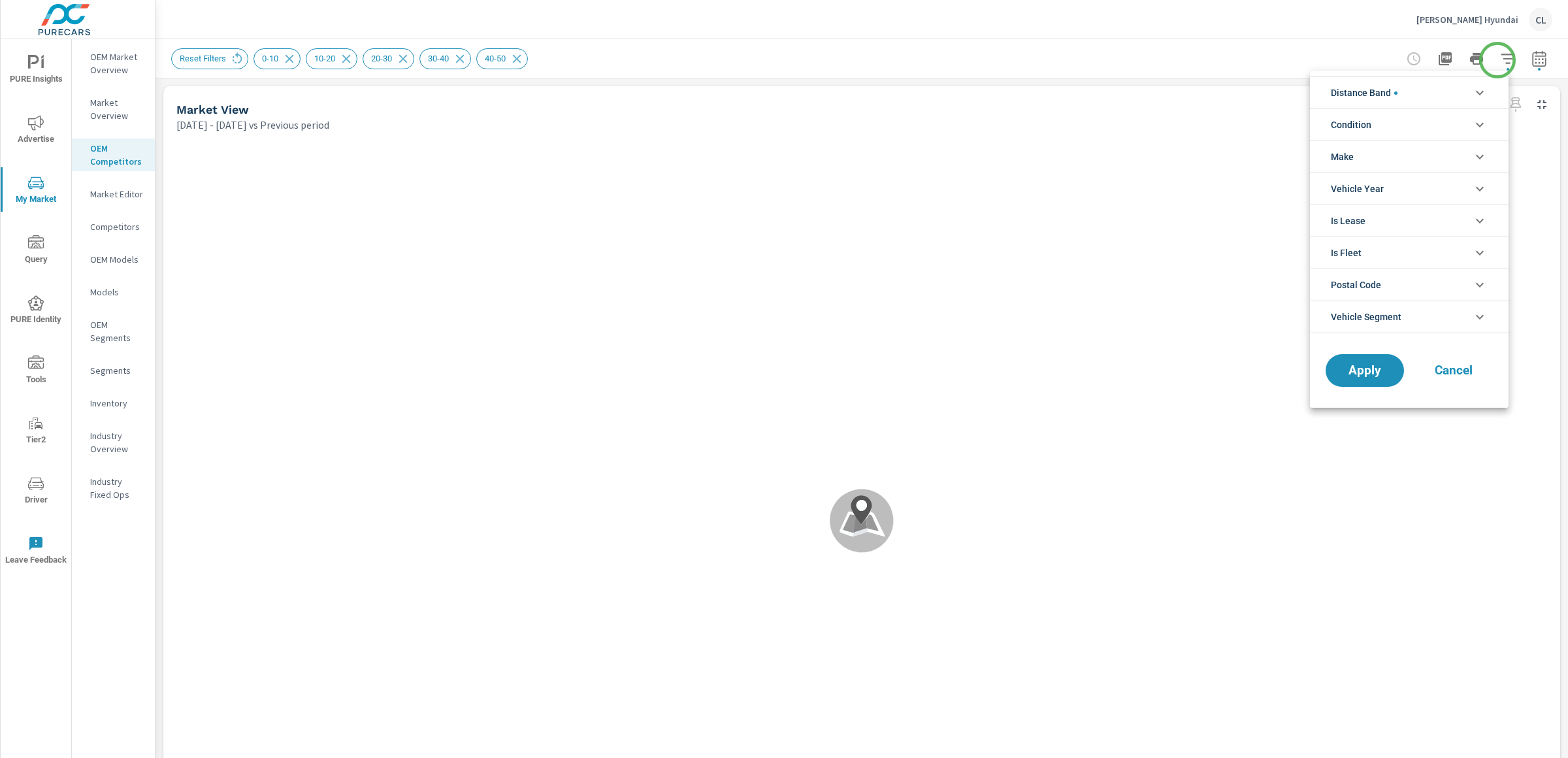
scroll to position [15, 0]
click at [1425, 157] on li "Make" at bounding box center [1409, 156] width 199 height 32
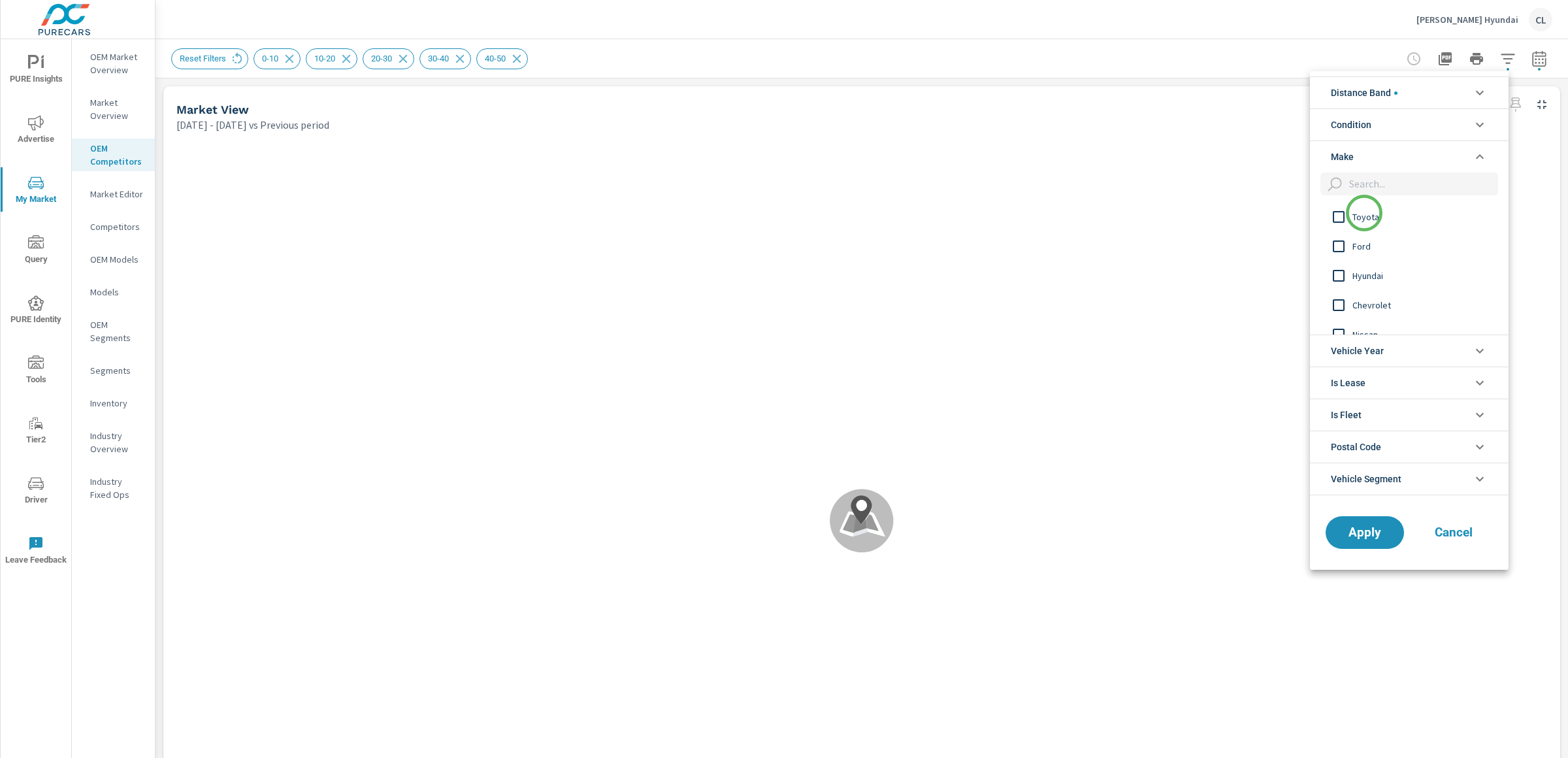
click at [1365, 214] on span "Toyota" at bounding box center [1424, 217] width 143 height 16
click at [1360, 284] on div "Hyundai" at bounding box center [1408, 275] width 196 height 30
click at [1361, 278] on span "Hyundai" at bounding box center [1424, 275] width 143 height 16
click at [1352, 278] on input "filter options" at bounding box center [1340, 276] width 28 height 28
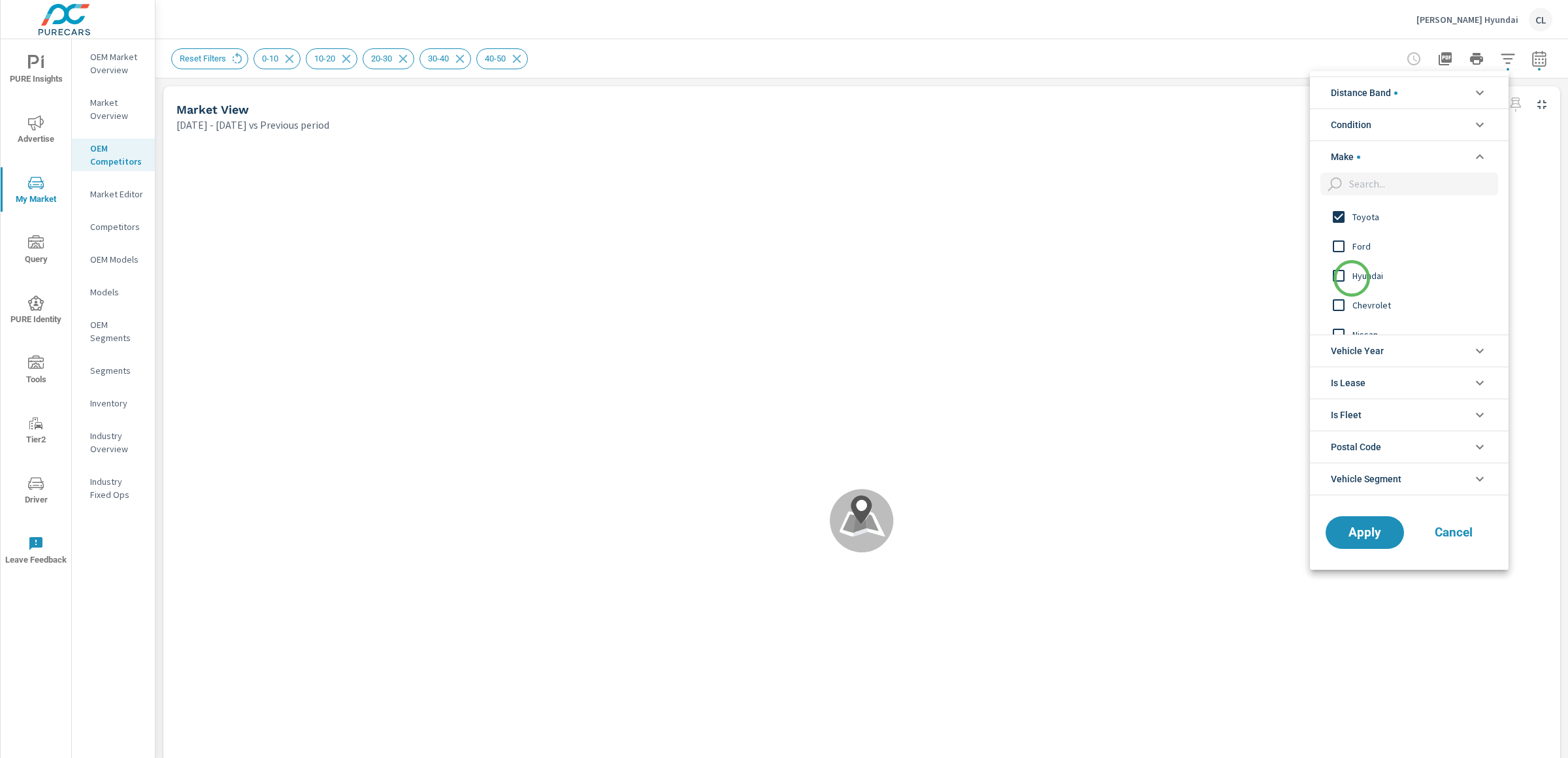
click at [1352, 278] on input "filter options" at bounding box center [1340, 276] width 28 height 28
click at [1360, 293] on span "Nissan" at bounding box center [1424, 292] width 143 height 16
click at [1359, 300] on span "Honda" at bounding box center [1424, 304] width 143 height 16
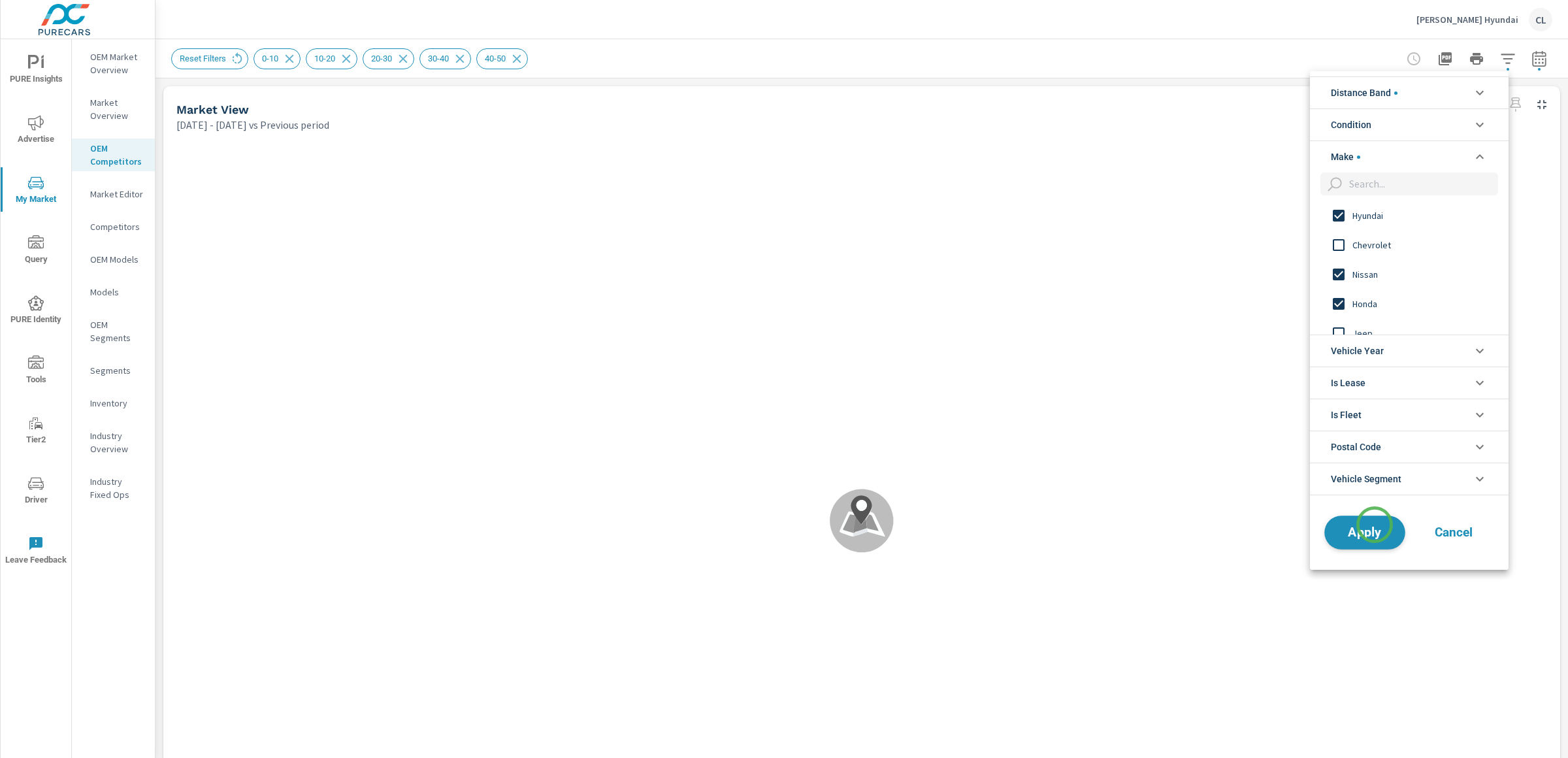
click at [1361, 533] on span "Apply" at bounding box center [1366, 532] width 54 height 12
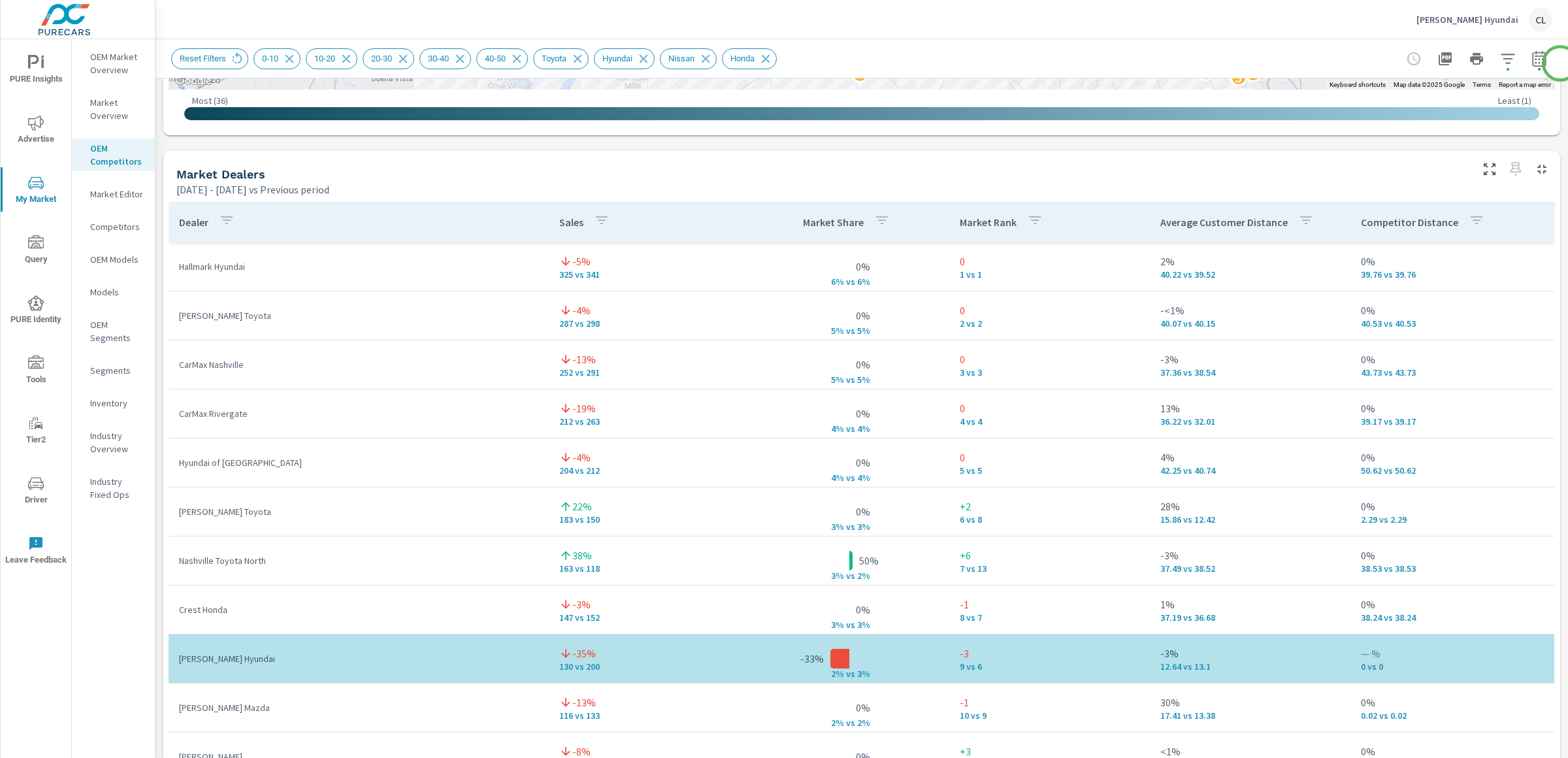
scroll to position [781, 0]
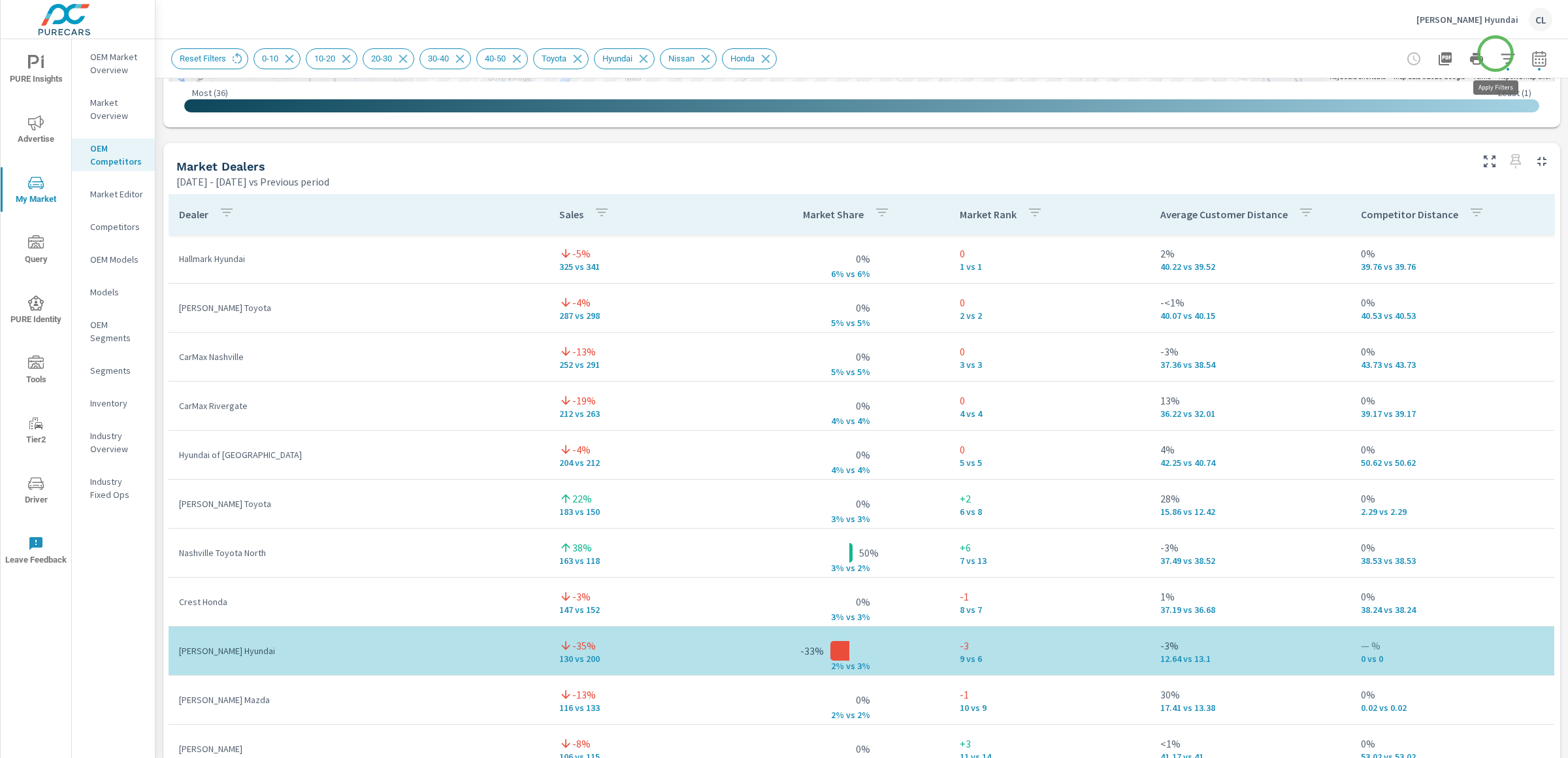
click at [1501, 54] on icon "button" at bounding box center [1508, 58] width 14 height 10
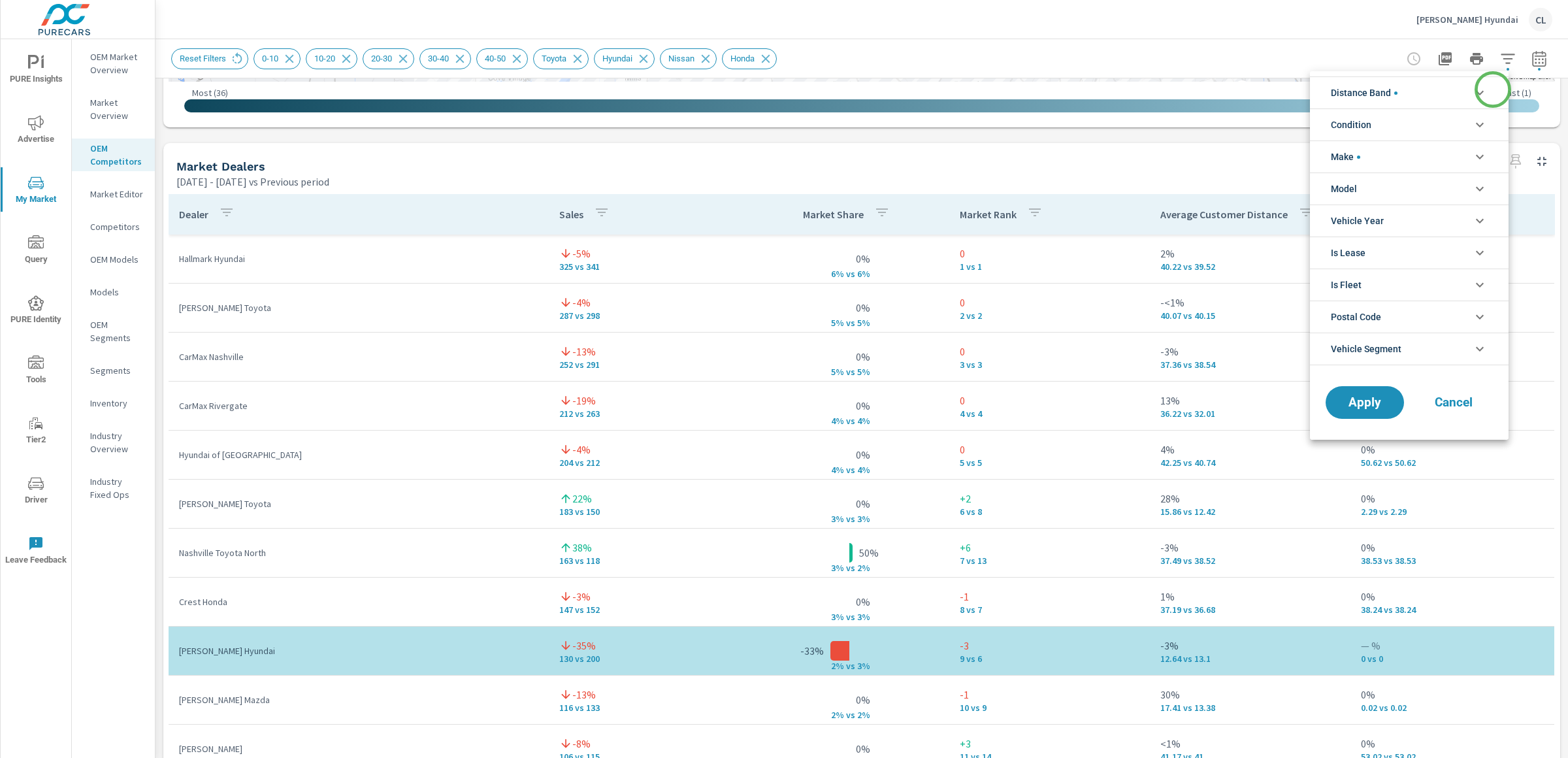
scroll to position [43, 0]
click at [1391, 94] on span "Distance Band" at bounding box center [1364, 93] width 67 height 31
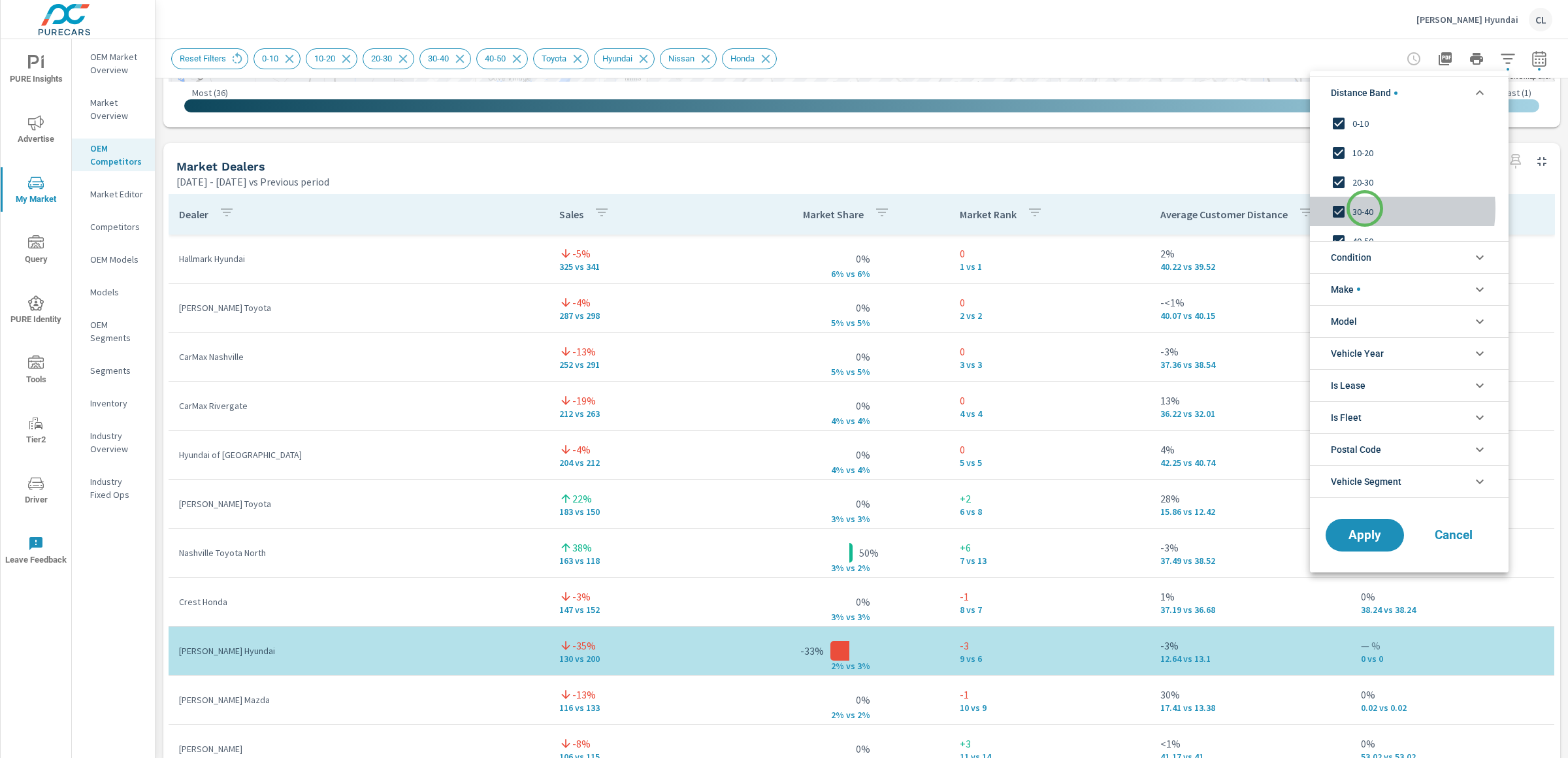
click at [1365, 209] on span "30-40" at bounding box center [1424, 212] width 143 height 16
click at [1368, 219] on span "40-50" at bounding box center [1424, 220] width 143 height 16
